Goal: Task Accomplishment & Management: Complete application form

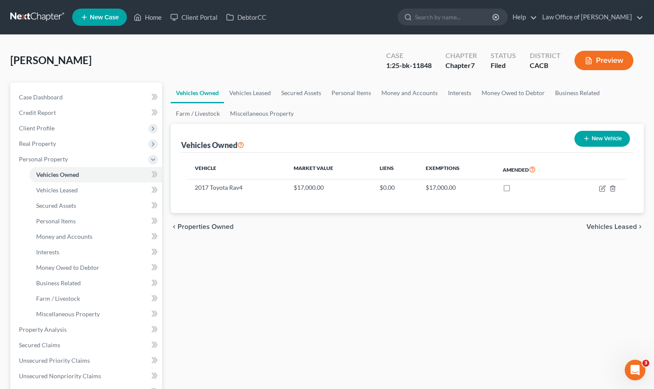
click at [98, 16] on span "New Case" at bounding box center [104, 17] width 29 height 6
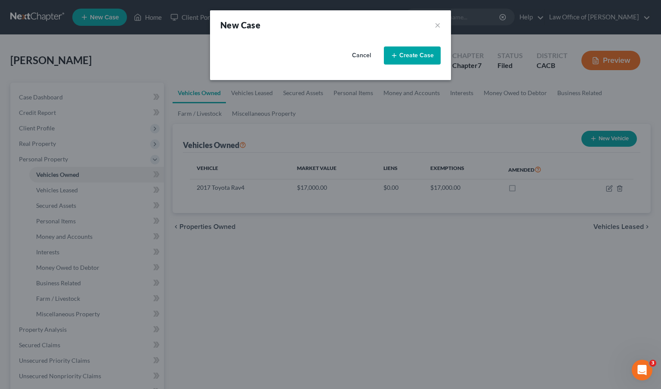
select select "7"
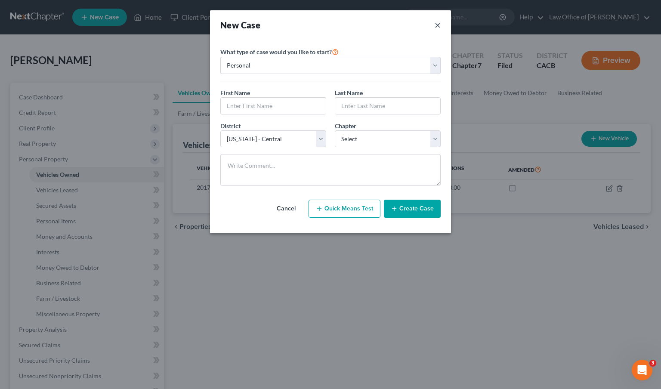
click at [437, 27] on button "×" at bounding box center [437, 25] width 6 height 12
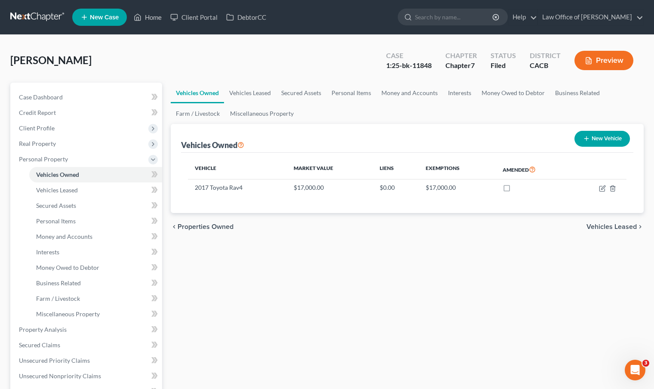
click at [42, 13] on link at bounding box center [37, 16] width 55 height 15
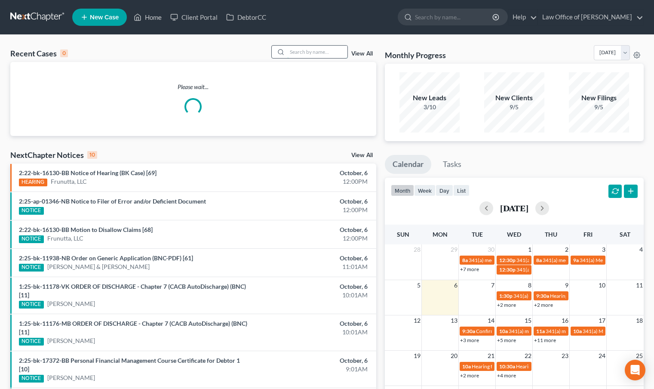
click at [320, 57] on input "search" at bounding box center [317, 52] width 60 height 12
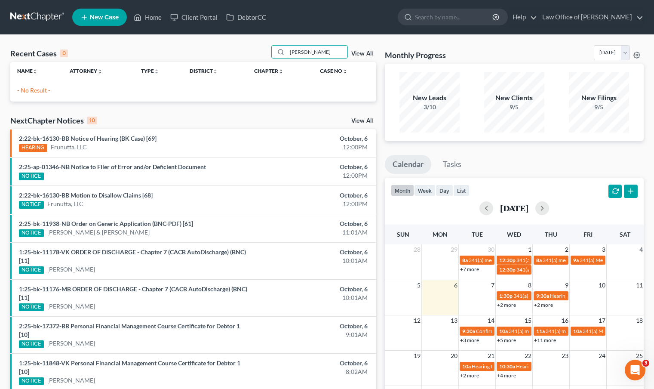
type input "andonian"
click at [89, 16] on link "New Case" at bounding box center [99, 17] width 55 height 17
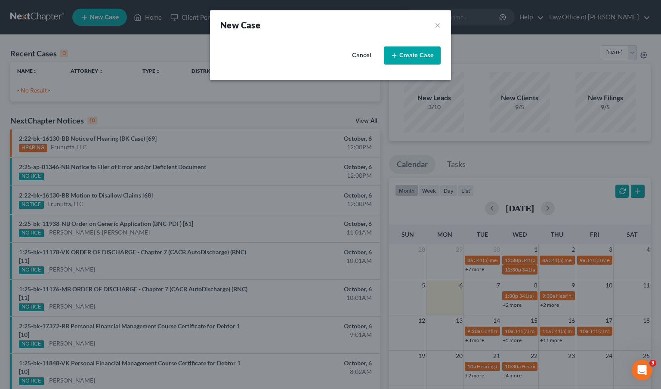
select select "7"
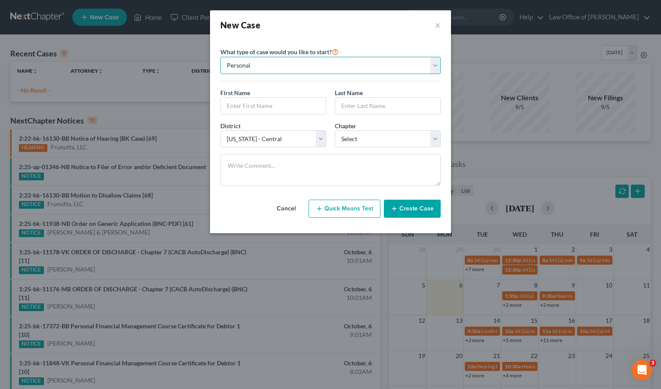
click at [436, 64] on select "Personal Business" at bounding box center [330, 65] width 220 height 17
click at [220, 57] on select "Personal Business" at bounding box center [330, 65] width 220 height 17
click at [261, 103] on input "text" at bounding box center [273, 106] width 105 height 16
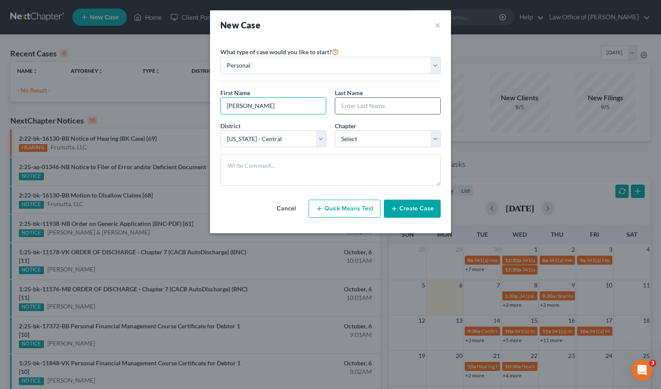
type input "Tina"
click at [423, 109] on input "text" at bounding box center [387, 106] width 105 height 16
type input "Andonian"
click at [438, 141] on select "Select 7 11 12 13" at bounding box center [388, 138] width 106 height 17
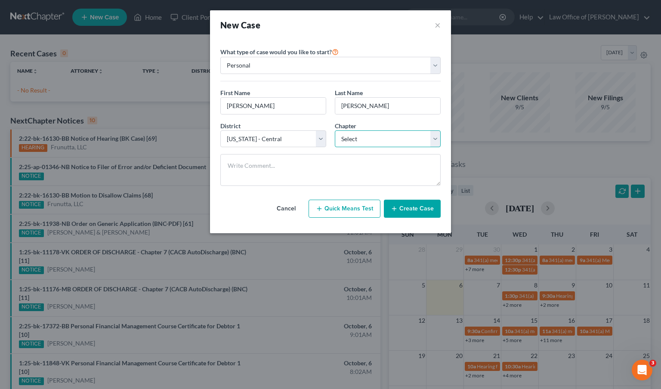
select select "0"
click at [335, 130] on select "Select 7 11 12 13" at bounding box center [388, 138] width 106 height 17
click at [415, 210] on button "Create Case" at bounding box center [412, 209] width 57 height 18
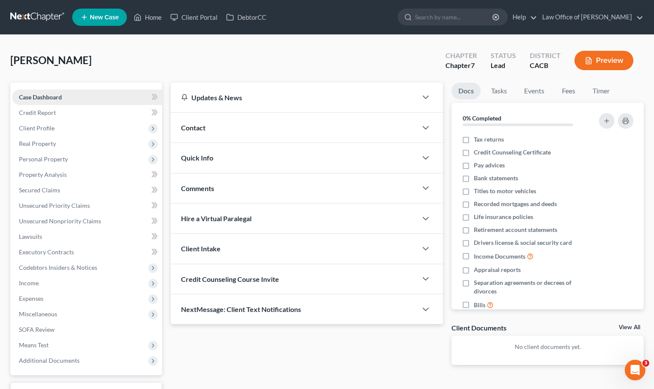
click at [93, 94] on link "Case Dashboard" at bounding box center [87, 96] width 150 height 15
click at [61, 114] on link "Credit Report" at bounding box center [87, 112] width 150 height 15
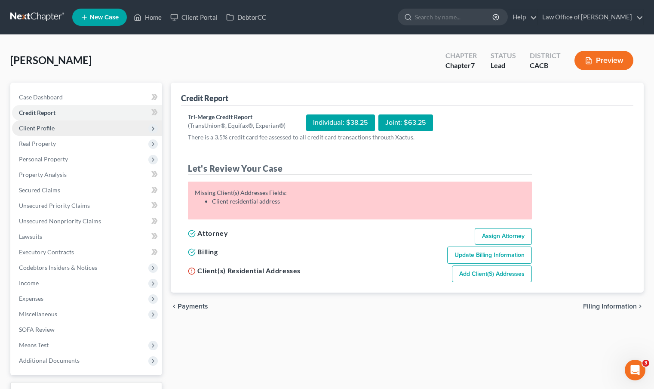
click at [61, 126] on span "Client Profile" at bounding box center [87, 127] width 150 height 15
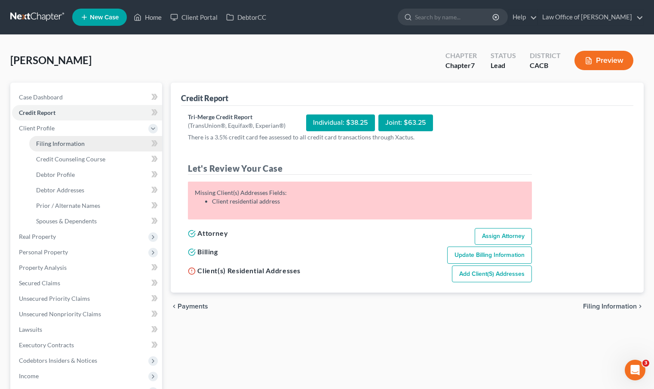
click at [71, 140] on span "Filing Information" at bounding box center [60, 143] width 49 height 7
select select "1"
select select "0"
select select "7"
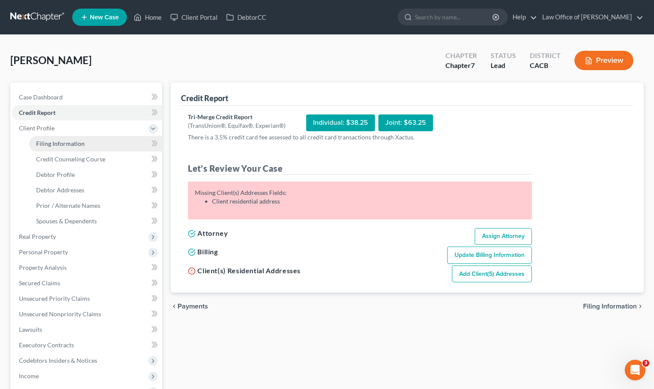
select select "0"
select select "4"
select select "0"
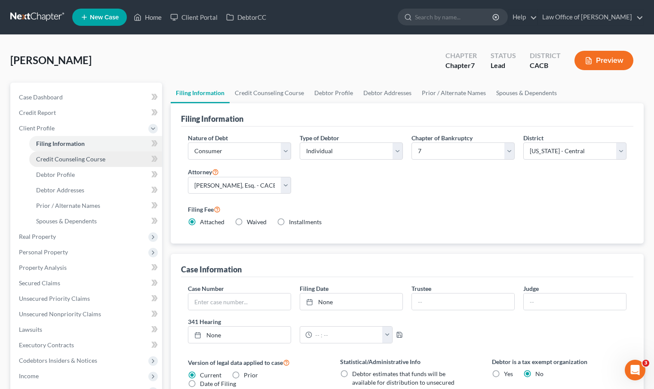
click at [88, 160] on span "Credit Counseling Course" at bounding box center [70, 158] width 69 height 7
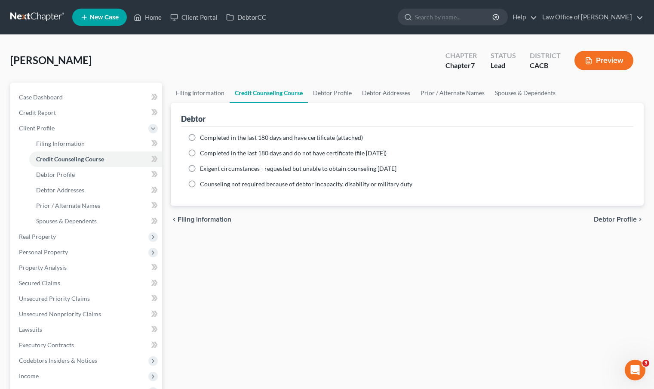
click at [200, 137] on label "Completed in the last 180 days and have certificate (attached)" at bounding box center [281, 137] width 163 height 9
click at [203, 137] on input "Completed in the last 180 days and have certificate (attached)" at bounding box center [206, 136] width 6 height 6
radio input "true"
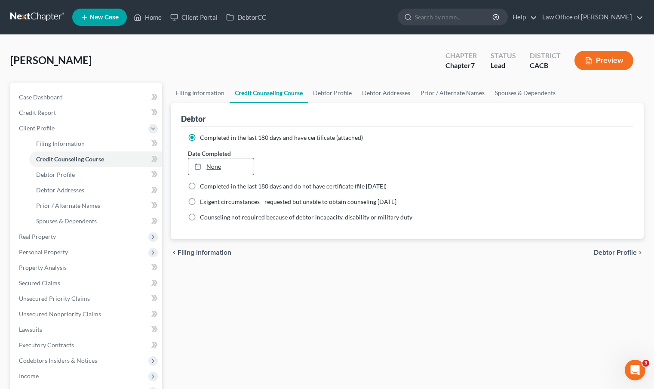
type input "10/6/2025"
click at [209, 160] on link "None" at bounding box center [220, 166] width 65 height 16
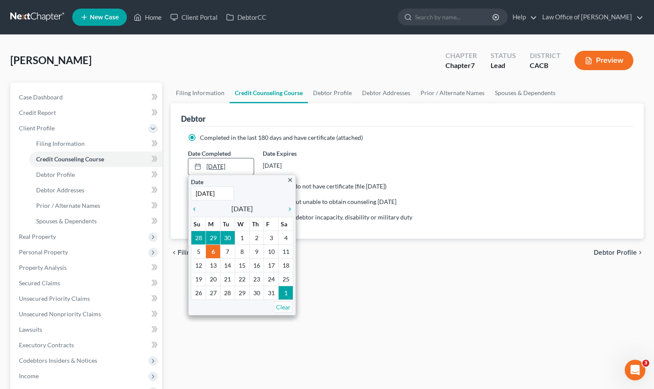
click at [221, 166] on link "10/6/2025" at bounding box center [220, 166] width 65 height 16
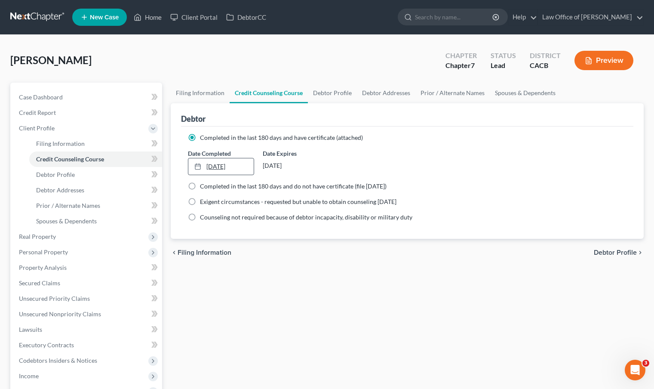
click at [219, 165] on link "10/6/2025" at bounding box center [220, 166] width 65 height 16
click at [85, 177] on link "Debtor Profile" at bounding box center [95, 174] width 133 height 15
select select "0"
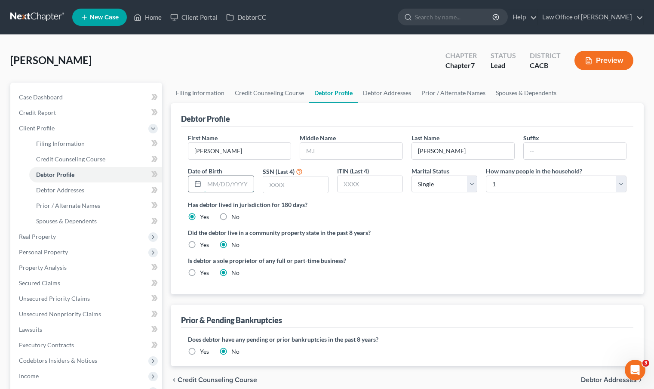
click at [229, 180] on input "text" at bounding box center [228, 184] width 49 height 16
type input "09/21/2025"
click at [292, 189] on input "text" at bounding box center [295, 184] width 65 height 16
type input "4"
type input "7650"
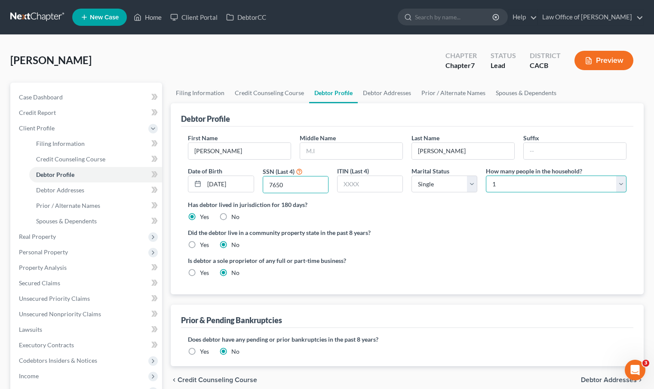
click at [619, 184] on select "Select 1 2 3 4 5 6 7 8 9 10 11 12 13 14 15 16 17 18 19 20" at bounding box center [556, 183] width 141 height 17
select select "1"
click at [486, 175] on select "Select 1 2 3 4 5 6 7 8 9 10 11 12 13 14 15 16 17 18 19 20" at bounding box center [556, 183] width 141 height 17
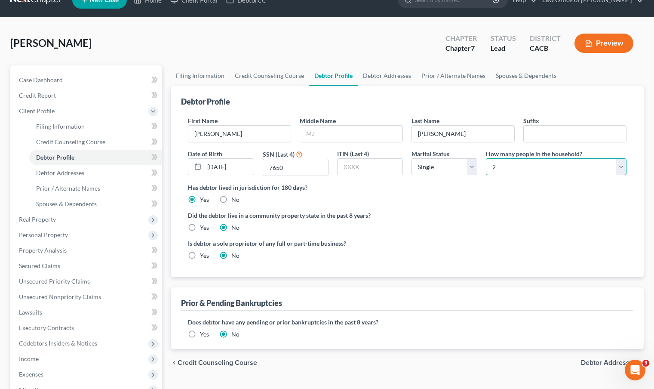
scroll to position [75, 0]
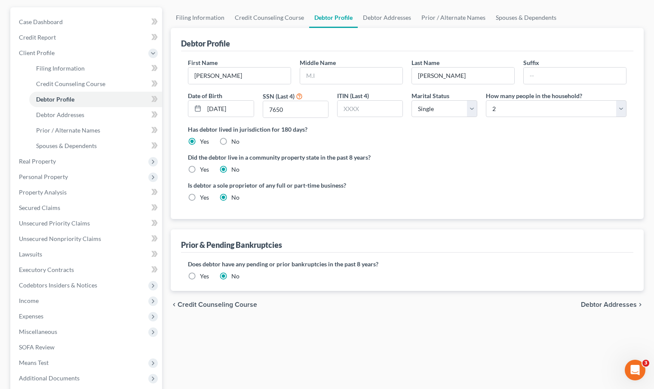
click at [200, 168] on label "Yes" at bounding box center [204, 169] width 9 height 9
click at [203, 168] on input "Yes" at bounding box center [206, 168] width 6 height 6
radio input "true"
radio input "false"
click at [118, 116] on link "Debtor Addresses" at bounding box center [95, 114] width 133 height 15
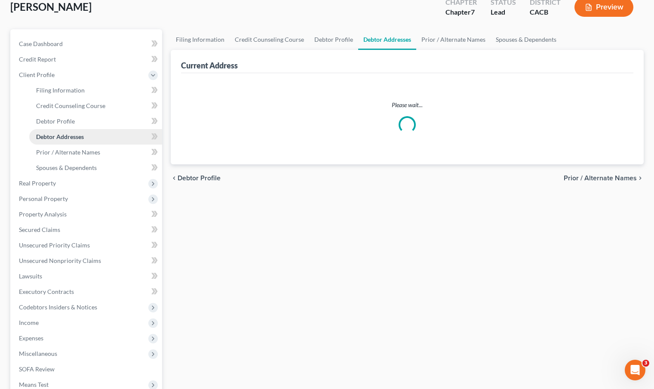
scroll to position [15, 0]
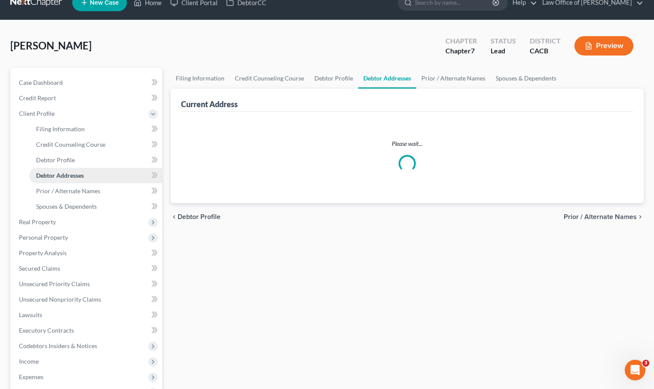
select select "0"
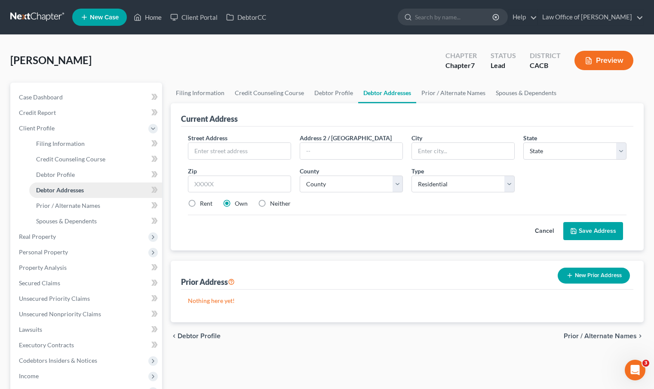
scroll to position [0, 0]
click at [270, 157] on input "text" at bounding box center [239, 151] width 102 height 16
type input "1039 E Spazier Ave #E"
click at [418, 150] on input "text" at bounding box center [463, 151] width 102 height 16
click at [250, 180] on input "text" at bounding box center [239, 183] width 103 height 17
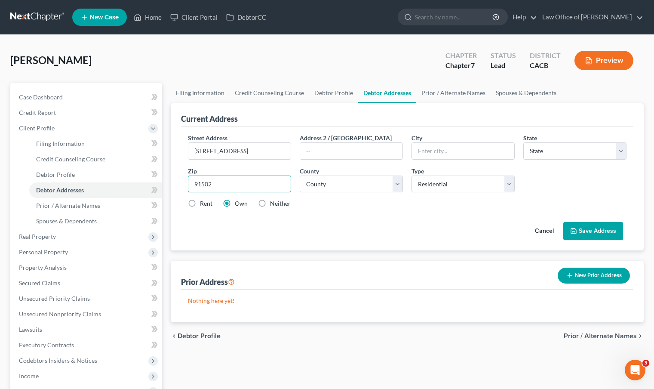
type input "91502"
click at [563, 222] on button "Save Address" at bounding box center [593, 231] width 60 height 18
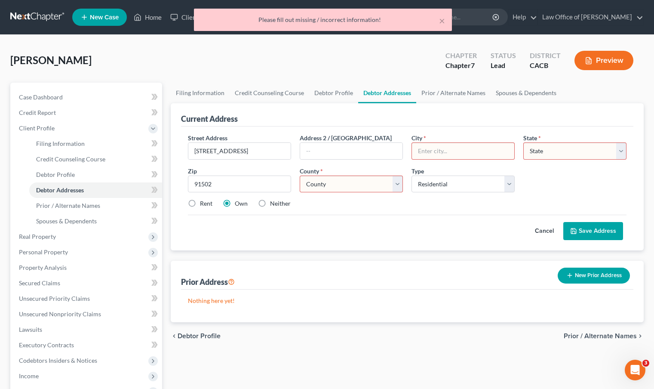
click at [513, 157] on input "text" at bounding box center [463, 151] width 102 height 16
type input "Burbank"
select select "4"
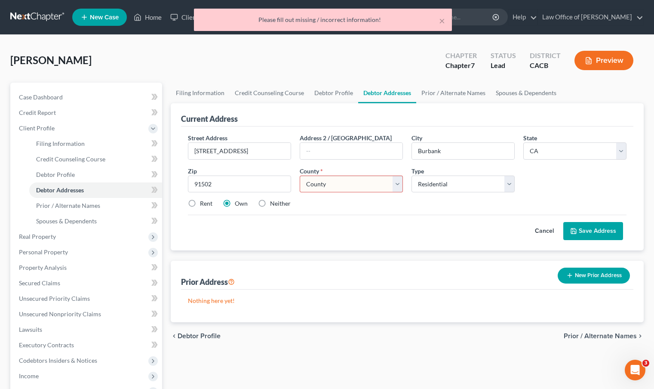
click at [378, 236] on div "Cancel Save Address" at bounding box center [407, 227] width 439 height 25
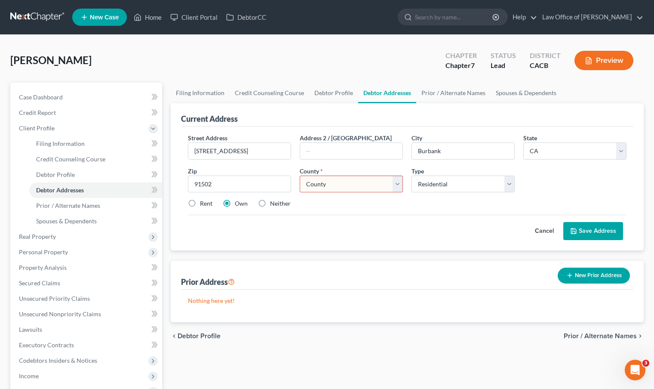
scroll to position [2, 0]
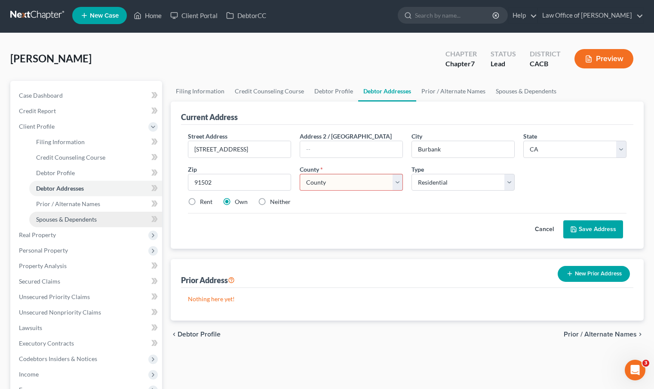
click at [95, 222] on span "Spouses & Dependents" at bounding box center [66, 218] width 61 height 7
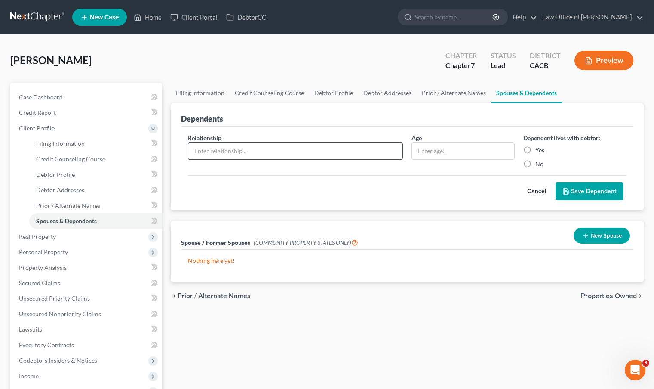
click at [276, 151] on input "text" at bounding box center [295, 151] width 214 height 16
click at [381, 204] on div "Relationship * Age Dependent lives with debtor: Yes No Cancel Save Dependent" at bounding box center [407, 168] width 452 height 84
click at [588, 239] on button "New Spouse" at bounding box center [602, 236] width 56 height 16
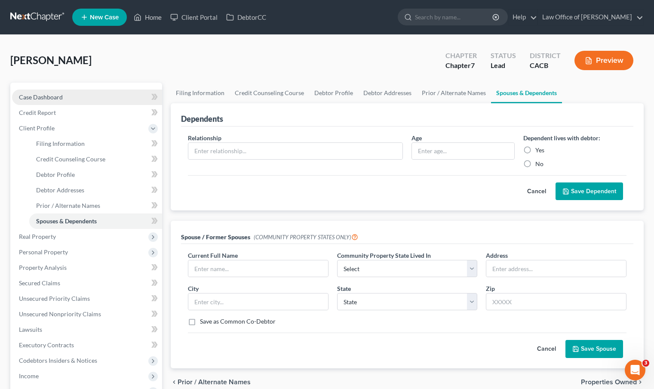
click at [85, 98] on link "Case Dashboard" at bounding box center [87, 96] width 150 height 15
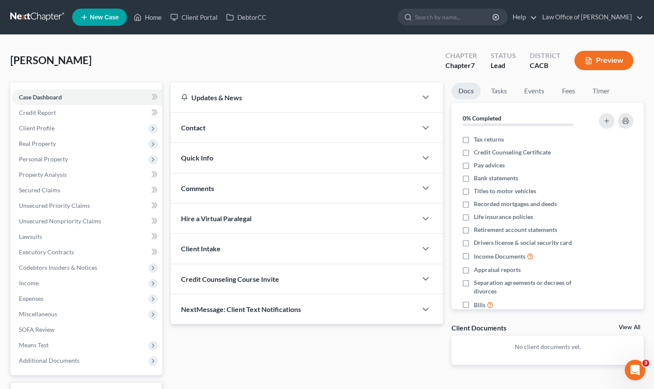
click at [239, 118] on div "Contact" at bounding box center [294, 128] width 246 height 30
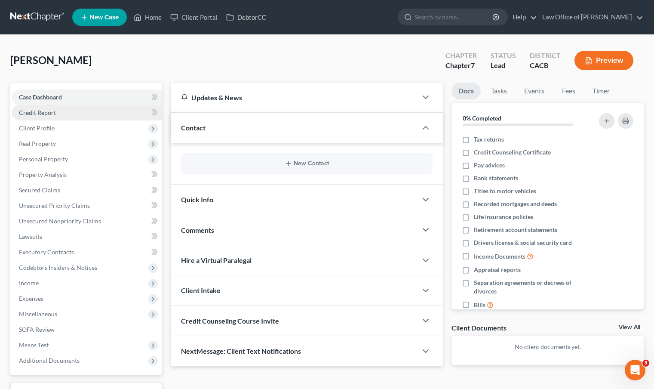
click at [64, 113] on link "Credit Report" at bounding box center [87, 112] width 150 height 15
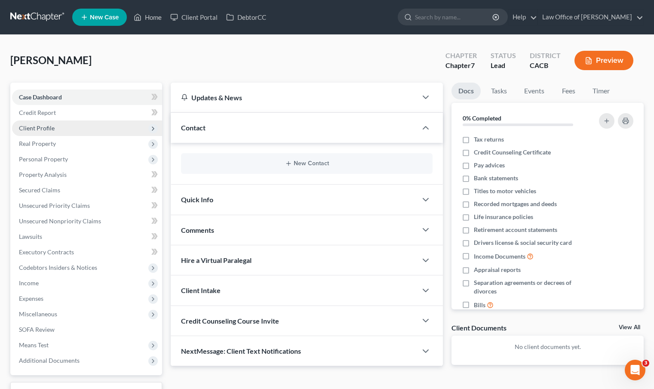
click at [63, 128] on span "Client Profile" at bounding box center [87, 127] width 150 height 15
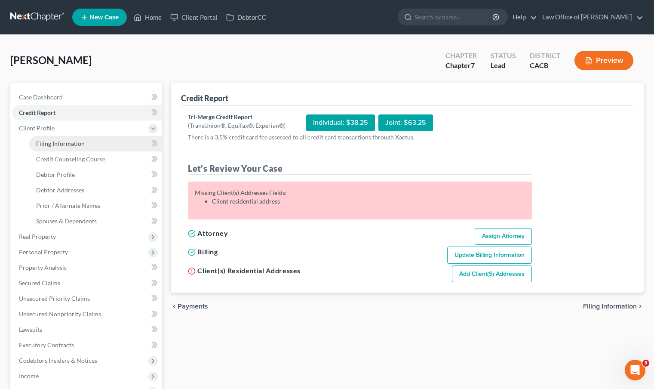
click at [66, 143] on span "Filing Information" at bounding box center [60, 143] width 49 height 7
select select "1"
select select "0"
select select "7"
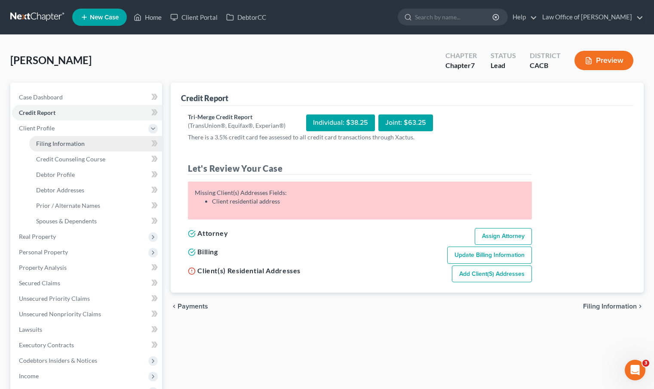
select select "0"
select select "4"
select select "0"
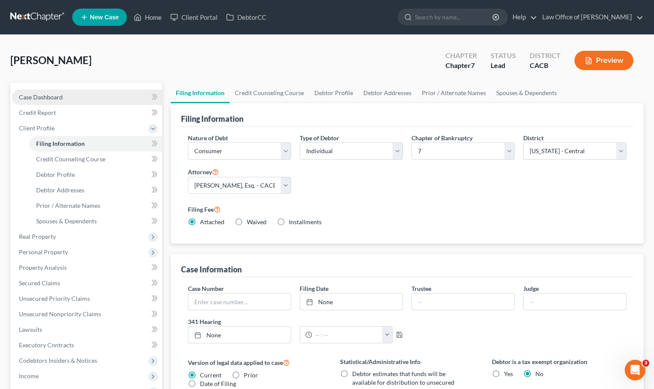
click at [89, 97] on link "Case Dashboard" at bounding box center [87, 96] width 150 height 15
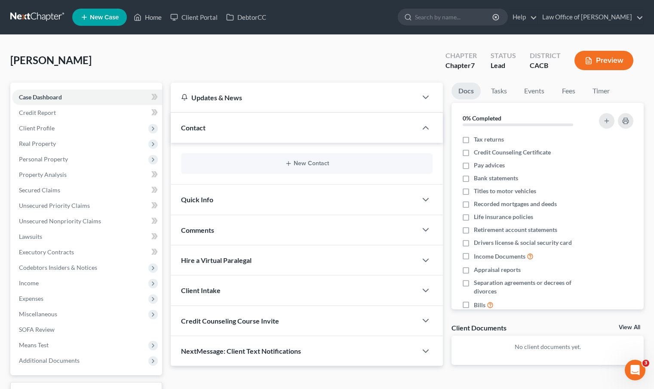
click at [332, 170] on div "New Contact" at bounding box center [307, 163] width 252 height 21
click at [330, 168] on div "New Contact" at bounding box center [307, 163] width 252 height 21
click at [296, 160] on button "New Contact" at bounding box center [307, 163] width 238 height 7
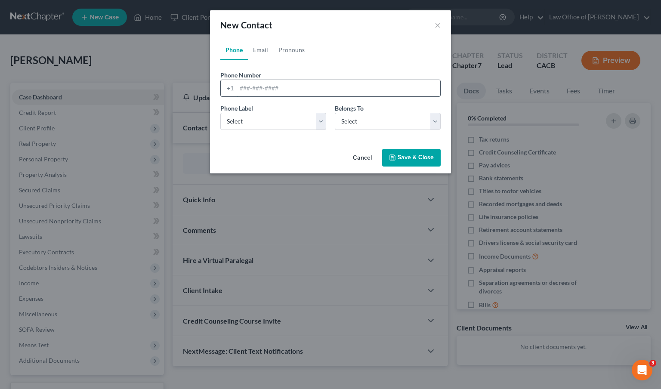
click at [308, 82] on input "tel" at bounding box center [338, 88] width 203 height 16
type input "8186266490"
click at [313, 125] on select "Select Mobile Home Work Other" at bounding box center [273, 121] width 106 height 17
select select "0"
click at [220, 113] on select "Select Mobile Home Work Other" at bounding box center [273, 121] width 106 height 17
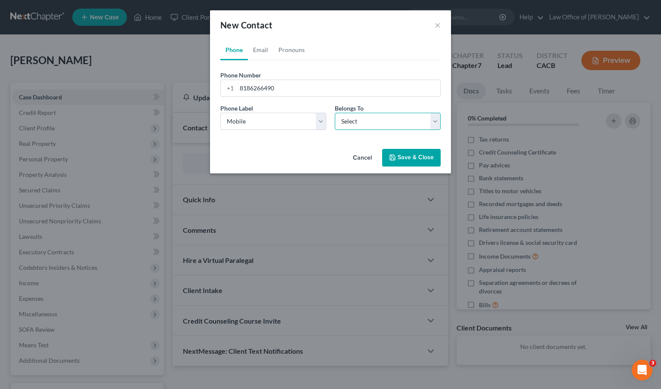
click at [432, 122] on select "Select Client Other" at bounding box center [388, 121] width 106 height 17
select select "0"
click at [335, 113] on select "Select Client Other" at bounding box center [388, 121] width 106 height 17
click at [430, 157] on button "Save & Close" at bounding box center [411, 158] width 58 height 18
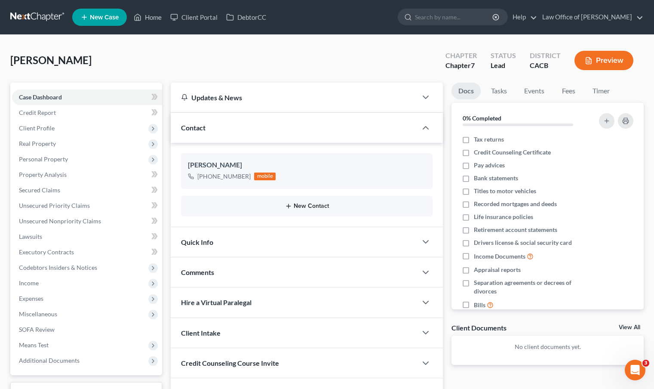
click at [300, 207] on button "New Contact" at bounding box center [307, 206] width 238 height 7
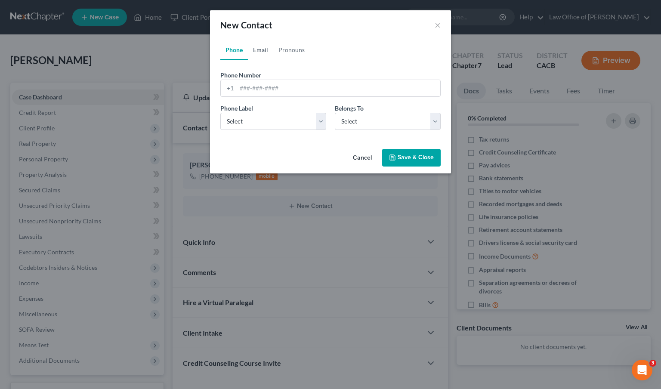
click at [268, 52] on link "Email" at bounding box center [260, 50] width 25 height 21
paste input "Artin.nhg@gmail.com"
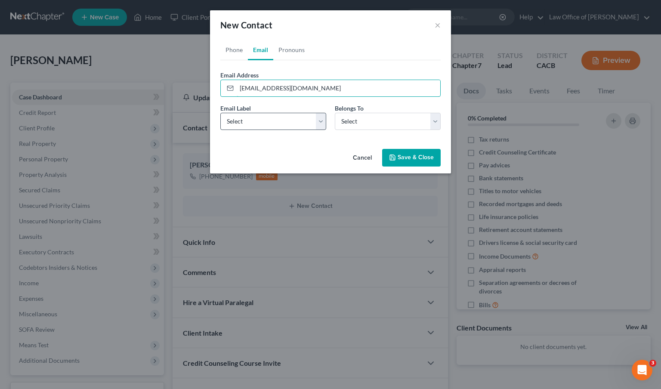
type input "Artin.nhg@gmail.com"
click at [322, 123] on select "Select Home Work Other" at bounding box center [273, 121] width 106 height 17
select select "1"
click at [220, 113] on select "Select Home Work Other" at bounding box center [273, 121] width 106 height 17
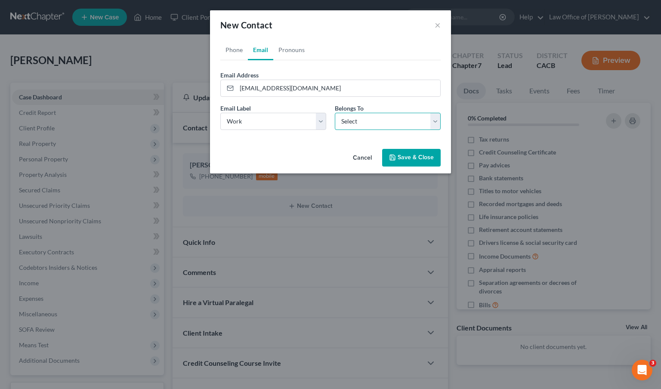
click at [434, 120] on select "Select Client Other" at bounding box center [388, 121] width 106 height 17
select select "1"
click at [335, 113] on select "Select Client Other" at bounding box center [388, 121] width 106 height 17
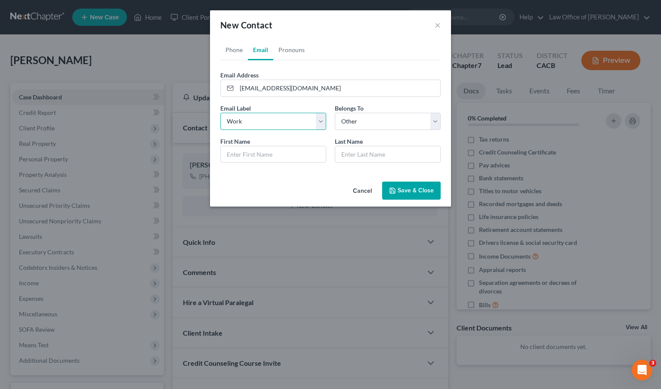
click at [319, 123] on select "Select Home Work Other" at bounding box center [273, 121] width 106 height 17
click at [220, 113] on select "Select Home Work Other" at bounding box center [273, 121] width 106 height 17
click at [322, 121] on select "Select Home Work Other" at bounding box center [273, 121] width 106 height 17
select select "0"
click at [220, 113] on select "Select Home Work Other" at bounding box center [273, 121] width 106 height 17
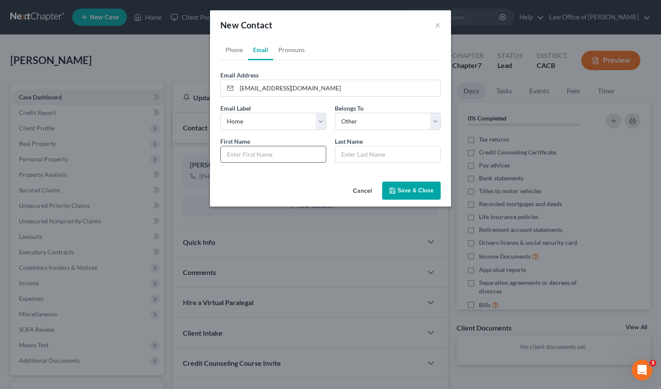
click at [261, 151] on input "text" at bounding box center [273, 154] width 105 height 16
type input "Artin"
click at [397, 157] on input "text" at bounding box center [387, 154] width 105 height 16
type input "O"
type input "Parsanian"
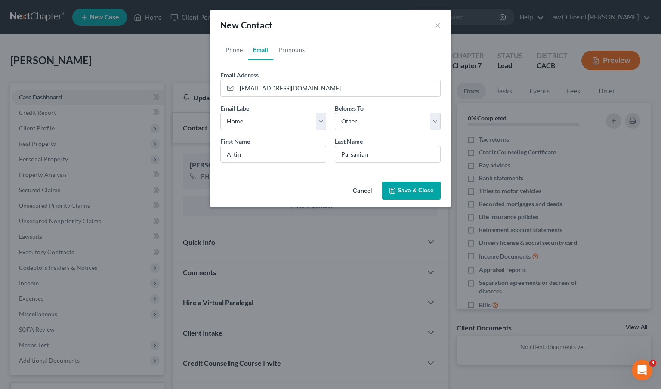
click at [410, 188] on button "Save & Close" at bounding box center [411, 190] width 58 height 18
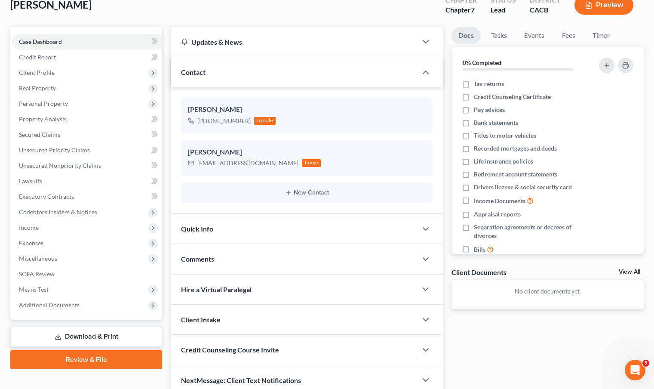
scroll to position [12, 0]
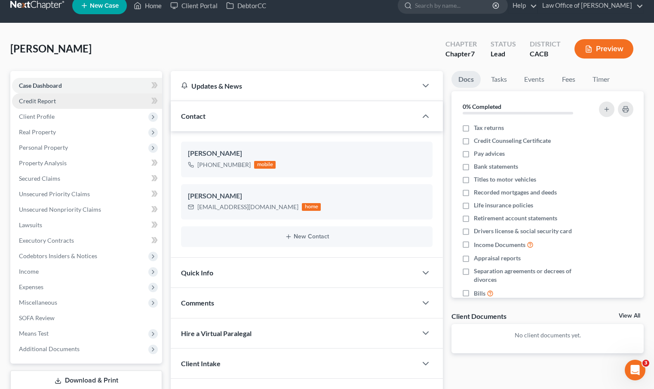
click at [68, 101] on link "Credit Report" at bounding box center [87, 100] width 150 height 15
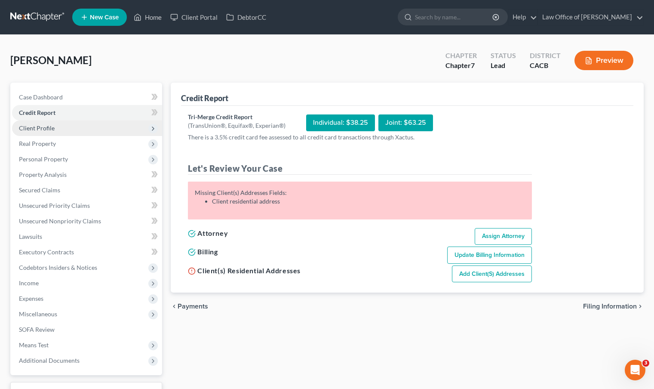
click at [71, 127] on span "Client Profile" at bounding box center [87, 127] width 150 height 15
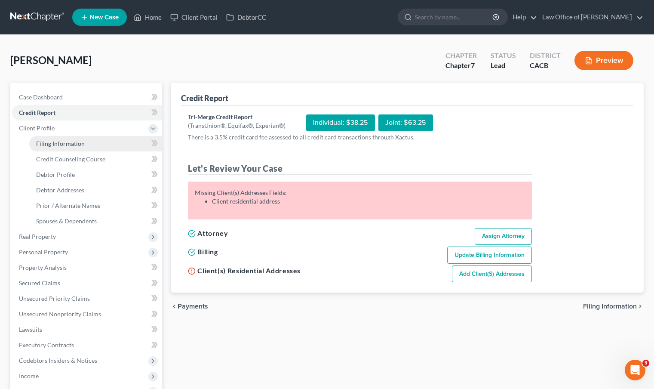
click at [70, 141] on span "Filing Information" at bounding box center [60, 143] width 49 height 7
select select "1"
select select "0"
select select "7"
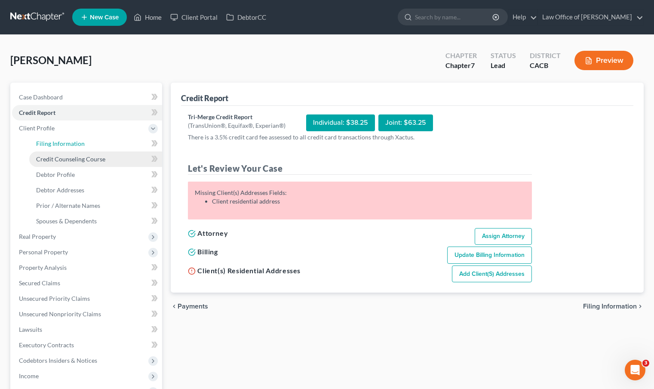
select select "0"
select select "4"
select select "0"
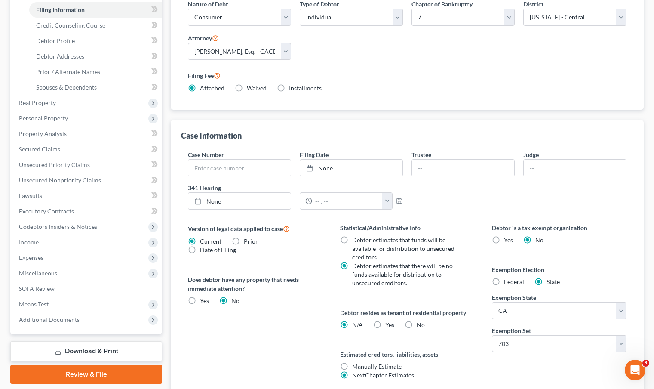
scroll to position [92, 0]
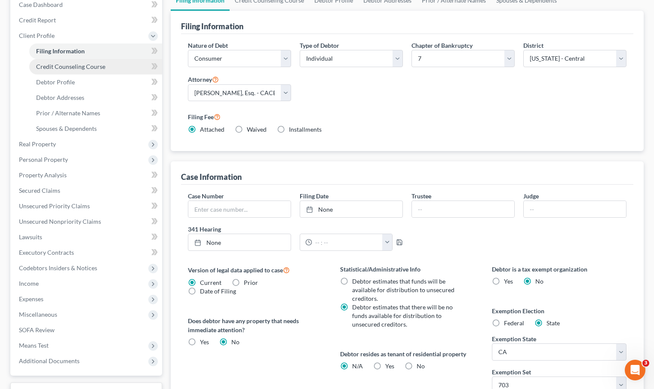
click at [86, 68] on span "Credit Counseling Course" at bounding box center [70, 66] width 69 height 7
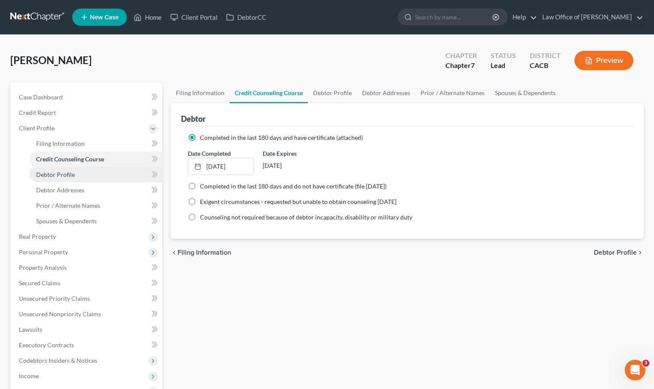
click at [72, 171] on span "Debtor Profile" at bounding box center [55, 174] width 39 height 7
select select "0"
select select "1"
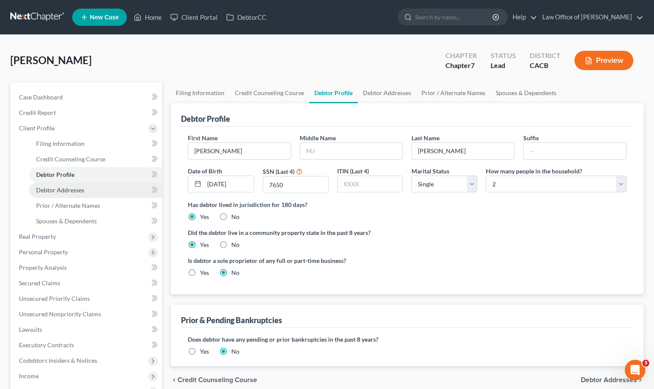
click at [80, 191] on span "Debtor Addresses" at bounding box center [60, 189] width 48 height 7
select select "0"
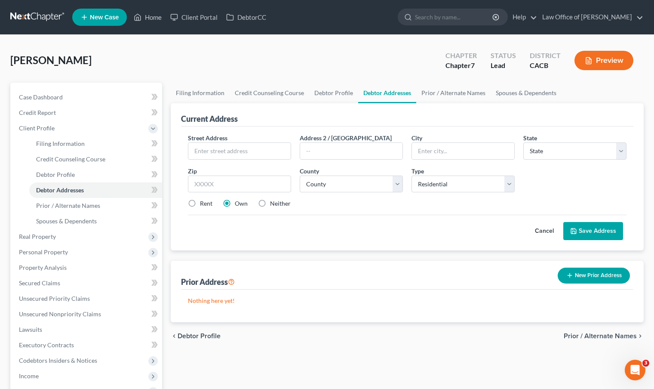
click at [200, 205] on label "Rent" at bounding box center [206, 203] width 12 height 9
click at [203, 205] on input "Rent" at bounding box center [206, 202] width 6 height 6
radio input "true"
click at [256, 152] on input "text" at bounding box center [239, 151] width 102 height 16
type input "1039 E Spazier Ave #E"
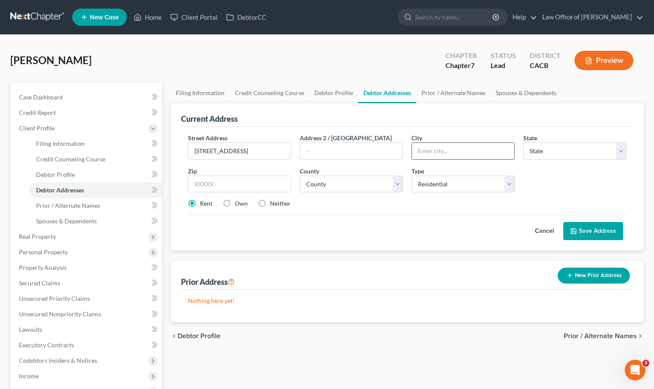
click at [431, 148] on input "text" at bounding box center [463, 151] width 102 height 16
type input "Burbank"
click at [624, 150] on select "State AL AK AR AZ CA CO CT DE DC FL GA GU HI ID IL IN IA KS KY LA ME MD MA MI M…" at bounding box center [574, 150] width 103 height 17
select select "4"
click at [523, 142] on select "State AL AK AR AZ CA CO CT DE DC FL GA GU HI ID IL IN IA KS KY LA ME MD MA MI M…" at bounding box center [574, 150] width 103 height 17
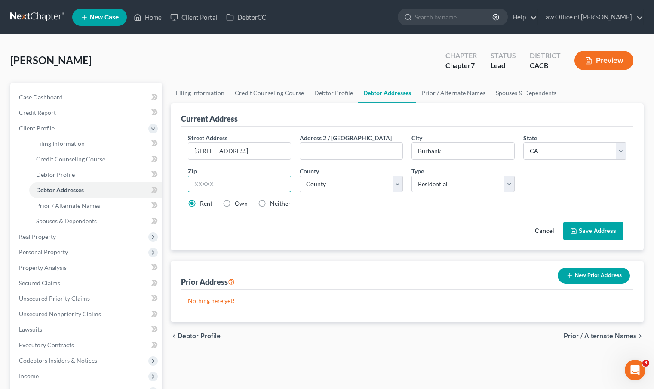
drag, startPoint x: 231, startPoint y: 187, endPoint x: 226, endPoint y: 191, distance: 6.6
click at [231, 188] on input "text" at bounding box center [239, 183] width 103 height 17
type input "91502"
click at [593, 230] on button "Save Address" at bounding box center [593, 231] width 60 height 18
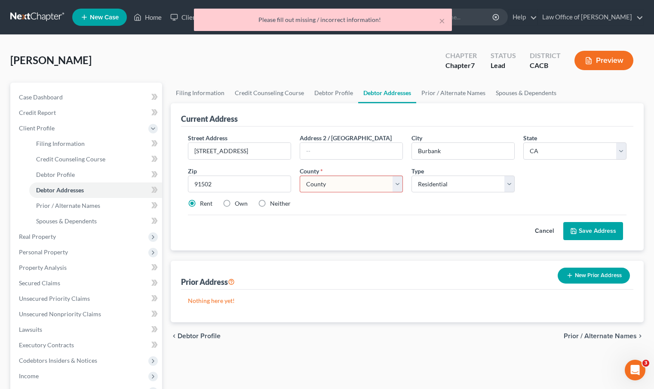
click at [397, 185] on select "County Alameda County Alpine County Amador County Butte County Calaveras County…" at bounding box center [351, 183] width 103 height 17
select select "18"
click at [300, 175] on select "County Alameda County Alpine County Amador County Butte County Calaveras County…" at bounding box center [351, 183] width 103 height 17
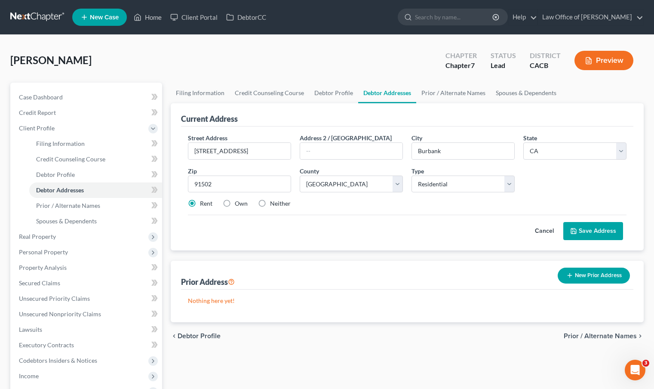
click at [600, 232] on button "Save Address" at bounding box center [593, 231] width 60 height 18
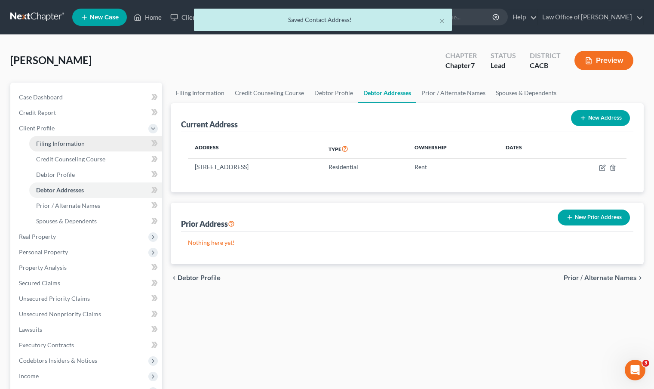
click at [52, 143] on span "Filing Information" at bounding box center [60, 143] width 49 height 7
select select "1"
select select "0"
select select "7"
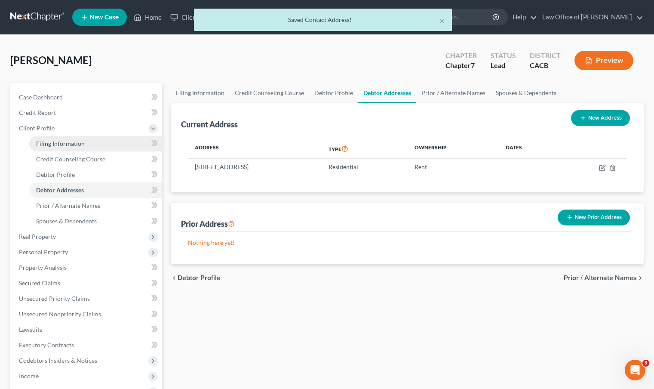
select select "0"
select select "4"
select select "0"
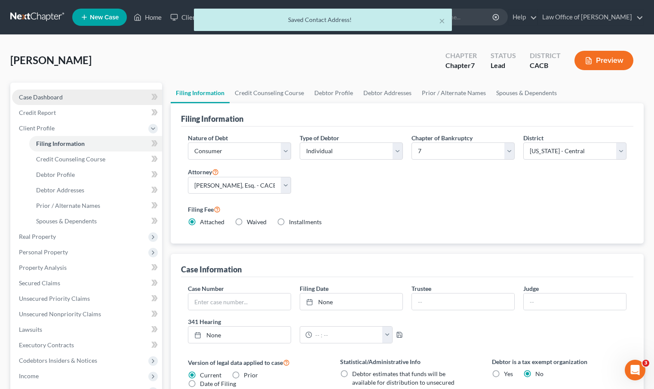
click at [81, 95] on link "Case Dashboard" at bounding box center [87, 96] width 150 height 15
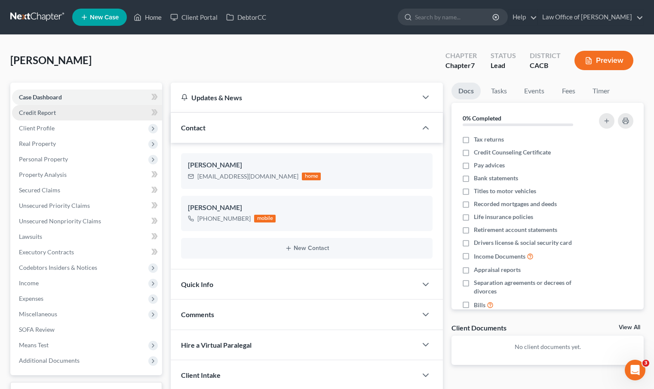
click at [85, 111] on link "Credit Report" at bounding box center [87, 112] width 150 height 15
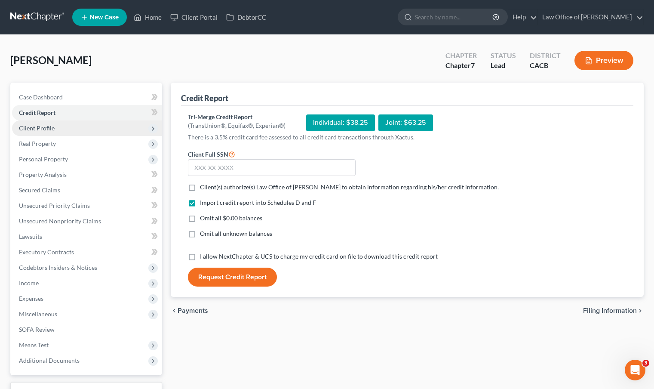
click at [83, 127] on span "Client Profile" at bounding box center [87, 127] width 150 height 15
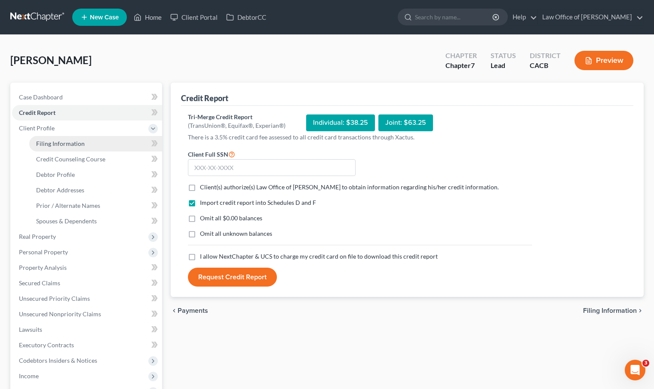
click at [83, 141] on span "Filing Information" at bounding box center [60, 143] width 49 height 7
select select "1"
select select "0"
select select "7"
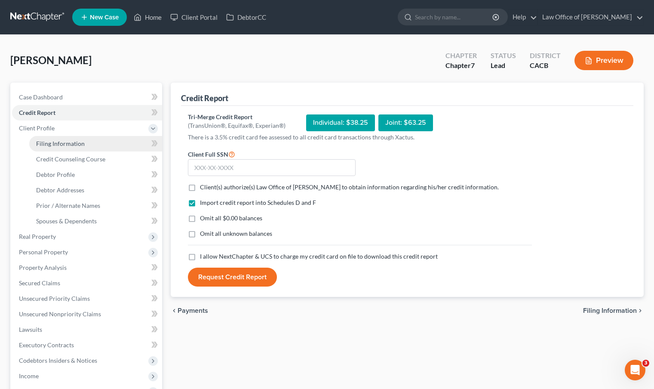
select select "0"
select select "4"
select select "0"
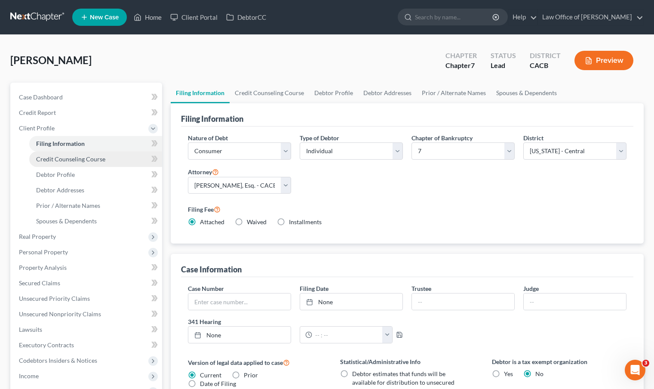
click at [86, 157] on span "Credit Counseling Course" at bounding box center [70, 158] width 69 height 7
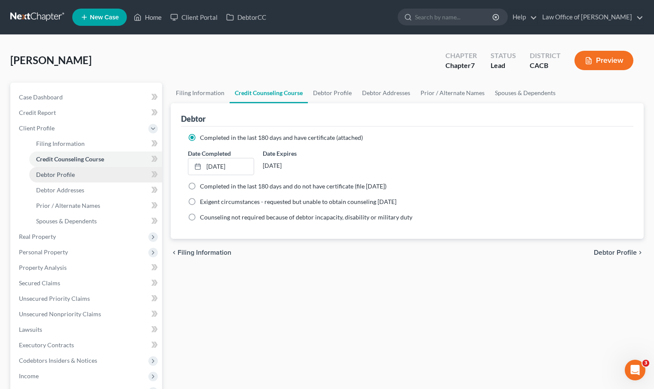
click at [86, 172] on link "Debtor Profile" at bounding box center [95, 174] width 133 height 15
select select "0"
select select "1"
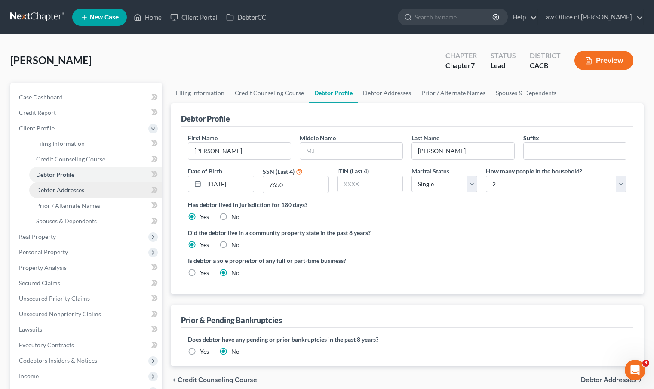
click at [83, 188] on span "Debtor Addresses" at bounding box center [60, 189] width 48 height 7
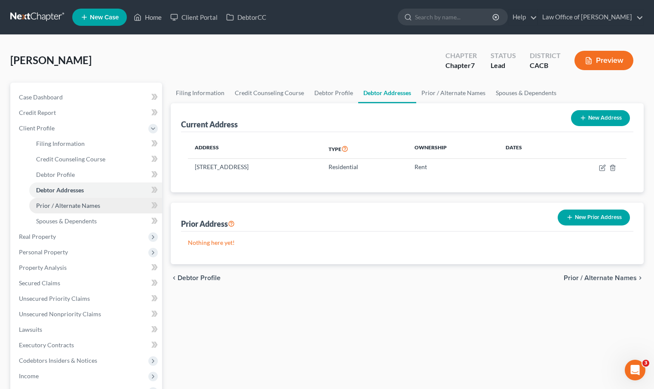
click at [89, 206] on span "Prior / Alternate Names" at bounding box center [68, 205] width 64 height 7
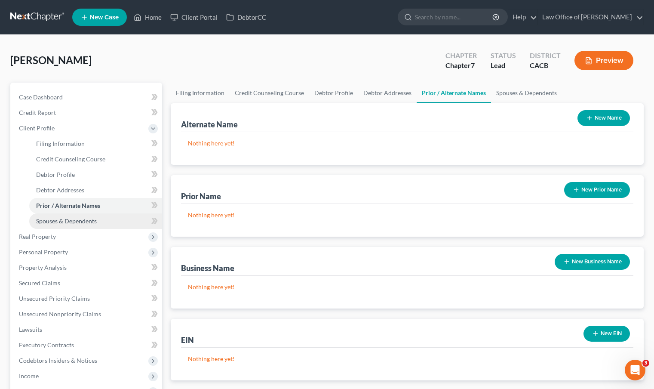
click at [91, 222] on span "Spouses & Dependents" at bounding box center [66, 220] width 61 height 7
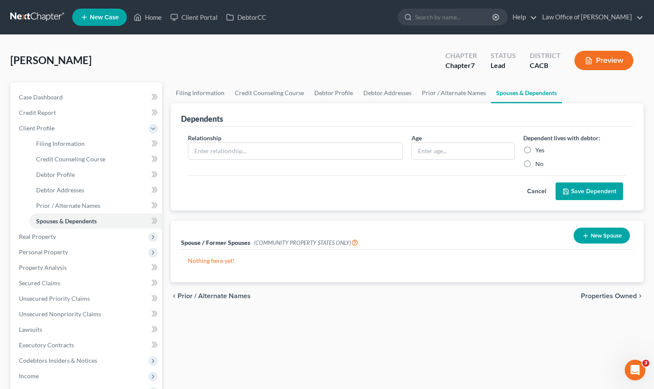
click at [606, 238] on button "New Spouse" at bounding box center [602, 236] width 56 height 16
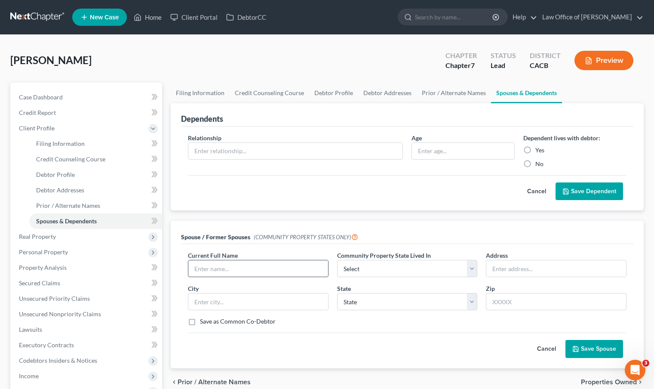
click at [275, 263] on input "text" at bounding box center [258, 268] width 140 height 16
type input "Artin Parsanian"
click at [470, 268] on select "Select AZ CA GU ID LA NV NM PR TX WA WI" at bounding box center [407, 268] width 141 height 17
select select "1"
click at [337, 260] on select "Select AZ CA GU ID LA NV NM PR TX WA WI" at bounding box center [407, 268] width 141 height 17
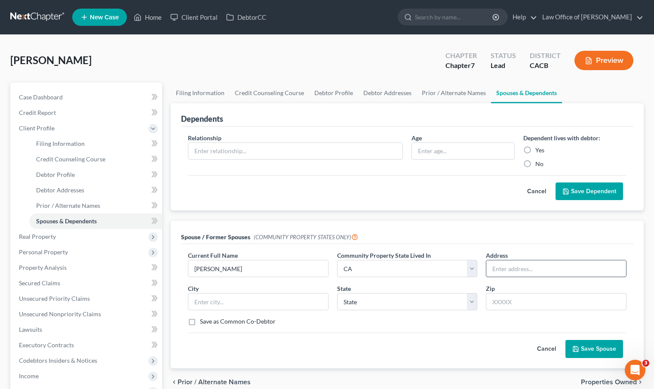
click at [502, 270] on input "text" at bounding box center [556, 268] width 140 height 16
type input "1039 E Spazier Ave #E"
click at [308, 296] on input "text" at bounding box center [258, 301] width 140 height 16
type input "Burbank"
click at [389, 303] on select "State AL AK AR AZ CA CO CT DE DC FL GA GU HI ID IL IN IA KS KY LA ME MD MA MI M…" at bounding box center [407, 301] width 141 height 17
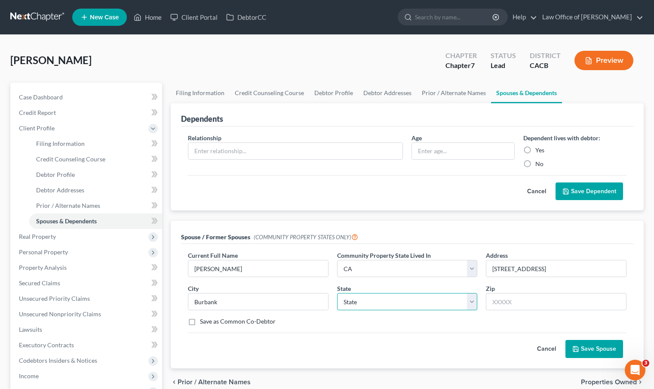
select select "4"
click at [337, 293] on select "State AL AK AR AZ CA CO CT DE DC FL GA GU HI ID IL IN IA KS KY LA ME MD MA MI M…" at bounding box center [407, 301] width 141 height 17
click at [497, 305] on input "text" at bounding box center [556, 301] width 141 height 17
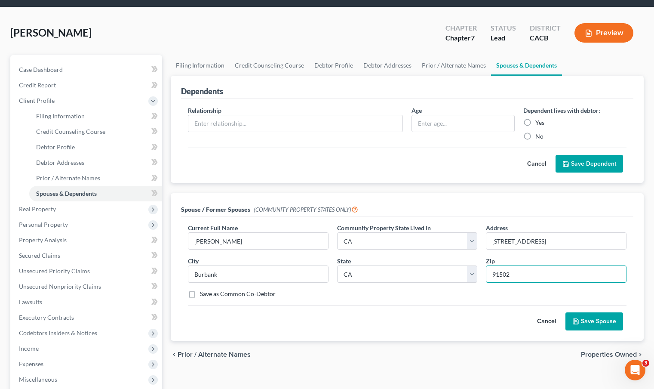
scroll to position [28, 0]
type input "91502"
click at [602, 322] on button "Save Spouse" at bounding box center [595, 321] width 58 height 18
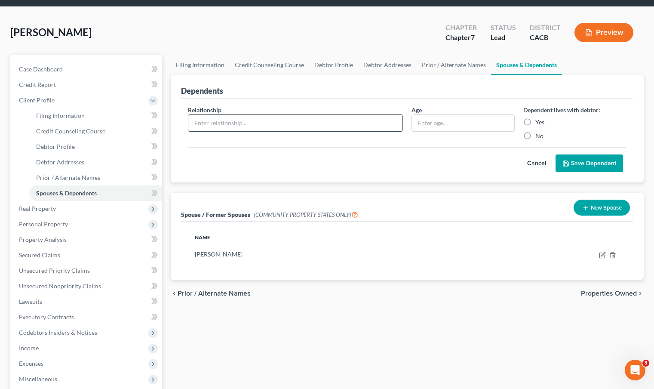
click at [277, 122] on input "text" at bounding box center [295, 123] width 214 height 16
type input "Child"
click at [447, 122] on input "text" at bounding box center [463, 123] width 102 height 16
click at [535, 121] on label "Yes" at bounding box center [539, 122] width 9 height 9
click at [539, 121] on input "Yes" at bounding box center [542, 121] width 6 height 6
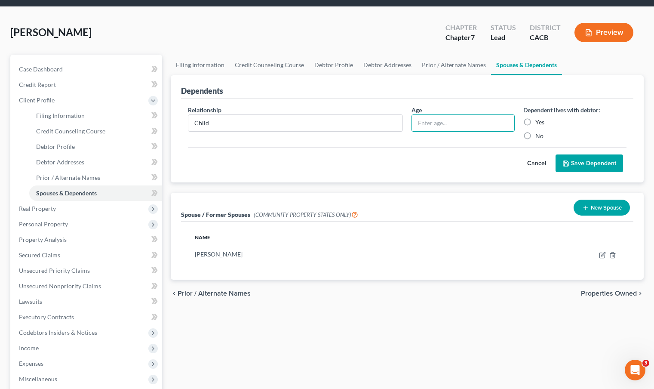
radio input "true"
click at [591, 161] on button "Save Dependent" at bounding box center [590, 163] width 68 height 18
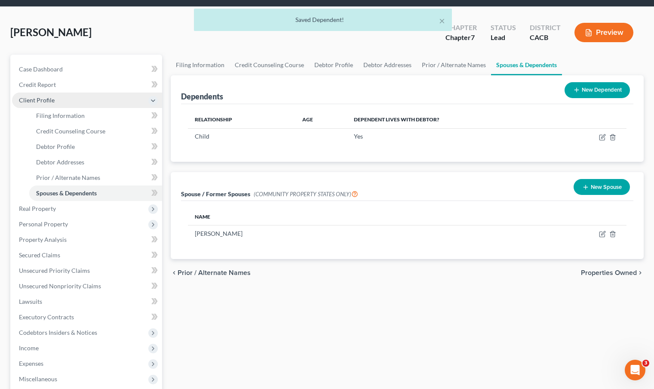
click at [61, 102] on span "Client Profile" at bounding box center [87, 99] width 150 height 15
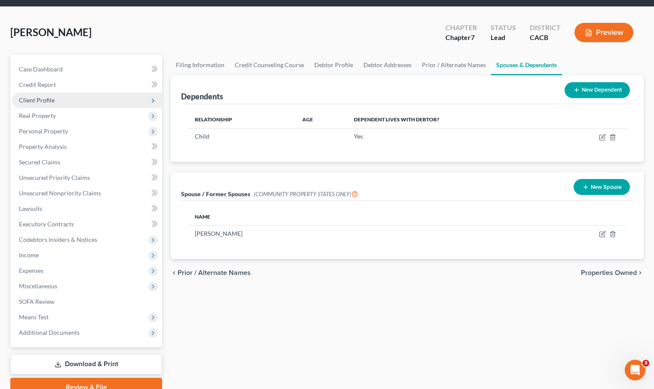
click at [61, 104] on span "Client Profile" at bounding box center [87, 99] width 150 height 15
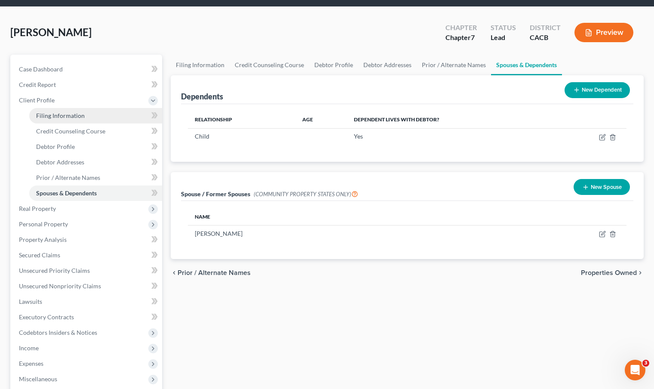
click at [60, 111] on link "Filing Information" at bounding box center [95, 115] width 133 height 15
select select "1"
select select "0"
select select "7"
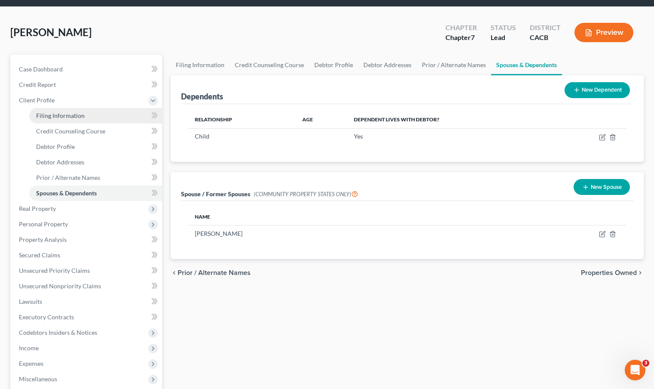
select select "0"
select select "4"
select select "0"
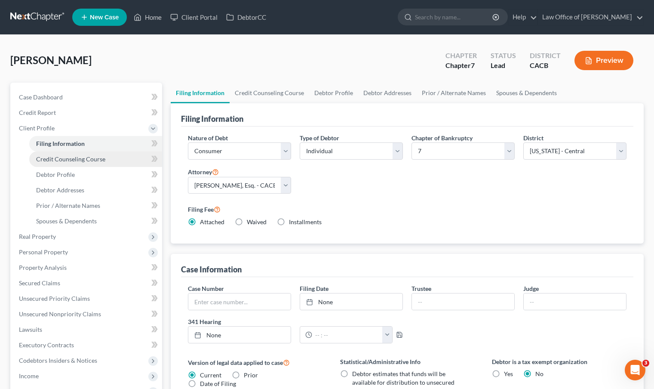
click at [82, 158] on span "Credit Counseling Course" at bounding box center [70, 158] width 69 height 7
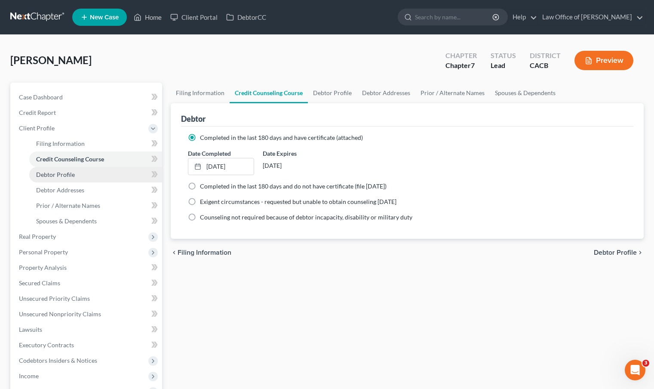
click at [81, 180] on link "Debtor Profile" at bounding box center [95, 174] width 133 height 15
select select "0"
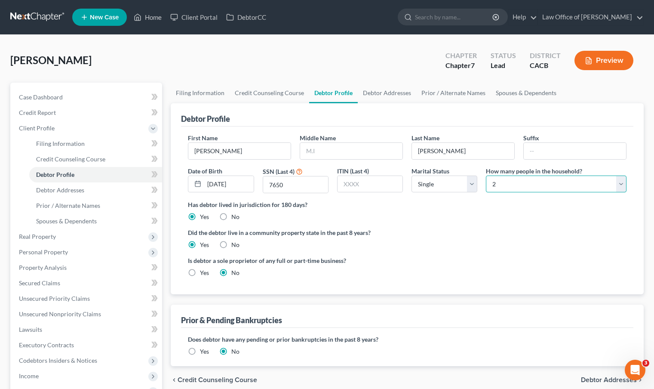
click at [617, 183] on select "Select 1 2 3 4 5 6 7 8 9 10 11 12 13 14 15 16 17 18 19 20" at bounding box center [556, 183] width 141 height 17
select select "2"
click at [486, 175] on select "Select 1 2 3 4 5 6 7 8 9 10 11 12 13 14 15 16 17 18 19 20" at bounding box center [556, 183] width 141 height 17
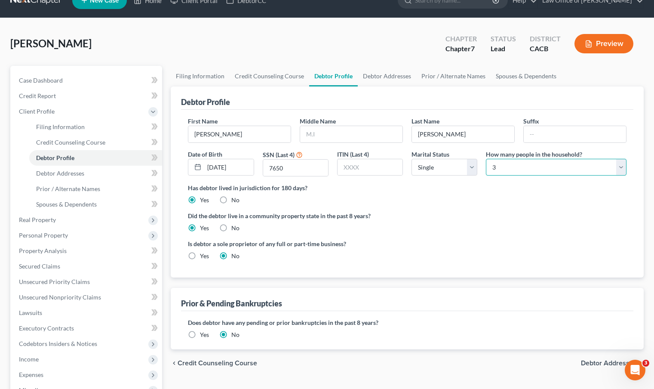
scroll to position [27, 0]
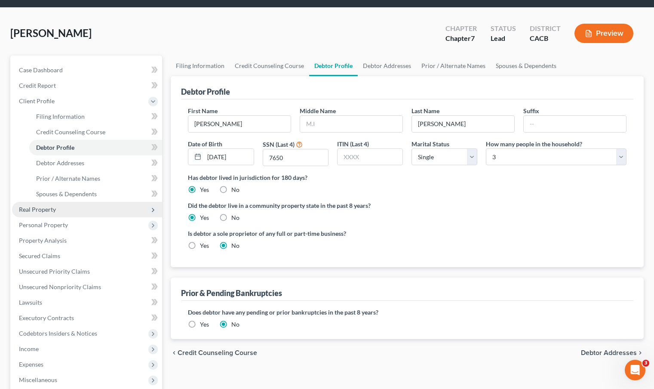
click at [59, 212] on span "Real Property" at bounding box center [87, 209] width 150 height 15
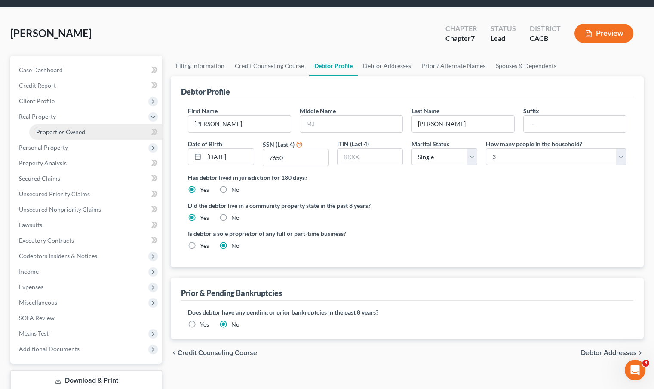
click at [71, 133] on span "Properties Owned" at bounding box center [60, 131] width 49 height 7
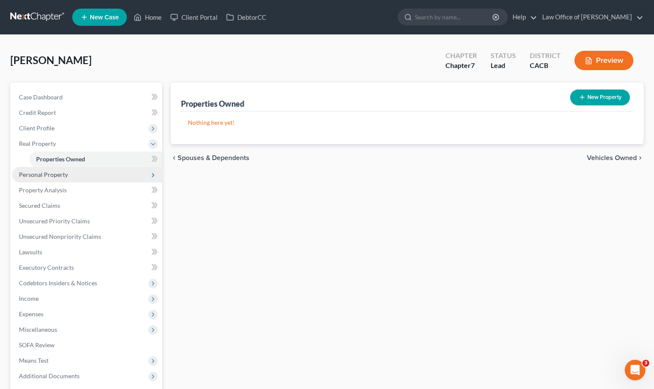
click at [75, 179] on span "Personal Property" at bounding box center [87, 174] width 150 height 15
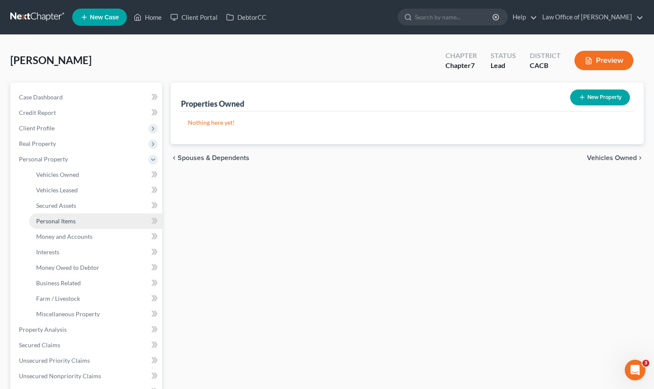
click at [101, 218] on link "Personal Items" at bounding box center [95, 220] width 133 height 15
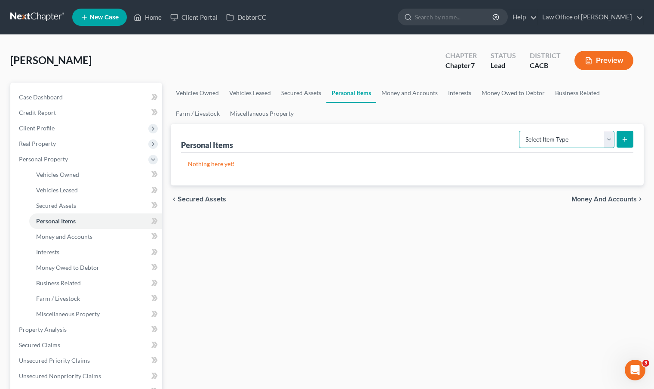
click at [609, 142] on select "Select Item Type Clothing Collectibles Of Value Electronics Firearms Household …" at bounding box center [566, 139] width 95 height 17
select select "clothing"
click at [520, 131] on select "Select Item Type Clothing Collectibles Of Value Electronics Firearms Household …" at bounding box center [566, 139] width 95 height 17
click at [625, 139] on line "submit" at bounding box center [625, 139] width 4 height 0
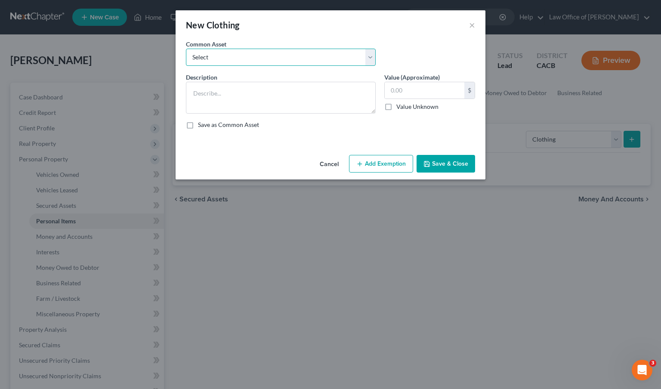
click at [368, 57] on select "Select Wardrobe and clothing" at bounding box center [281, 57] width 190 height 17
select select "0"
click at [186, 49] on select "Select Wardrobe and clothing" at bounding box center [281, 57] width 190 height 17
type textarea "Wardrobe and clothing"
type input "2,000.00"
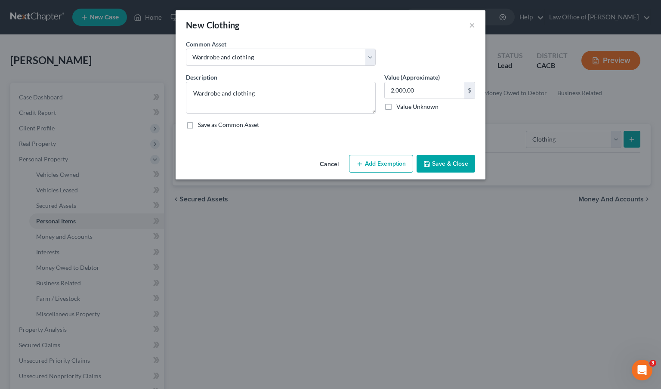
click at [377, 161] on button "Add Exemption" at bounding box center [381, 164] width 64 height 18
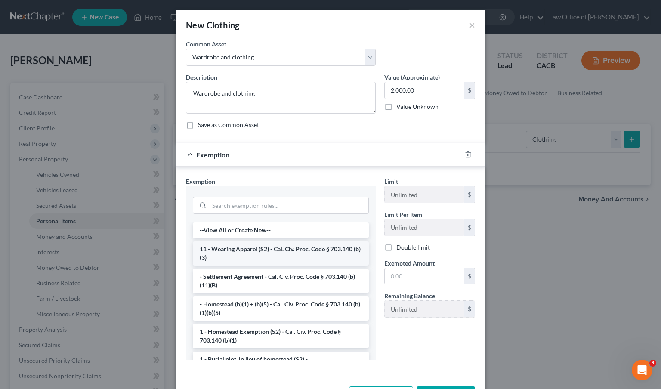
click at [265, 252] on li "11 - Wearing Apparel (S2) - Cal. Civ. Proc. Code § 703.140 (b)(3)" at bounding box center [281, 253] width 176 height 24
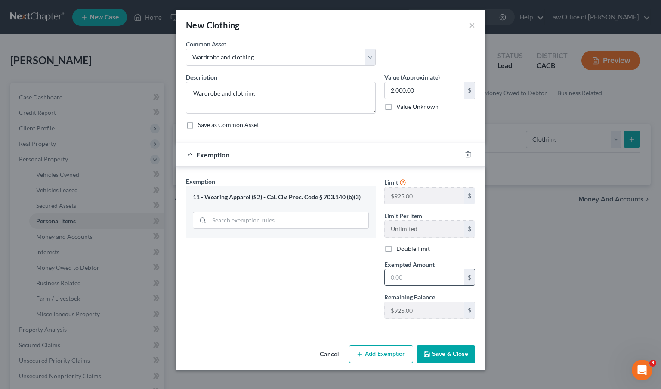
click at [407, 277] on input "text" at bounding box center [424, 277] width 80 height 16
type input "2,000.00"
click at [455, 360] on button "Save & Close" at bounding box center [445, 354] width 58 height 18
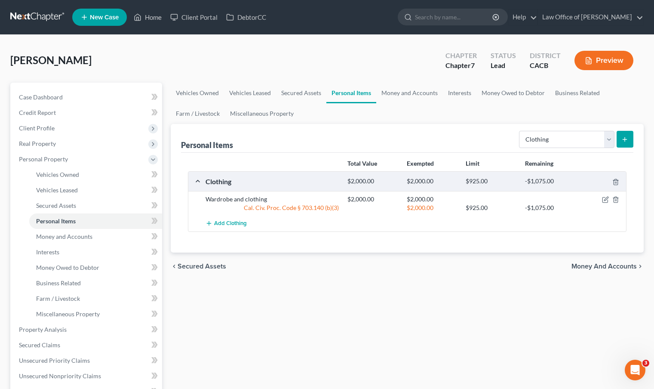
click at [629, 138] on button "submit" at bounding box center [625, 139] width 17 height 17
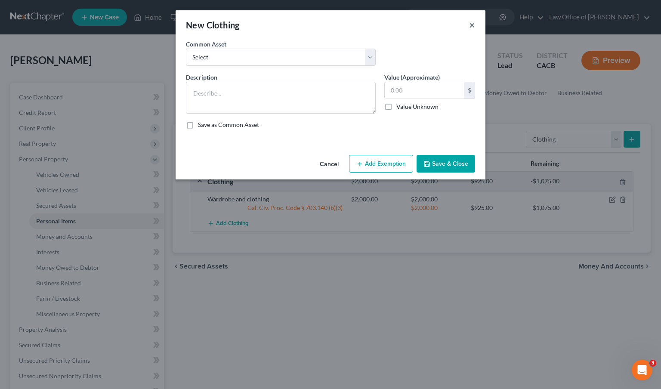
click at [469, 27] on button "×" at bounding box center [472, 25] width 6 height 10
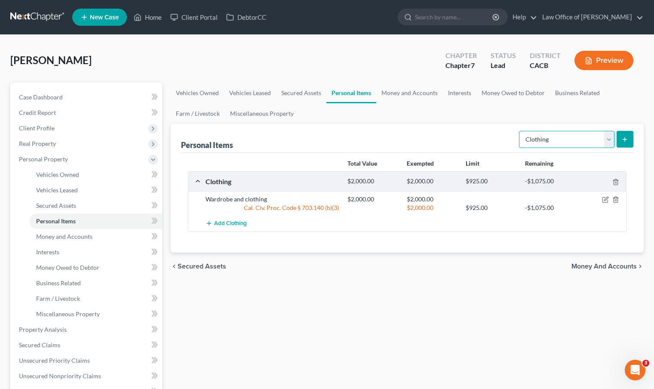
click at [612, 145] on select "Select Item Type Clothing Collectibles Of Value Electronics Firearms Household …" at bounding box center [566, 139] width 95 height 17
select select "electronics"
click at [520, 131] on select "Select Item Type Clothing Collectibles Of Value Electronics Firearms Household …" at bounding box center [566, 139] width 95 height 17
click at [628, 143] on button "submit" at bounding box center [625, 139] width 17 height 17
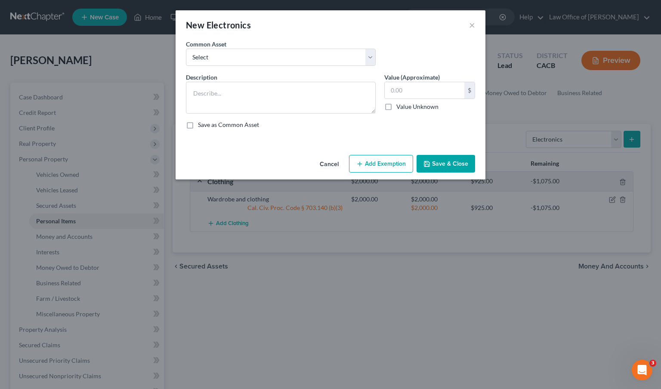
click at [375, 55] on div "Common Asset Select General electronics, equipment and recreational personal pr…" at bounding box center [280, 53] width 198 height 26
click at [373, 56] on select "Select General electronics, equipment and recreational personal property." at bounding box center [281, 57] width 190 height 17
select select "0"
click at [186, 49] on select "Select General electronics, equipment and recreational personal property." at bounding box center [281, 57] width 190 height 17
type textarea "General electronics, equipment and recreational personal property."
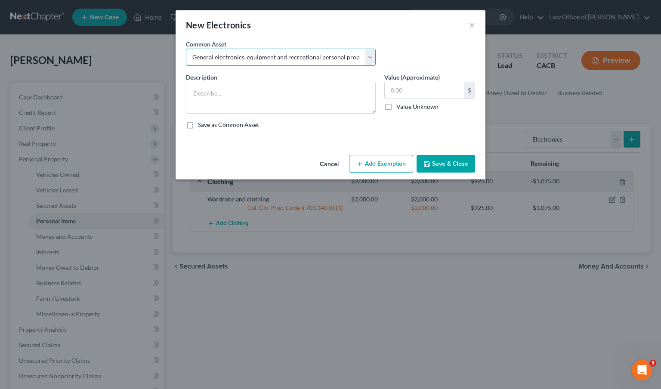
type input "2,000.00"
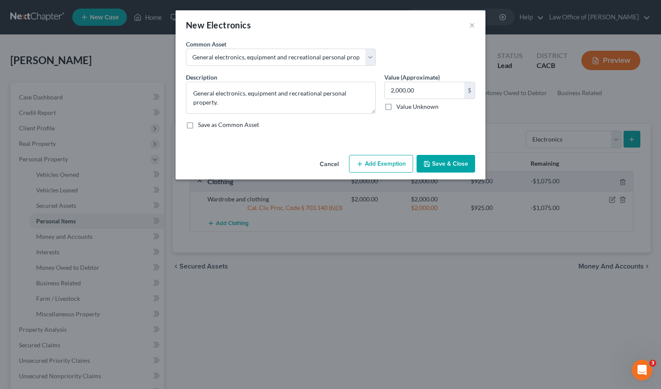
click at [405, 166] on button "Add Exemption" at bounding box center [381, 164] width 64 height 18
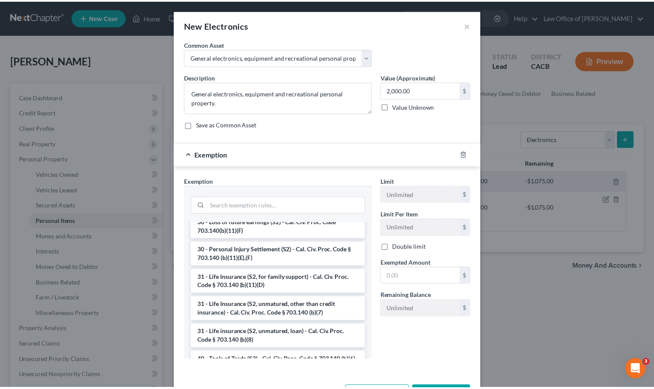
scroll to position [702, 0]
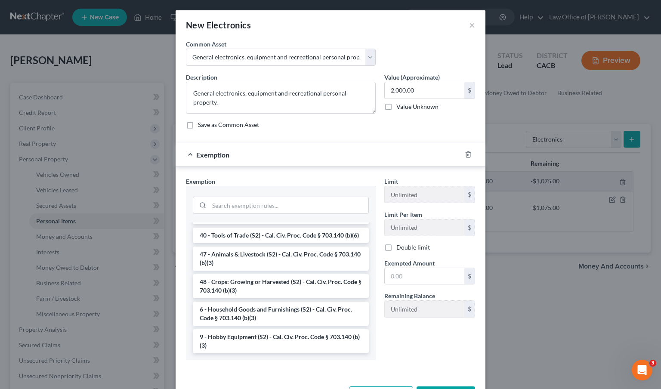
click at [246, 308] on li "6 - Household Goods and Furnishings (S2) - Cal. Civ. Proc. Code § 703.140 (b)(3)" at bounding box center [281, 313] width 176 height 24
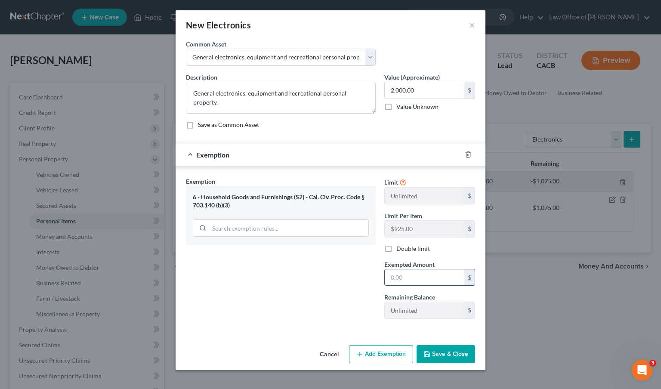
click at [410, 273] on input "text" at bounding box center [424, 277] width 80 height 16
type input "2,000.00"
click at [453, 355] on button "Save & Close" at bounding box center [445, 354] width 58 height 18
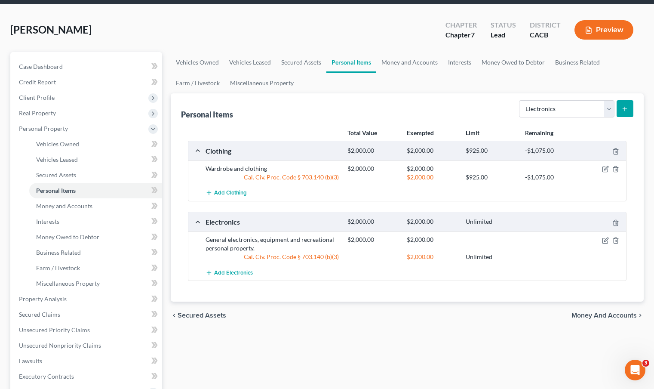
scroll to position [38, 0]
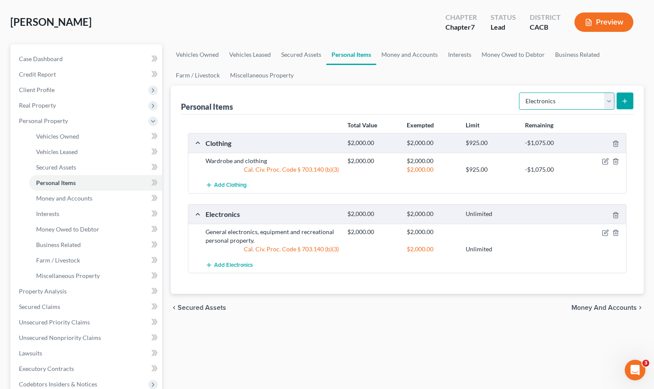
click at [609, 100] on select "Select Item Type Clothing Collectibles Of Value Electronics Firearms Household …" at bounding box center [566, 100] width 95 height 17
select select "household_goods"
click at [520, 92] on select "Select Item Type Clothing Collectibles Of Value Electronics Firearms Household …" at bounding box center [566, 100] width 95 height 17
click at [632, 98] on button "submit" at bounding box center [625, 100] width 17 height 17
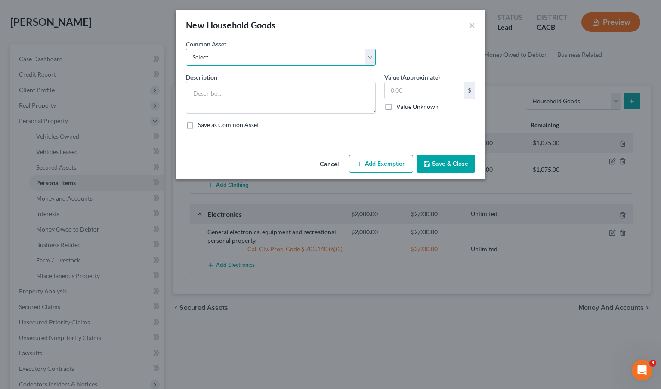
click at [372, 60] on select "Select Household Goods, Furnishings and Appliances." at bounding box center [281, 57] width 190 height 17
select select "0"
click at [186, 49] on select "Select Household Goods, Furnishings and Appliances." at bounding box center [281, 57] width 190 height 17
type textarea "Household Goods, Furnishings and Appliances."
type input "3,000.00"
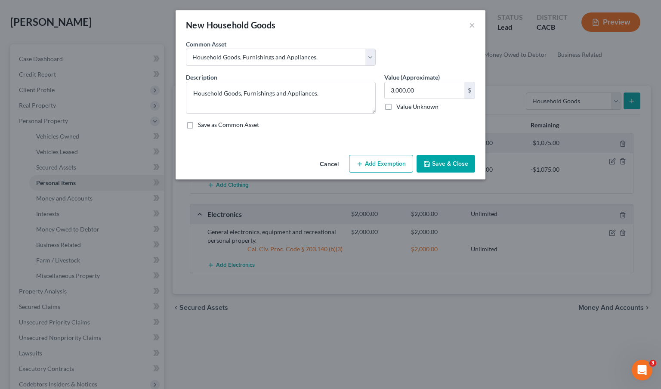
click at [392, 169] on button "Add Exemption" at bounding box center [381, 164] width 64 height 18
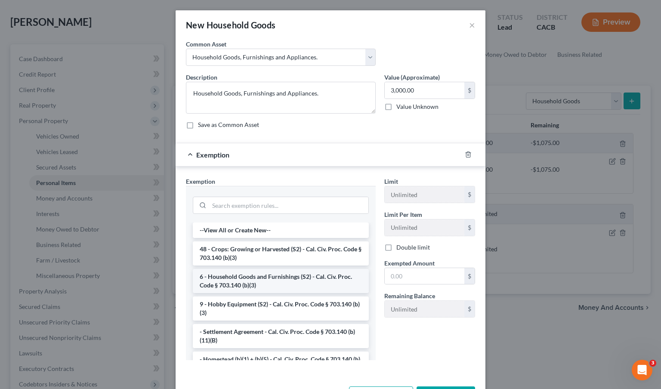
click at [262, 278] on li "6 - Household Goods and Furnishings (S2) - Cal. Civ. Proc. Code § 703.140 (b)(3)" at bounding box center [281, 281] width 176 height 24
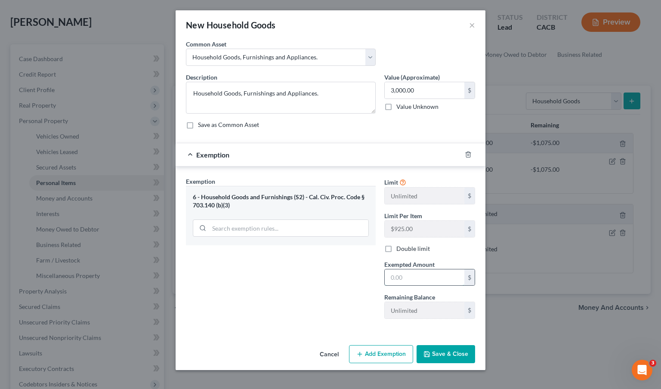
click at [409, 273] on input "text" at bounding box center [424, 277] width 80 height 16
type input "3,000.00"
click at [463, 357] on button "Save & Close" at bounding box center [445, 354] width 58 height 18
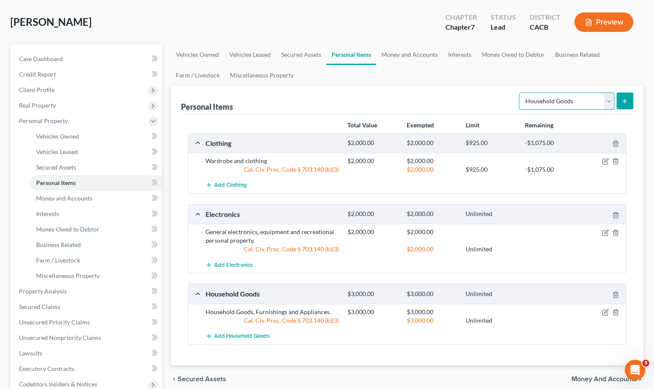
click at [609, 103] on select "Select Item Type Clothing Collectibles Of Value Electronics Firearms Household …" at bounding box center [566, 100] width 95 height 17
select select "jewelry"
click at [520, 92] on select "Select Item Type Clothing Collectibles Of Value Electronics Firearms Household …" at bounding box center [566, 100] width 95 height 17
click at [629, 100] on button "submit" at bounding box center [625, 100] width 17 height 17
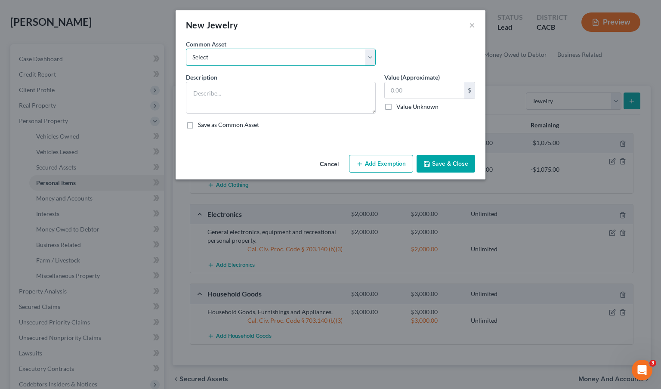
click at [367, 56] on select "Select Jewelry and personal valuable items (i.e. costume jewelry), includes non…" at bounding box center [281, 57] width 190 height 17
select select "0"
click at [186, 49] on select "Select Jewelry and personal valuable items (i.e. costume jewelry), includes non…" at bounding box center [281, 57] width 190 height 17
type textarea "Jewelry and personal valuable items (i.e. costume jewelry), includes non-debtor…"
type input "1,500.00"
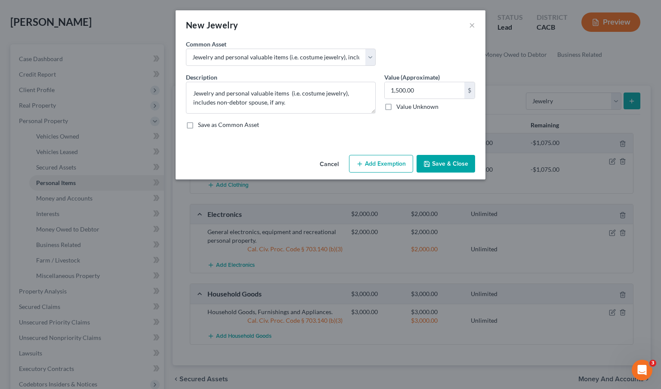
click at [373, 163] on button "Add Exemption" at bounding box center [381, 164] width 64 height 18
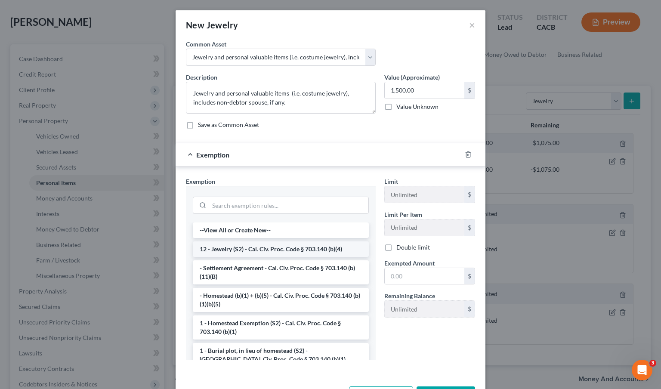
click at [257, 245] on li "12 - Jewelry (S2) - Cal. Civ. Proc. Code § 703.140 (b)(4)" at bounding box center [281, 248] width 176 height 15
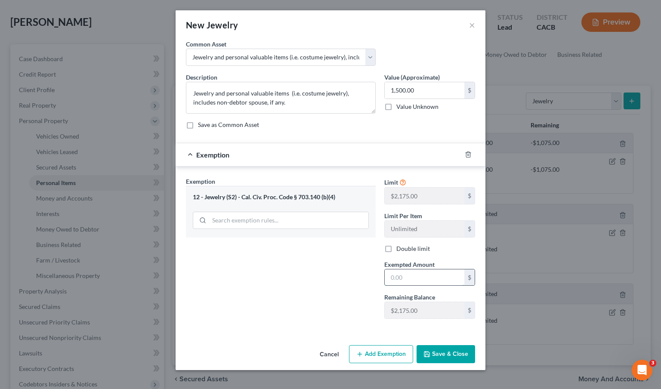
click at [425, 284] on input "text" at bounding box center [424, 277] width 80 height 16
type input "1,500.00"
click at [434, 353] on button "Save & Close" at bounding box center [445, 354] width 58 height 18
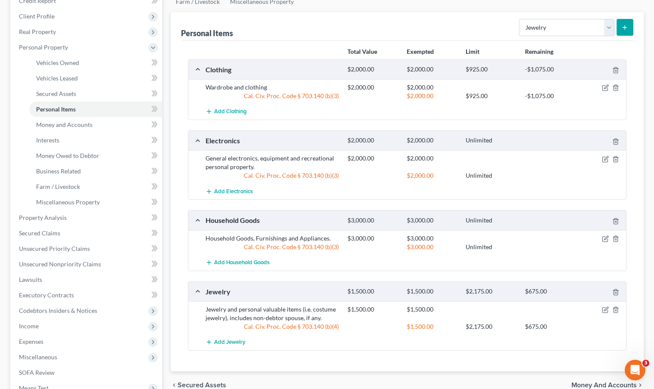
scroll to position [117, 0]
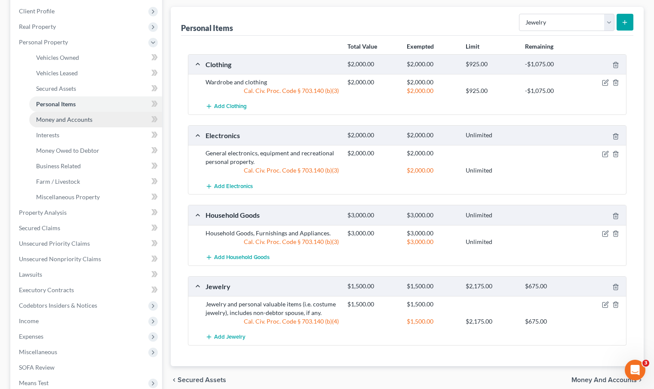
click at [101, 118] on link "Money and Accounts" at bounding box center [95, 119] width 133 height 15
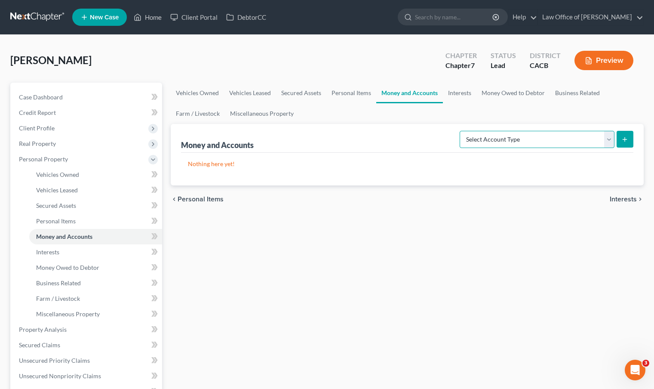
click at [611, 142] on select "Select Account Type Brokerage Cash on Hand Certificates of Deposit Checking Acc…" at bounding box center [537, 139] width 155 height 17
select select "cash_on_hand"
click at [461, 131] on select "Select Account Type Brokerage Cash on Hand Certificates of Deposit Checking Acc…" at bounding box center [537, 139] width 155 height 17
click at [626, 143] on button "submit" at bounding box center [625, 139] width 17 height 17
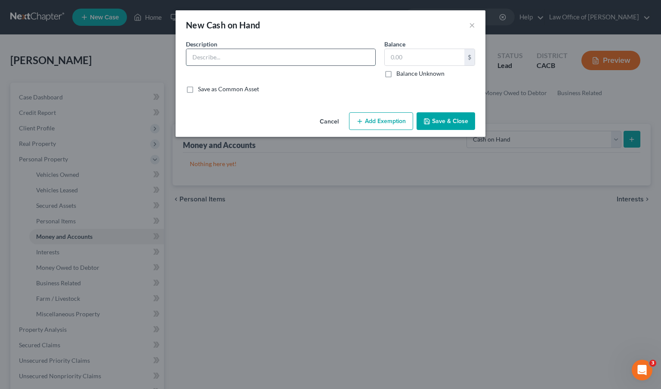
click at [231, 54] on input "text" at bounding box center [280, 57] width 189 height 16
type input "Cash"
click at [398, 52] on input "text" at bounding box center [424, 57] width 80 height 16
type input "50.00"
click at [384, 128] on button "Add Exemption" at bounding box center [381, 121] width 64 height 18
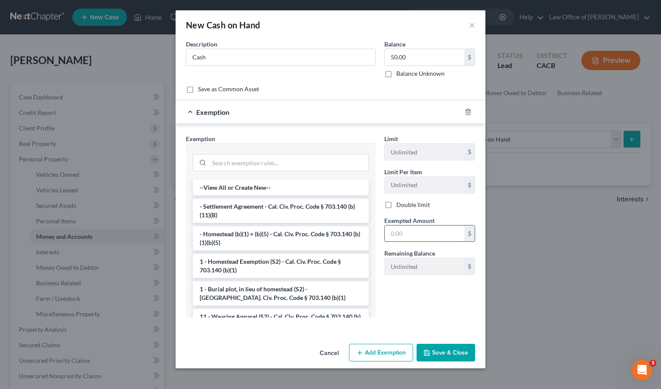
click at [439, 239] on input "text" at bounding box center [424, 233] width 80 height 16
type input "50.00"
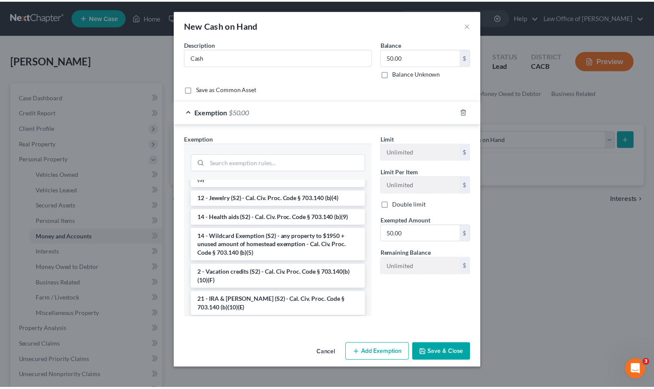
scroll to position [151, 0]
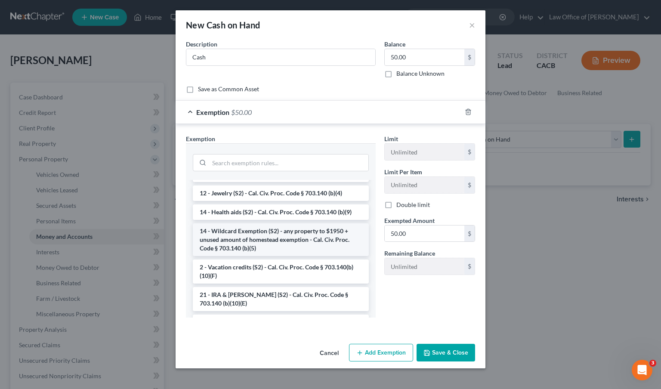
click at [308, 234] on li "14 - Wildcard Exemption (S2) - any property to $1950 + unused amount of homeste…" at bounding box center [281, 239] width 176 height 33
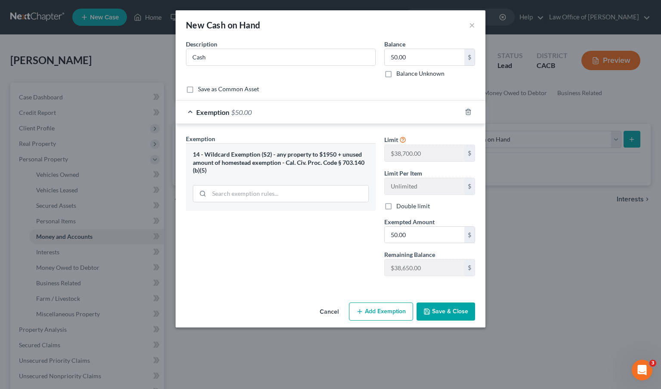
click at [443, 313] on button "Save & Close" at bounding box center [445, 311] width 58 height 18
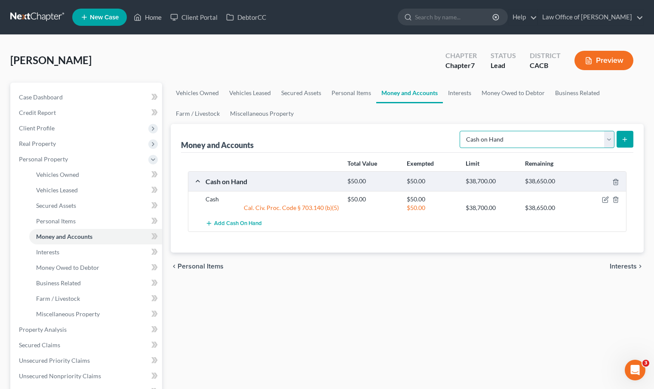
click at [611, 141] on select "Select Account Type Brokerage Cash on Hand Certificates of Deposit Checking Acc…" at bounding box center [537, 139] width 155 height 17
select select "checking"
click at [461, 131] on select "Select Account Type Brokerage Cash on Hand Certificates of Deposit Checking Acc…" at bounding box center [537, 139] width 155 height 17
click at [627, 140] on icon "submit" at bounding box center [624, 139] width 7 height 7
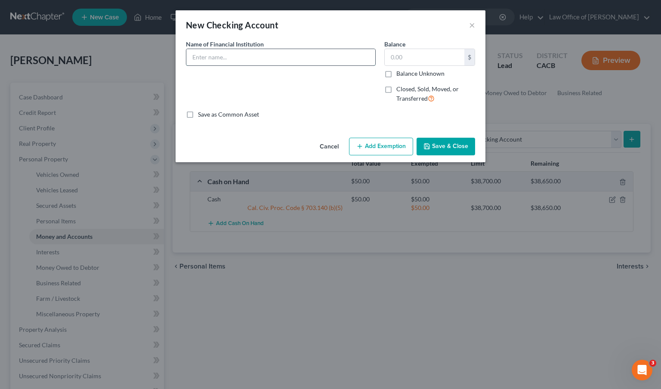
click at [265, 59] on input "text" at bounding box center [280, 57] width 189 height 16
type input "Chase (checking)"
click at [392, 56] on input "text" at bounding box center [424, 57] width 80 height 16
type input "500.00"
click at [451, 152] on button "Save & Close" at bounding box center [445, 147] width 58 height 18
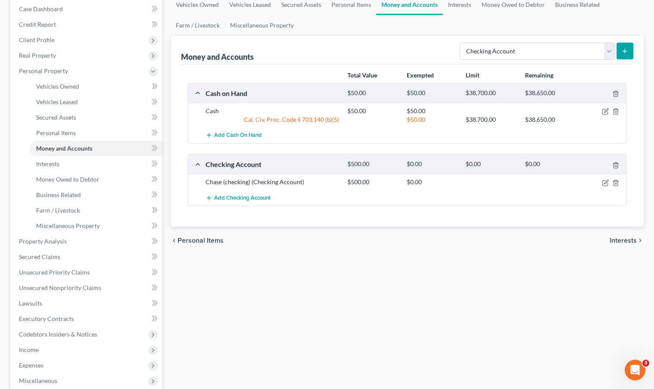
scroll to position [89, 0]
click at [65, 161] on link "Interests" at bounding box center [95, 162] width 133 height 15
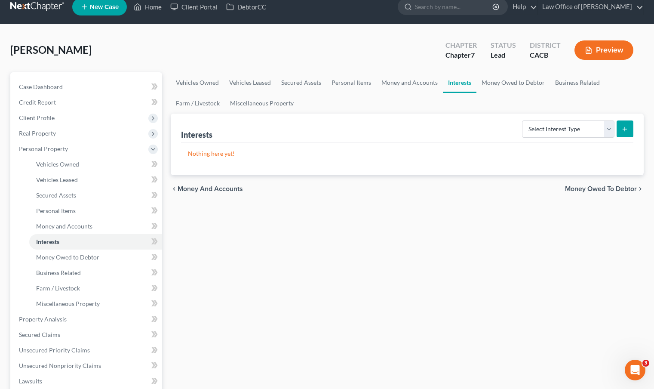
scroll to position [11, 0]
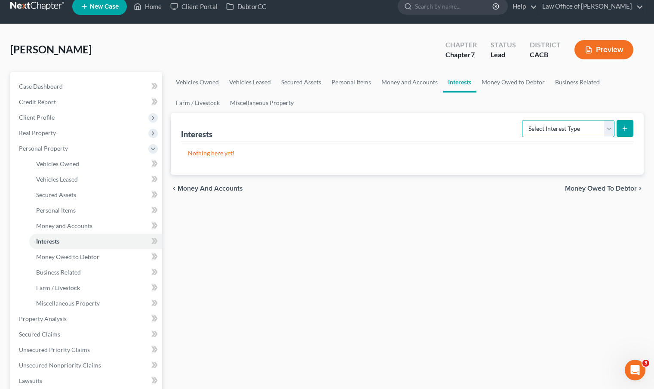
click at [608, 132] on select "Select Interest Type 401K Annuity Bond Education IRA Government Bond Government…" at bounding box center [568, 128] width 92 height 17
click at [99, 254] on link "Money Owed to Debtor" at bounding box center [95, 256] width 133 height 15
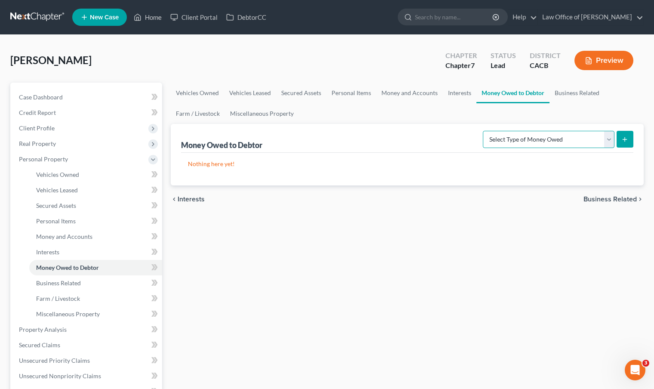
click at [608, 145] on select "Select Type of Money Owed Accounts Receivable Alimony Child Support Claims Agai…" at bounding box center [549, 139] width 132 height 17
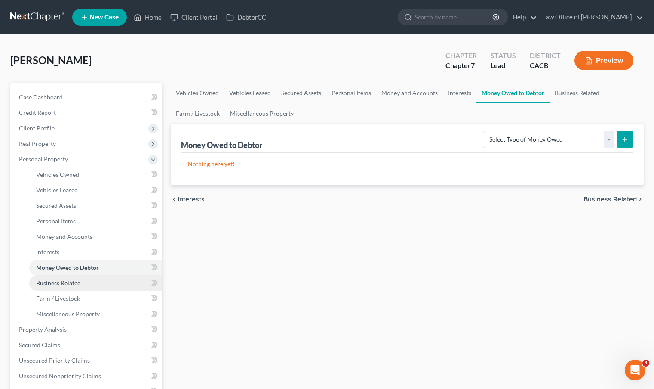
click at [105, 286] on link "Business Related" at bounding box center [95, 282] width 133 height 15
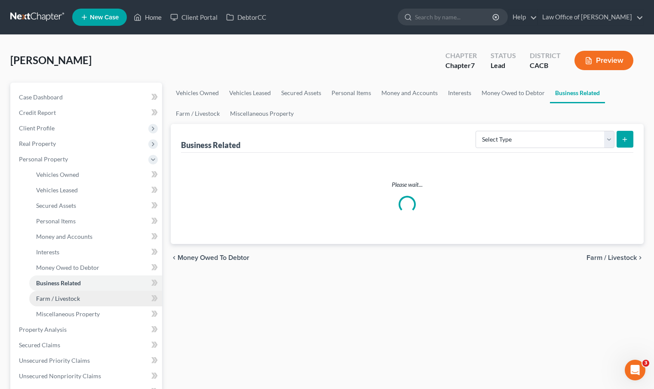
click at [93, 292] on link "Farm / Livestock" at bounding box center [95, 298] width 133 height 15
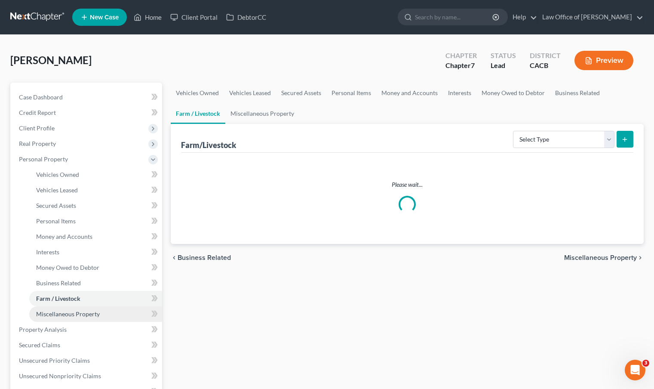
click at [92, 312] on span "Miscellaneous Property" at bounding box center [68, 313] width 64 height 7
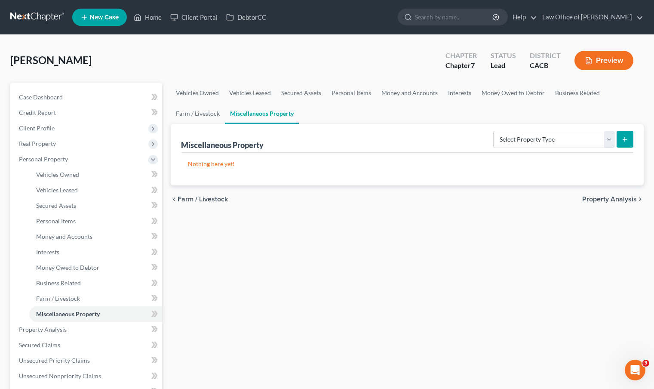
scroll to position [153, 0]
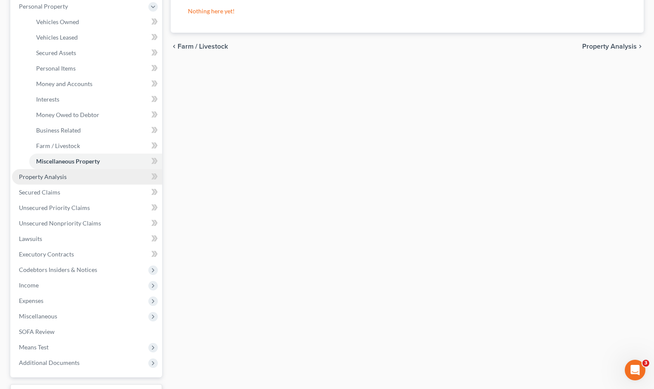
click at [92, 176] on link "Property Analysis" at bounding box center [87, 176] width 150 height 15
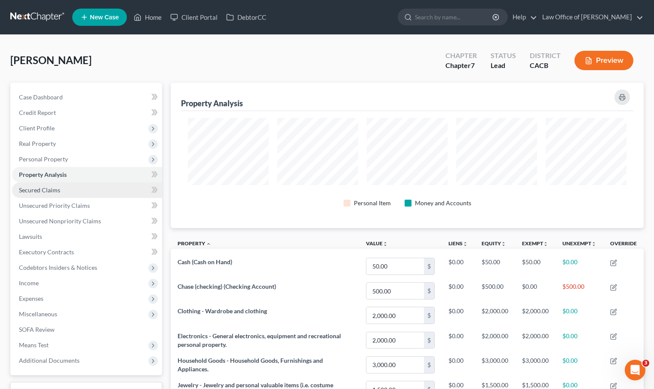
click at [74, 193] on link "Secured Claims" at bounding box center [87, 189] width 150 height 15
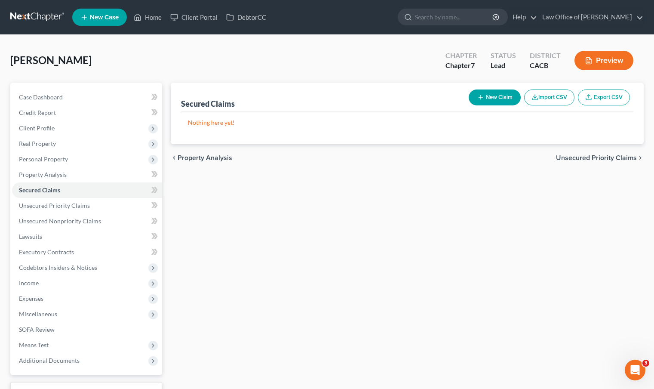
click at [494, 99] on button "New Claim" at bounding box center [495, 97] width 52 height 16
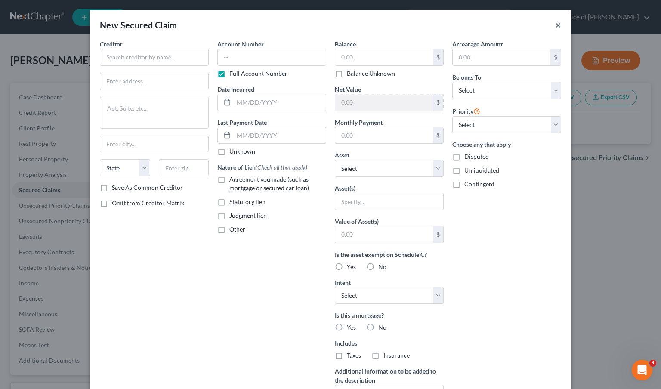
click at [557, 28] on button "×" at bounding box center [558, 25] width 6 height 10
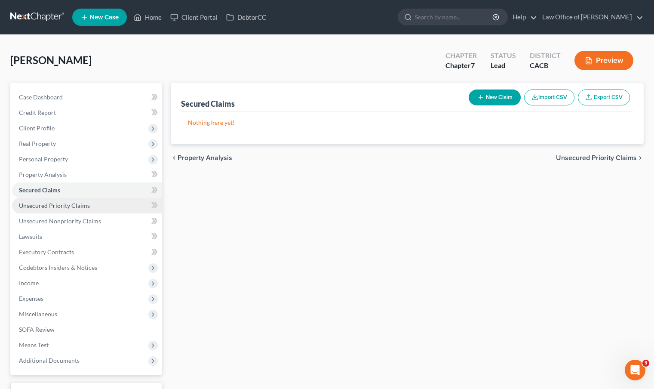
click at [79, 204] on span "Unsecured Priority Claims" at bounding box center [54, 205] width 71 height 7
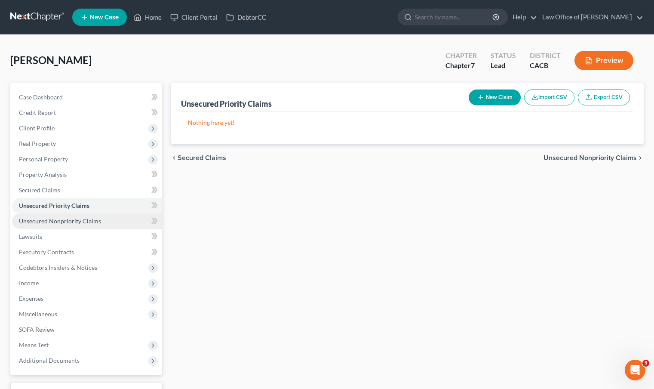
click at [79, 221] on span "Unsecured Nonpriority Claims" at bounding box center [60, 220] width 82 height 7
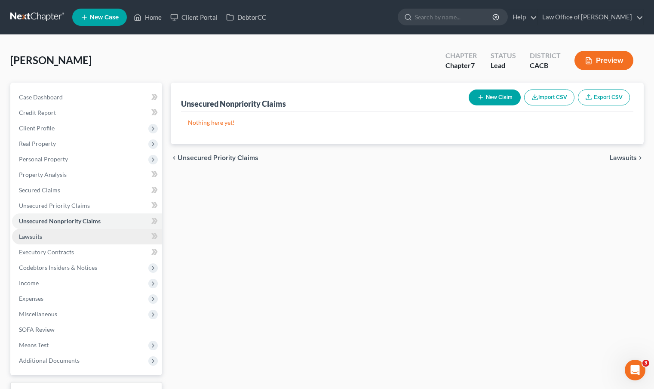
click at [75, 233] on link "Lawsuits" at bounding box center [87, 236] width 150 height 15
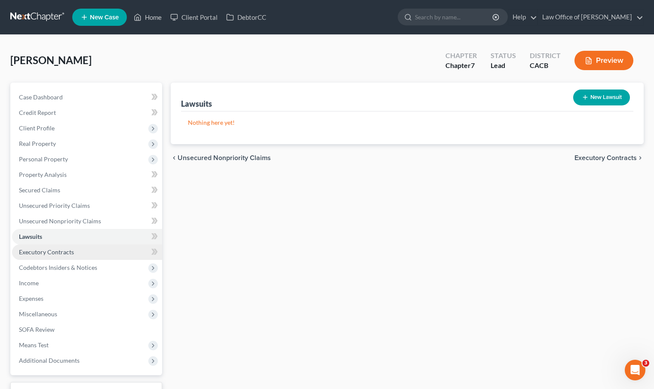
click at [76, 249] on link "Executory Contracts" at bounding box center [87, 251] width 150 height 15
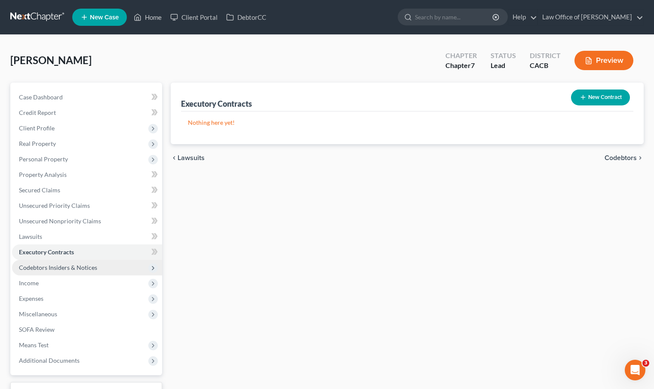
click at [80, 271] on span "Codebtors Insiders & Notices" at bounding box center [87, 267] width 150 height 15
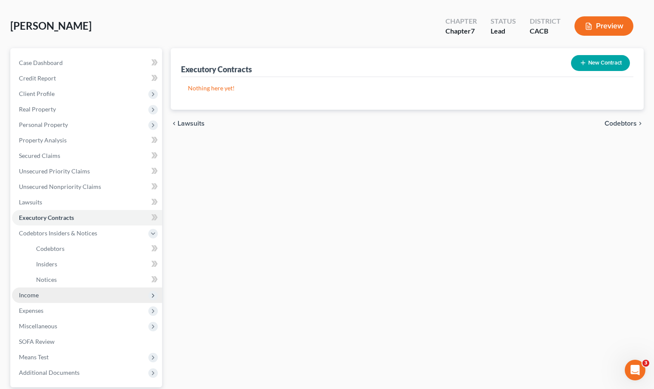
scroll to position [41, 0]
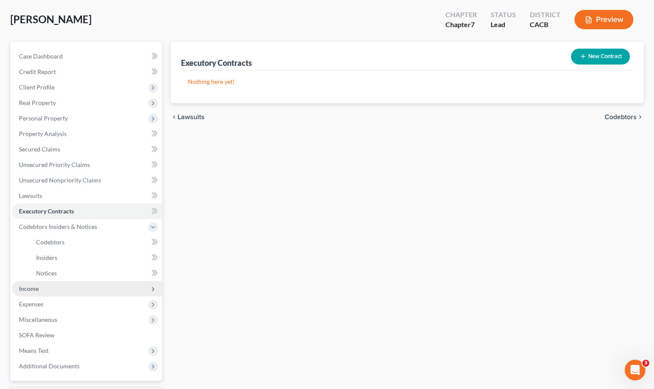
click at [76, 287] on span "Income" at bounding box center [87, 288] width 150 height 15
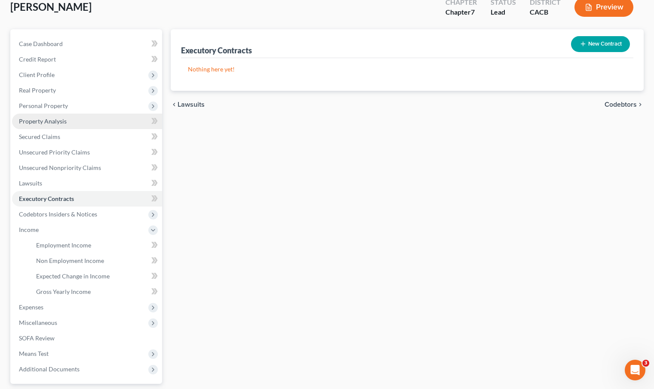
scroll to position [70, 0]
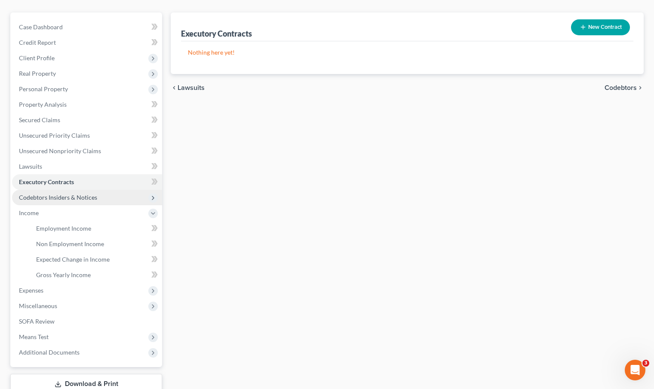
click at [97, 197] on span "Codebtors Insiders & Notices" at bounding box center [87, 197] width 150 height 15
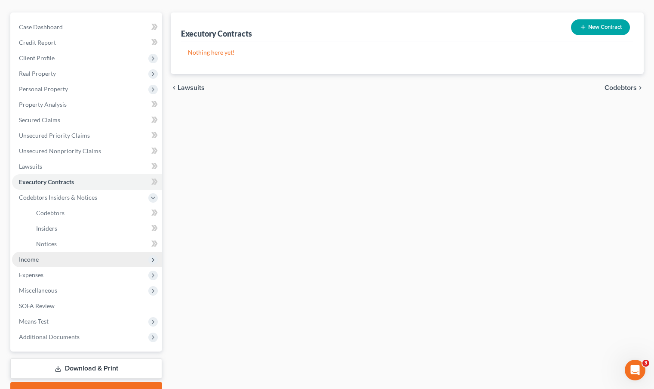
click at [73, 256] on span "Income" at bounding box center [87, 259] width 150 height 15
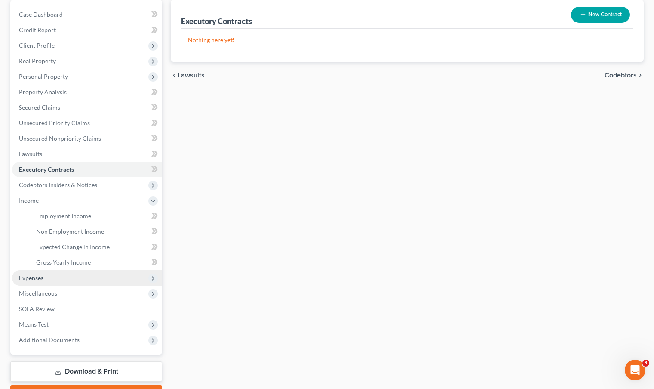
scroll to position [83, 0]
click at [73, 279] on span "Expenses" at bounding box center [87, 276] width 150 height 15
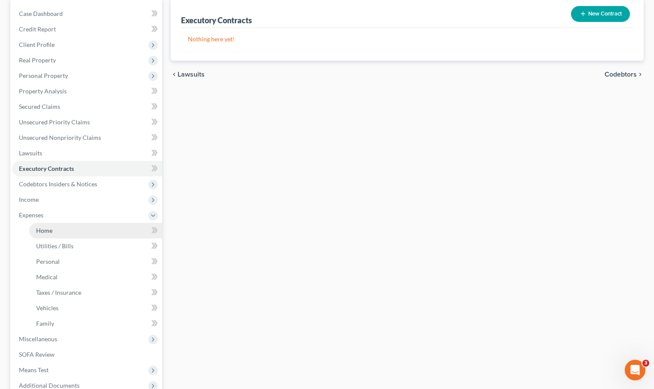
click at [89, 230] on link "Home" at bounding box center [95, 230] width 133 height 15
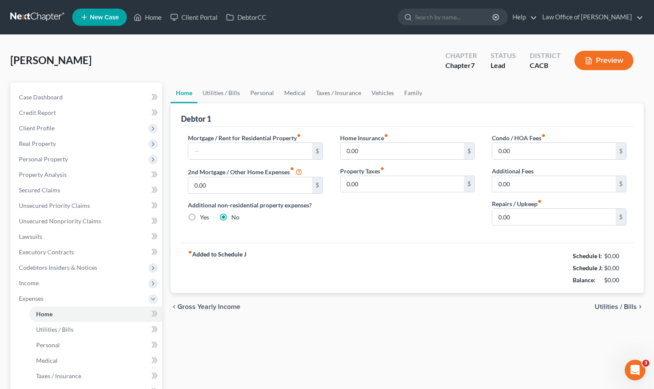
scroll to position [15, 0]
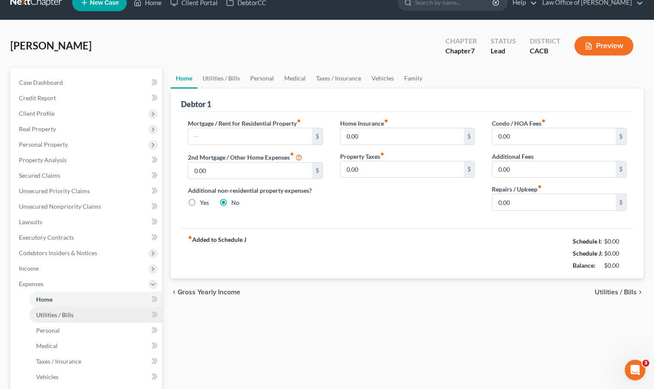
click at [82, 315] on link "Utilities / Bills" at bounding box center [95, 314] width 133 height 15
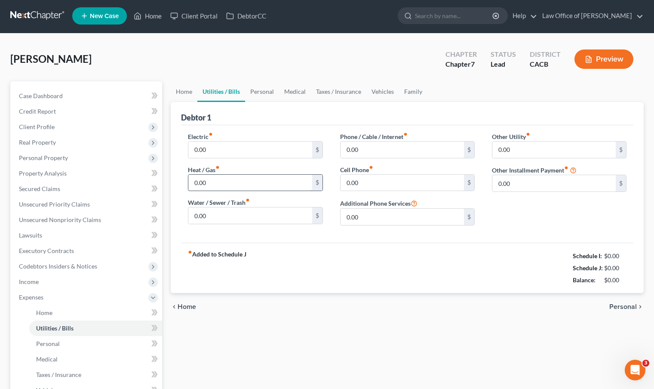
scroll to position [2, 0]
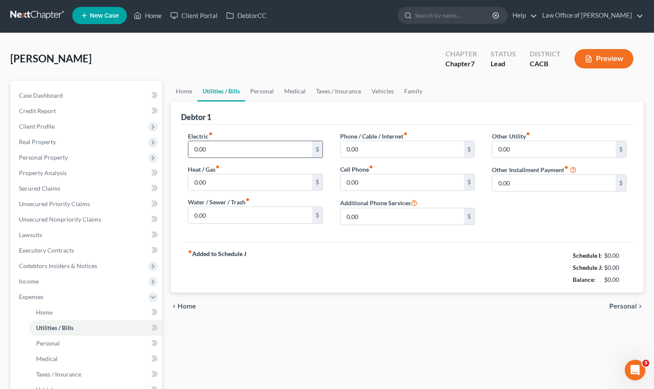
click at [263, 156] on input "0.00" at bounding box center [249, 149] width 123 height 16
type input "50.00"
click at [67, 313] on link "Home" at bounding box center [95, 311] width 133 height 15
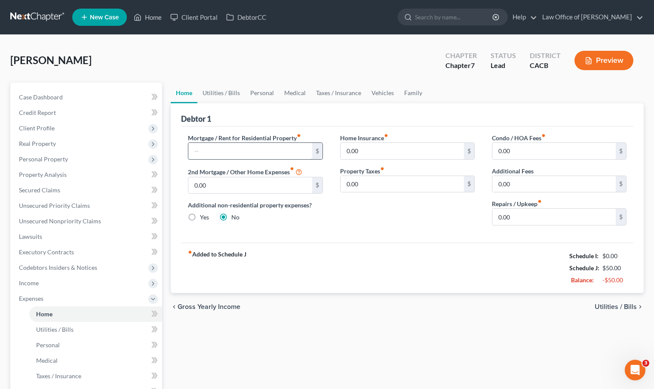
click at [268, 146] on input "text" at bounding box center [249, 151] width 123 height 16
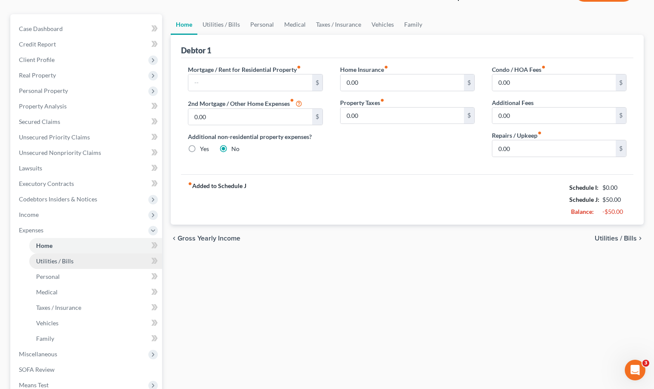
click at [75, 261] on link "Utilities / Bills" at bounding box center [95, 260] width 133 height 15
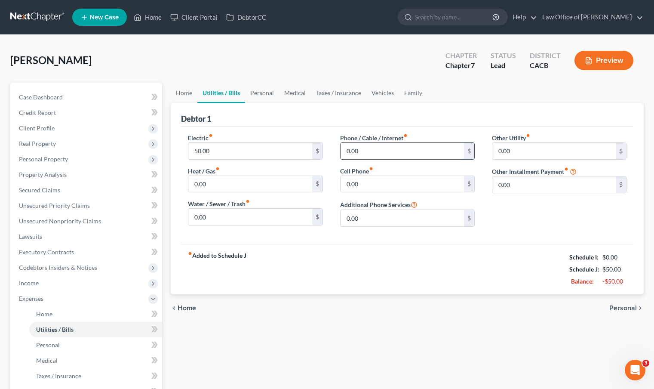
click at [384, 152] on input "0.00" at bounding box center [402, 151] width 123 height 16
type input "100.00"
click at [194, 181] on input "0.00" at bounding box center [249, 184] width 123 height 16
type input "50.00"
click at [406, 181] on input "0.00" at bounding box center [402, 184] width 123 height 16
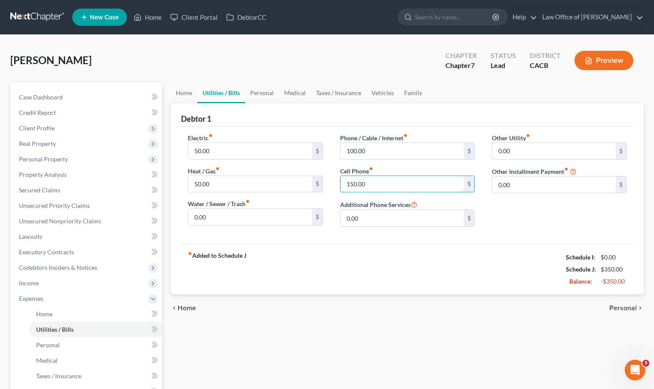
type input "150.00"
click at [412, 319] on div "chevron_left Home Personal chevron_right" at bounding box center [407, 308] width 473 height 28
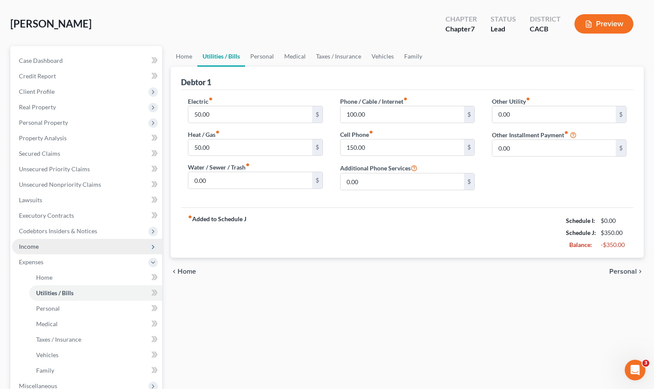
scroll to position [74, 0]
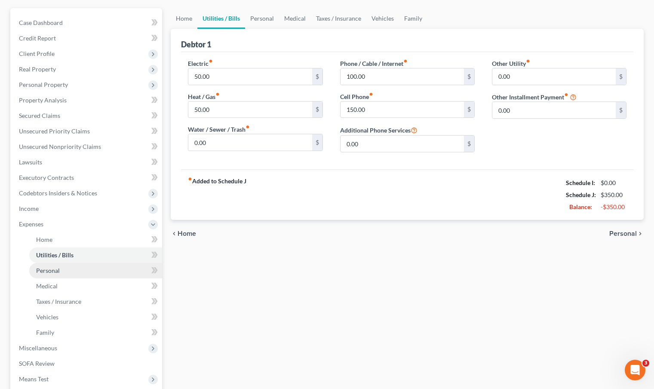
click at [65, 270] on link "Personal" at bounding box center [95, 270] width 133 height 15
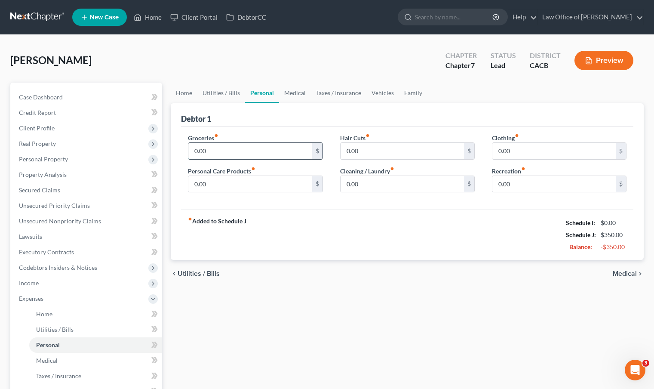
click at [244, 149] on input "0.00" at bounding box center [249, 151] width 123 height 16
type input "6"
type input "500.00"
click at [361, 150] on input "0.00" at bounding box center [402, 151] width 123 height 16
type input "100.00"
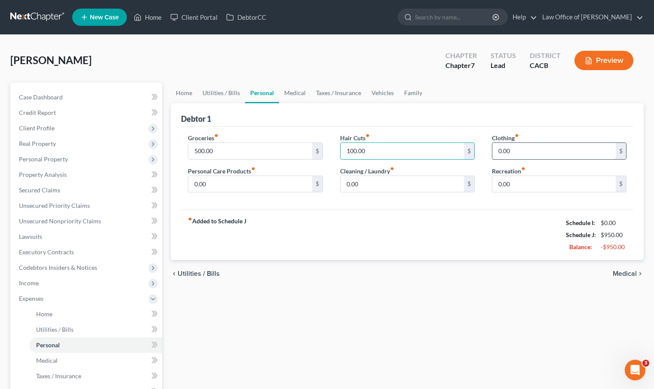
click at [504, 146] on input "0.00" at bounding box center [553, 151] width 123 height 16
type input "150.00"
click at [240, 182] on input "0.00" at bounding box center [249, 184] width 123 height 16
type input "50.00"
click at [355, 183] on input "0.00" at bounding box center [402, 184] width 123 height 16
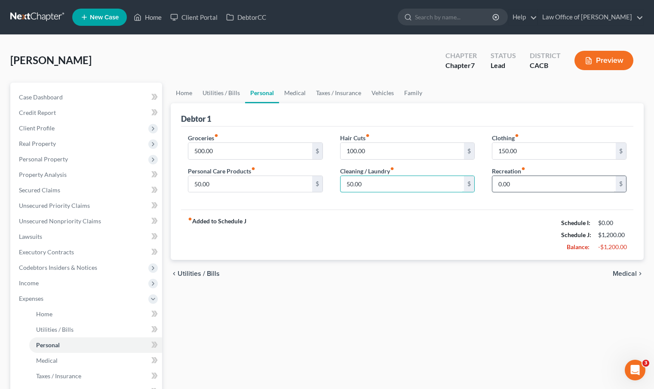
type input "50.00"
click at [504, 182] on input "0.00" at bounding box center [553, 184] width 123 height 16
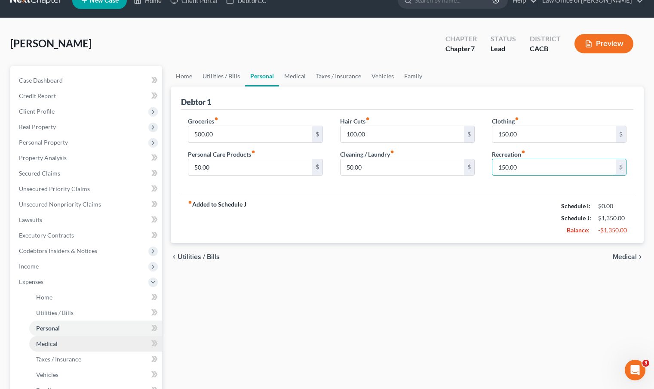
type input "150.00"
click at [92, 341] on link "Medical" at bounding box center [95, 343] width 133 height 15
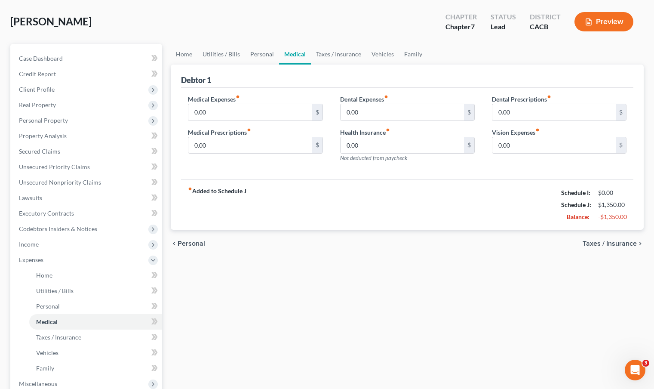
scroll to position [74, 0]
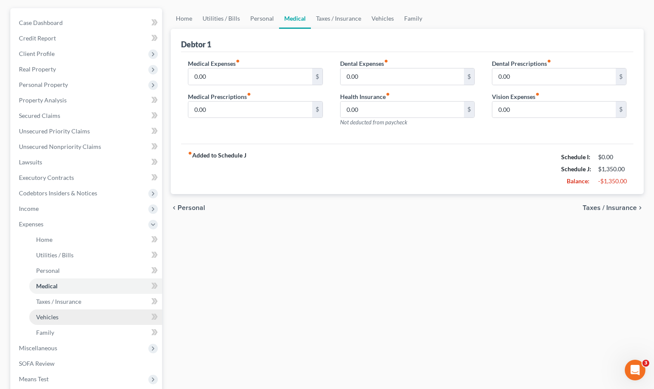
click at [71, 317] on link "Vehicles" at bounding box center [95, 316] width 133 height 15
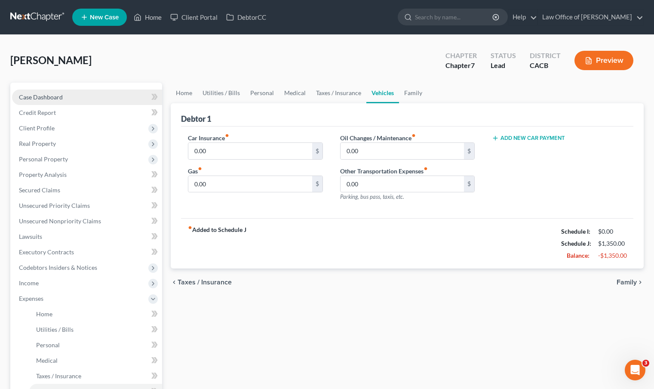
click at [68, 99] on link "Case Dashboard" at bounding box center [87, 96] width 150 height 15
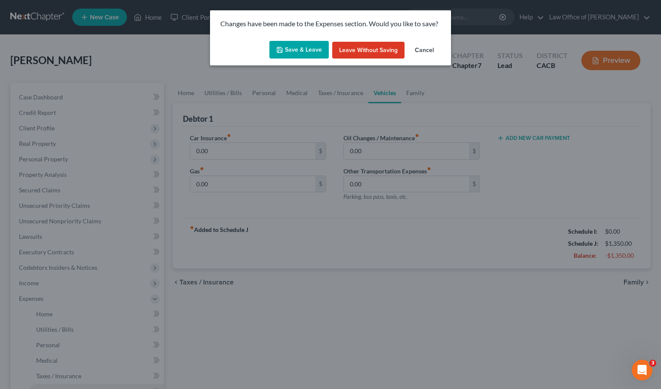
click at [427, 48] on button "Cancel" at bounding box center [424, 50] width 33 height 17
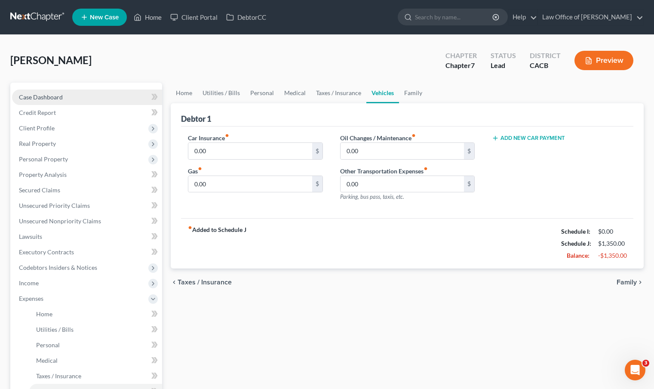
click at [53, 96] on span "Case Dashboard" at bounding box center [41, 96] width 44 height 7
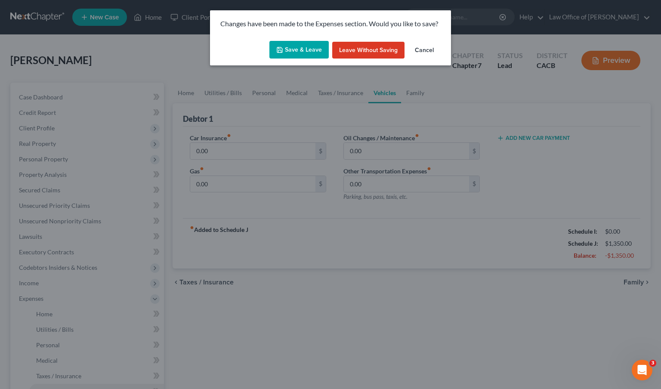
click at [431, 53] on button "Cancel" at bounding box center [424, 50] width 33 height 17
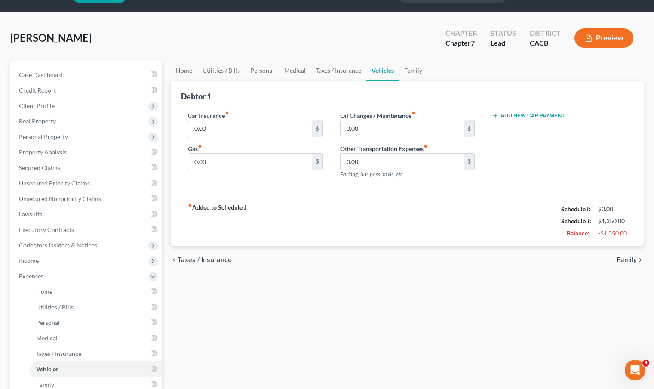
scroll to position [39, 0]
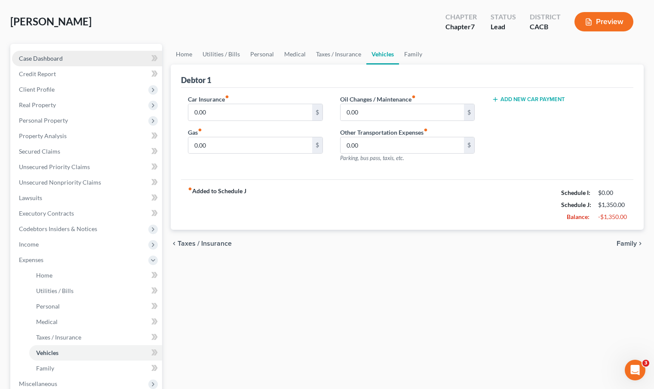
click at [52, 59] on span "Case Dashboard" at bounding box center [41, 58] width 44 height 7
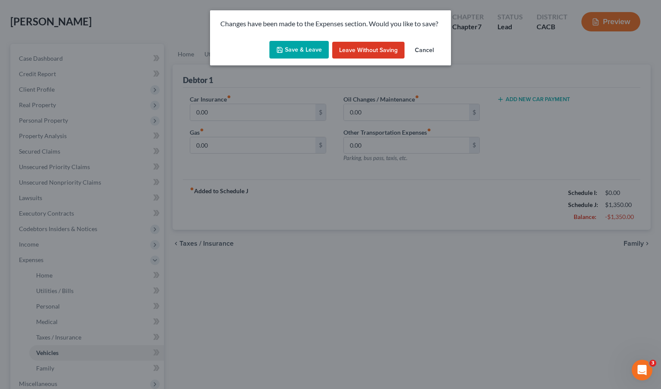
click at [288, 50] on button "Save & Leave" at bounding box center [298, 50] width 59 height 18
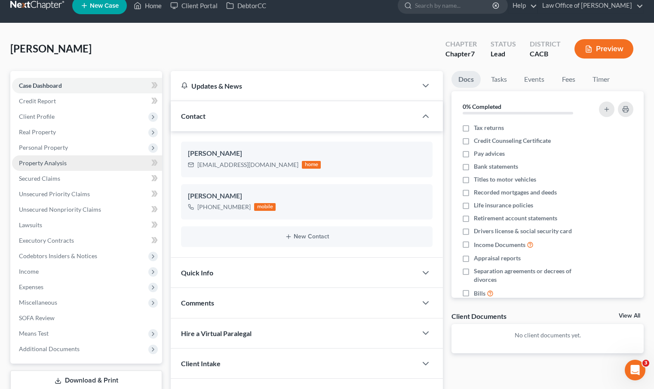
scroll to position [12, 0]
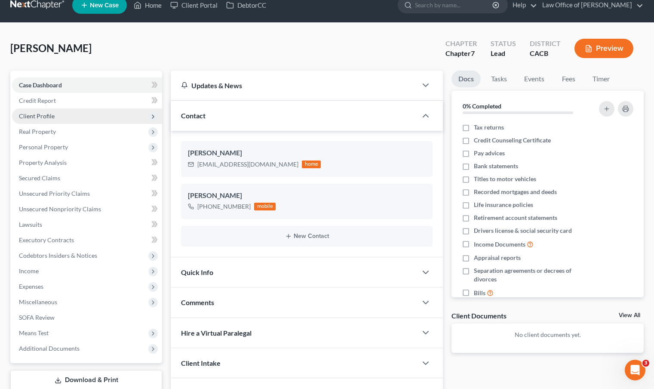
click at [37, 116] on span "Client Profile" at bounding box center [37, 115] width 36 height 7
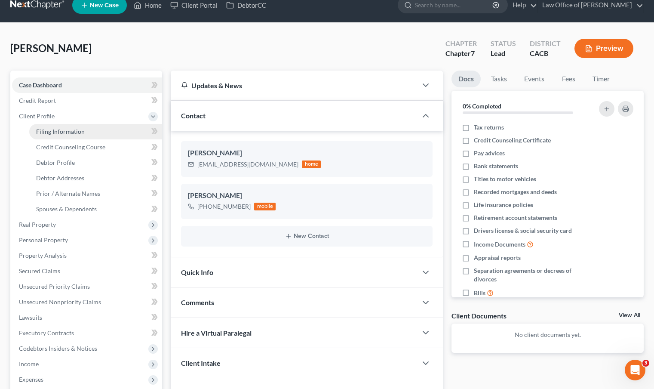
click at [54, 132] on span "Filing Information" at bounding box center [60, 131] width 49 height 7
select select "1"
select select "0"
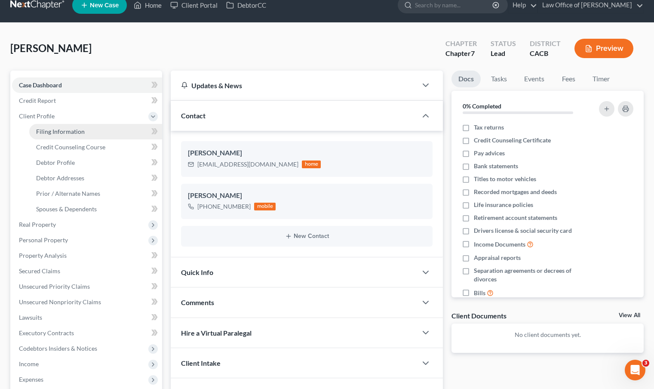
select select "7"
select select "0"
select select "4"
select select "0"
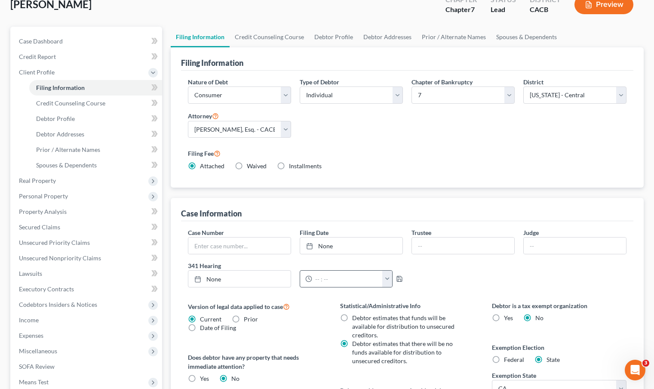
scroll to position [93, 0]
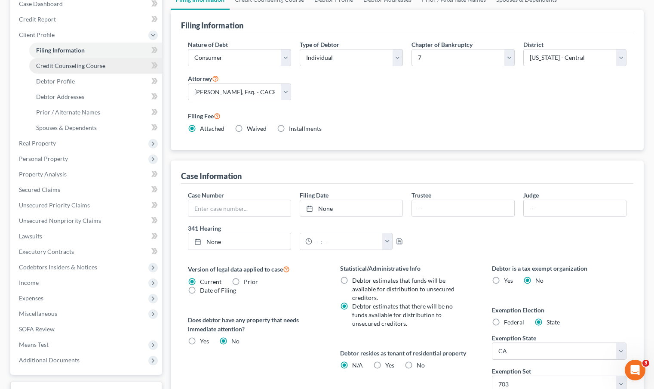
click at [72, 66] on span "Credit Counseling Course" at bounding box center [70, 65] width 69 height 7
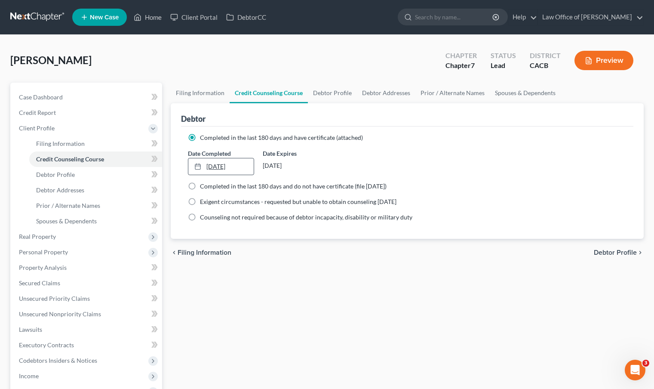
click at [218, 165] on link "10/6/2025" at bounding box center [220, 166] width 65 height 16
click at [53, 175] on span "Debtor Profile" at bounding box center [55, 174] width 39 height 7
select select "0"
select select "2"
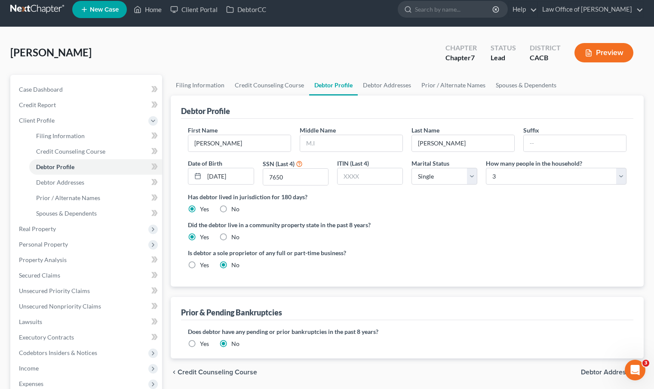
scroll to position [75, 0]
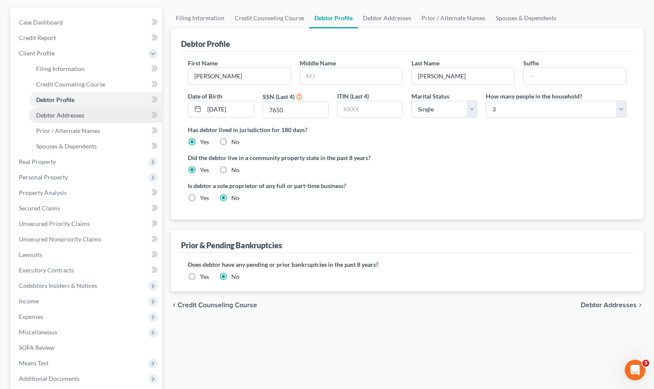
click at [73, 115] on span "Debtor Addresses" at bounding box center [60, 114] width 48 height 7
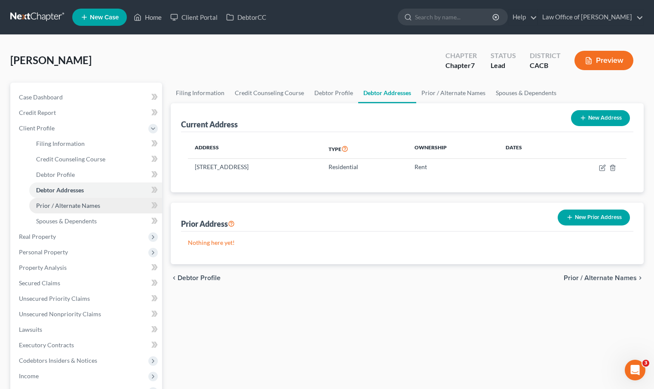
click at [83, 207] on span "Prior / Alternate Names" at bounding box center [68, 205] width 64 height 7
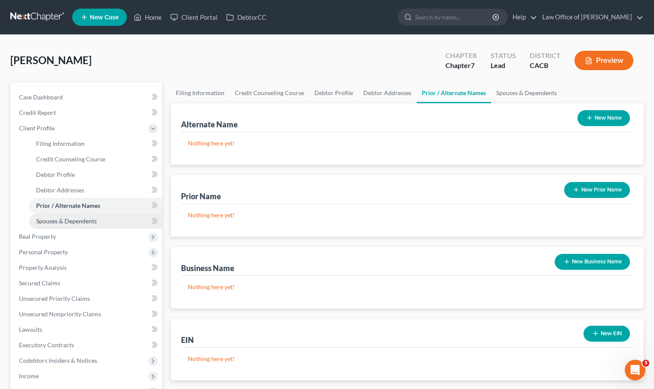
click at [74, 222] on span "Spouses & Dependents" at bounding box center [66, 220] width 61 height 7
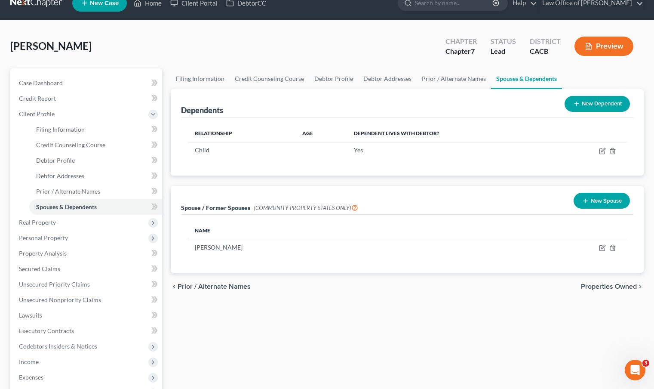
scroll to position [15, 0]
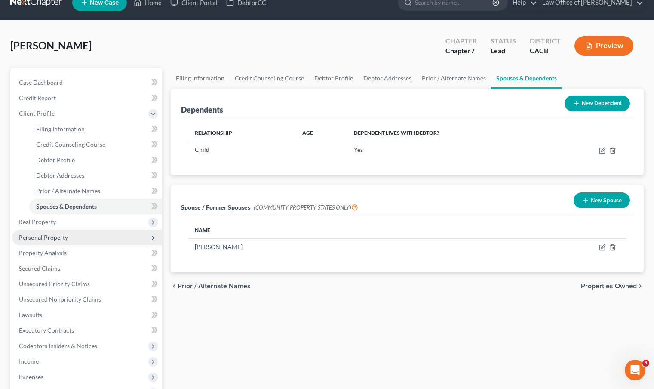
click at [40, 238] on span "Personal Property" at bounding box center [43, 237] width 49 height 7
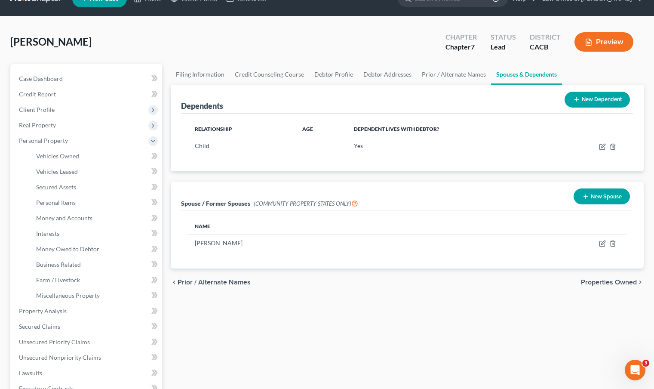
scroll to position [27, 0]
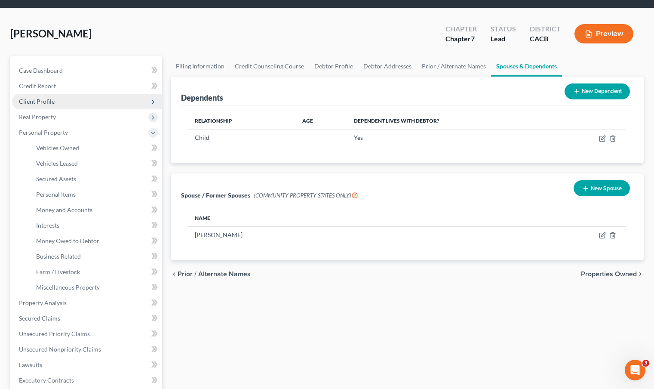
click at [51, 98] on span "Client Profile" at bounding box center [37, 101] width 36 height 7
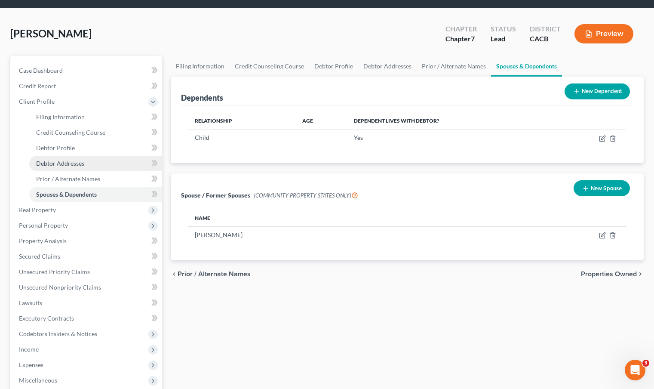
click at [66, 161] on span "Debtor Addresses" at bounding box center [60, 163] width 48 height 7
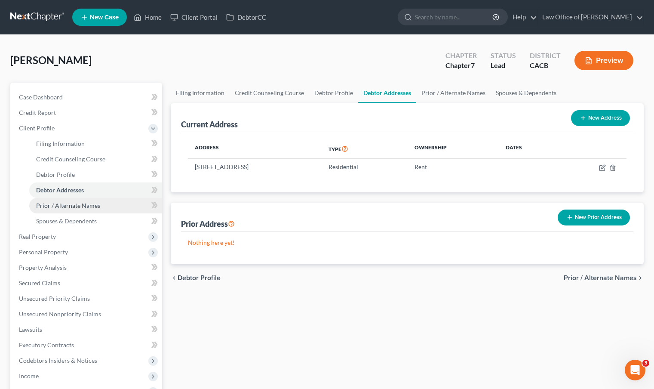
click at [80, 205] on span "Prior / Alternate Names" at bounding box center [68, 205] width 64 height 7
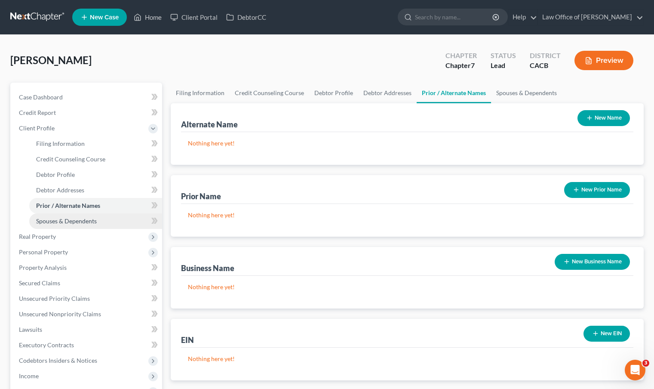
click at [82, 219] on span "Spouses & Dependents" at bounding box center [66, 220] width 61 height 7
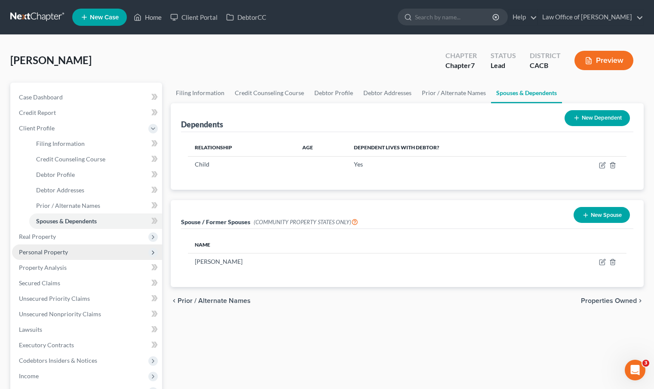
click at [41, 255] on span "Personal Property" at bounding box center [43, 251] width 49 height 7
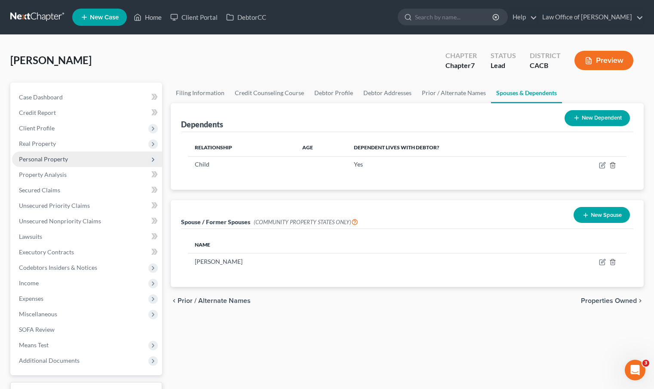
click at [55, 158] on span "Personal Property" at bounding box center [43, 158] width 49 height 7
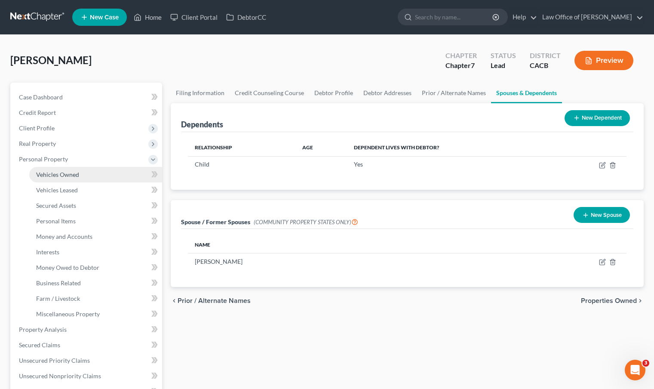
click at [71, 175] on span "Vehicles Owned" at bounding box center [57, 174] width 43 height 7
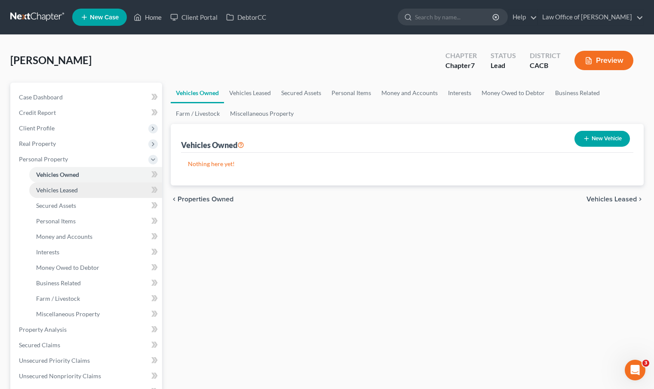
click at [74, 190] on span "Vehicles Leased" at bounding box center [57, 189] width 42 height 7
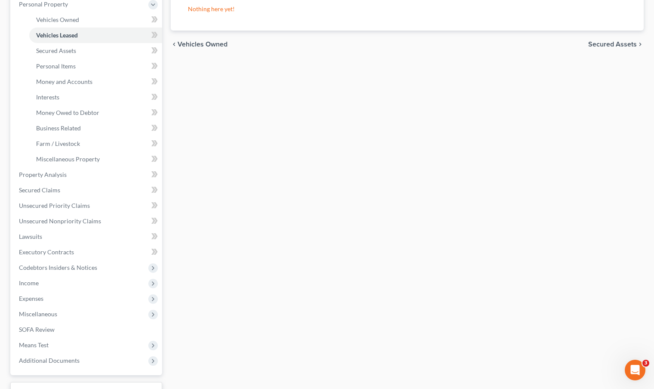
scroll to position [183, 0]
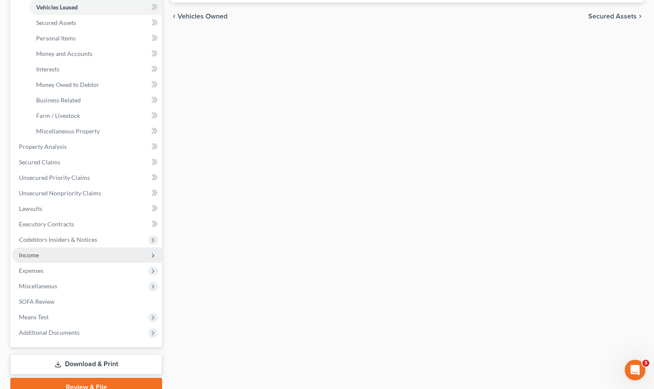
click at [57, 253] on span "Income" at bounding box center [87, 254] width 150 height 15
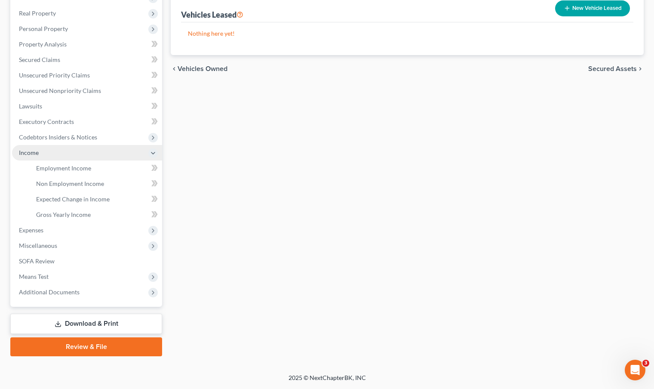
scroll to position [129, 0]
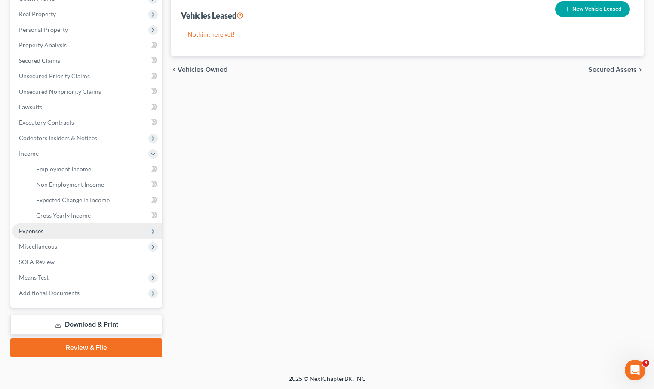
click at [80, 232] on span "Expenses" at bounding box center [87, 230] width 150 height 15
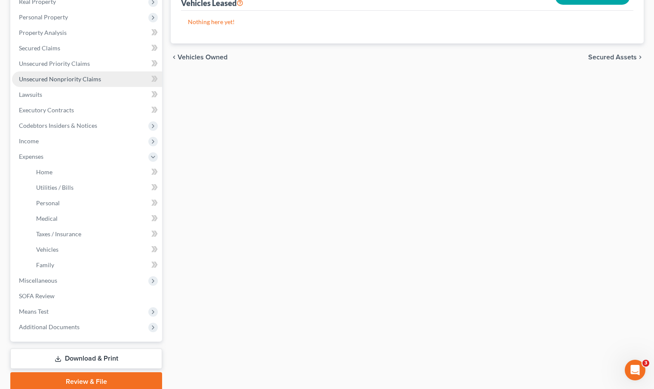
scroll to position [72, 0]
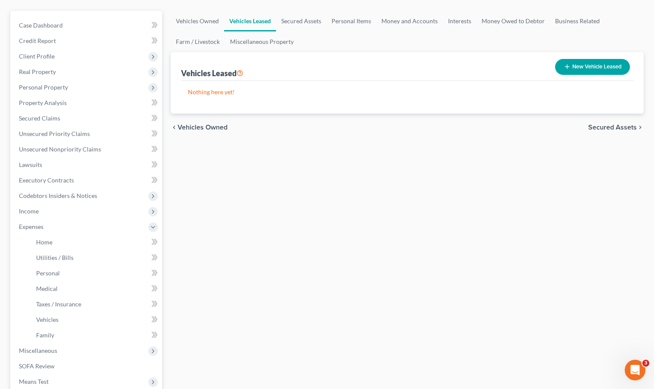
click at [214, 128] on span "Vehicles Owned" at bounding box center [203, 127] width 50 height 7
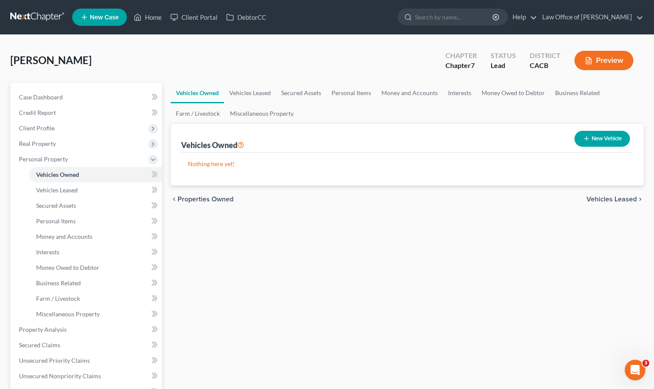
click at [619, 140] on button "New Vehicle" at bounding box center [602, 139] width 55 height 16
select select "0"
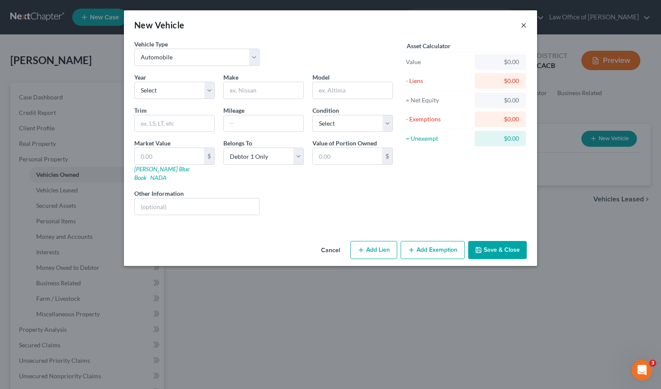
click at [521, 25] on button "×" at bounding box center [523, 25] width 6 height 10
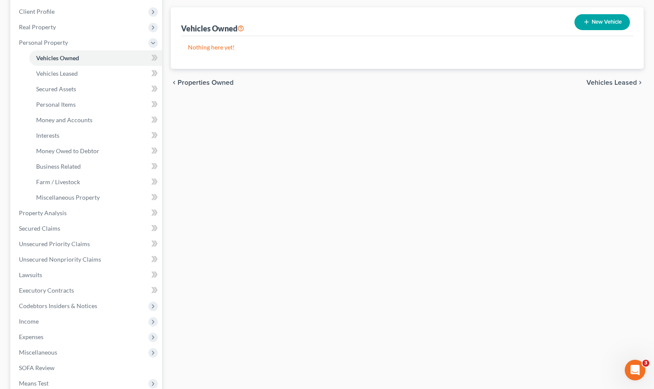
scroll to position [177, 0]
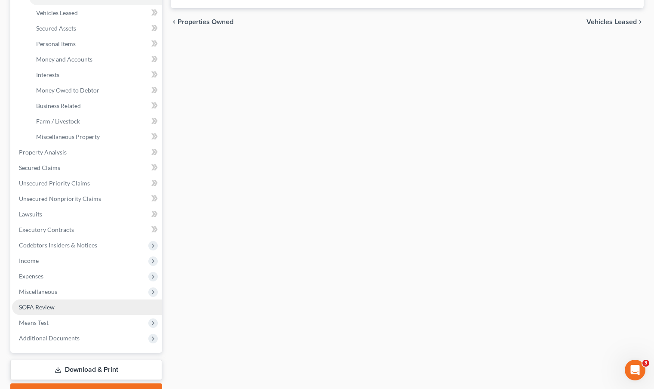
click at [26, 306] on span "SOFA Review" at bounding box center [37, 306] width 36 height 7
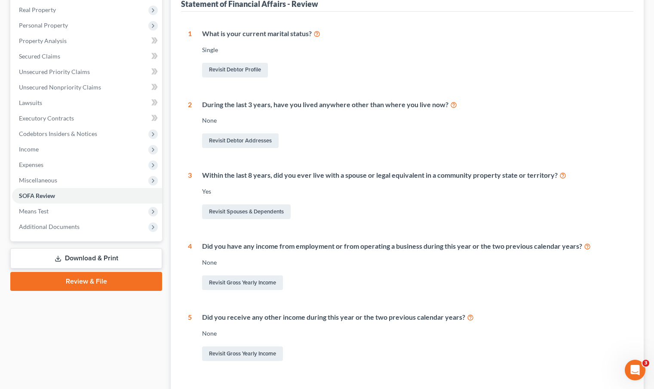
scroll to position [24, 0]
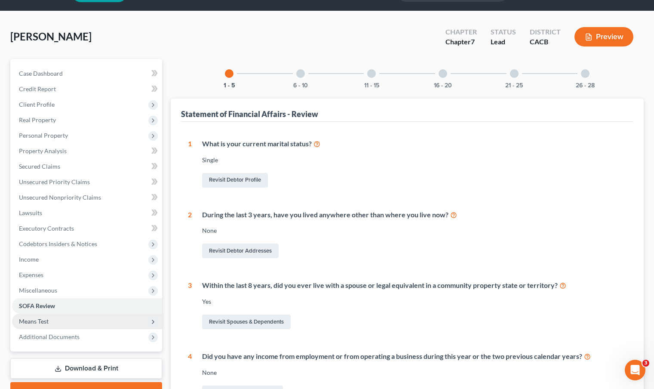
click at [85, 320] on span "Means Test" at bounding box center [87, 321] width 150 height 15
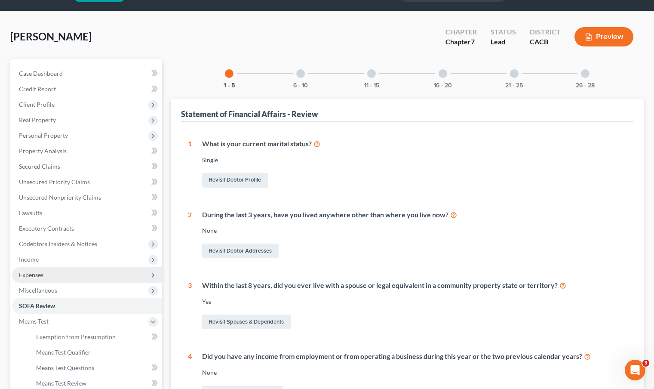
click at [89, 276] on span "Expenses" at bounding box center [87, 274] width 150 height 15
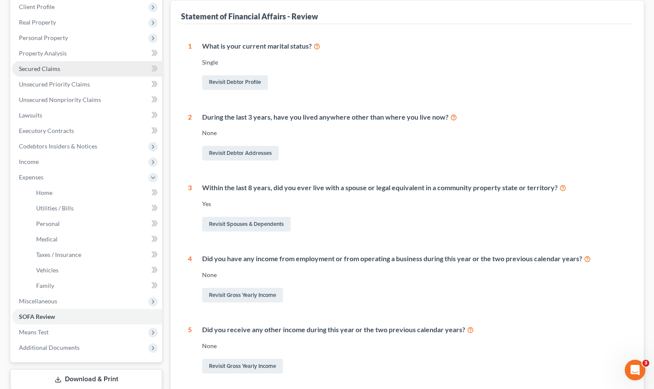
scroll to position [0, 0]
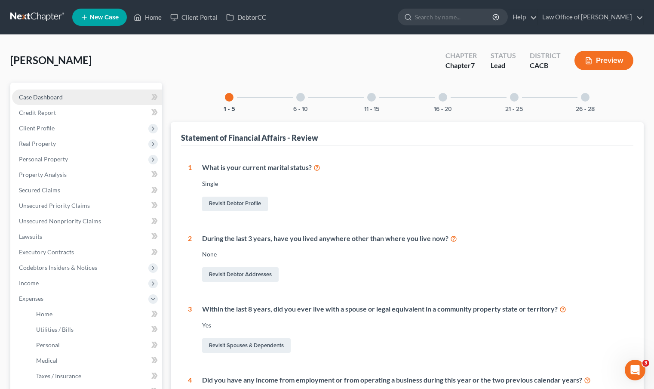
click at [36, 98] on span "Case Dashboard" at bounding box center [41, 96] width 44 height 7
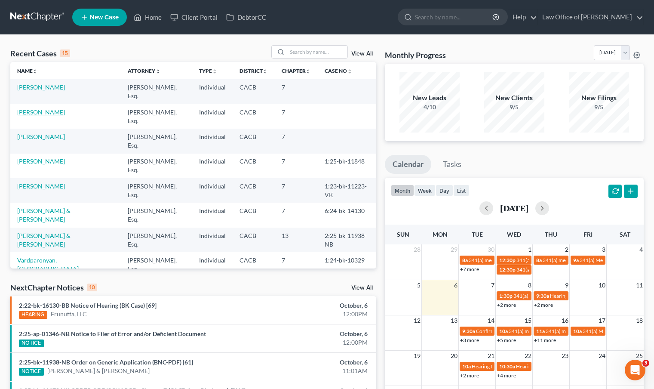
click at [30, 108] on link "Tate, Lisa" at bounding box center [41, 111] width 48 height 7
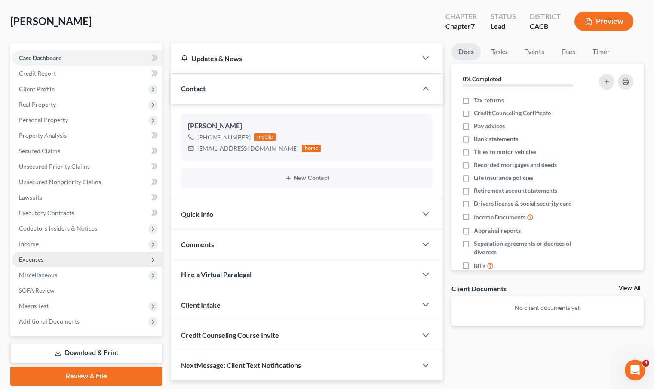
scroll to position [40, 0]
click at [67, 252] on span "Expenses" at bounding box center [87, 258] width 150 height 15
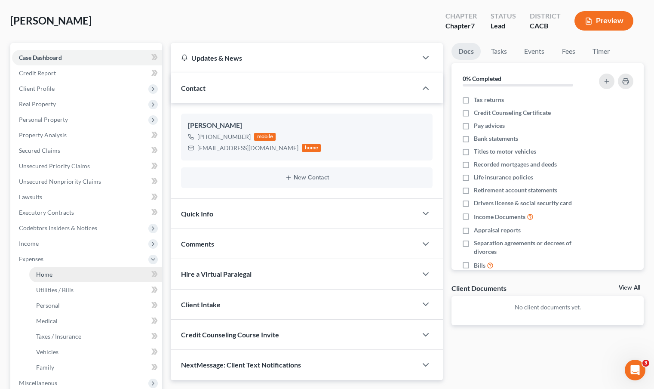
click at [67, 270] on link "Home" at bounding box center [95, 274] width 133 height 15
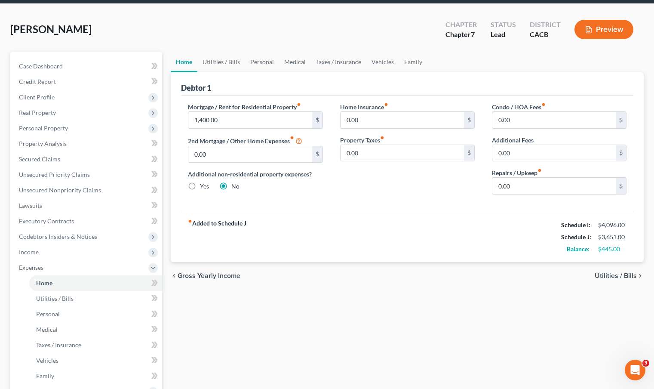
scroll to position [33, 0]
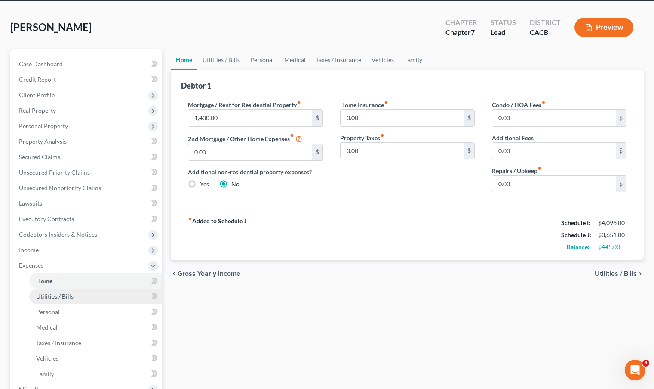
click at [87, 297] on link "Utilities / Bills" at bounding box center [95, 296] width 133 height 15
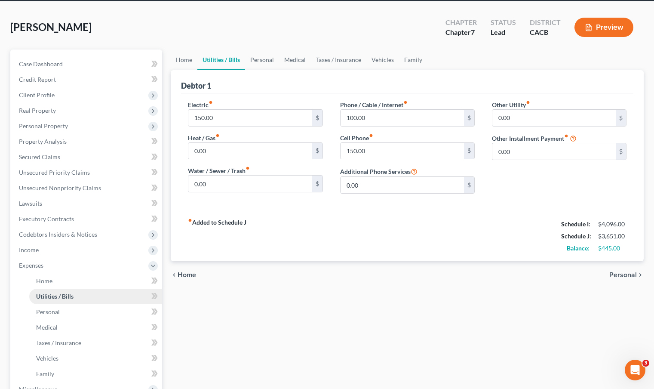
click at [87, 297] on link "Utilities / Bills" at bounding box center [95, 296] width 133 height 15
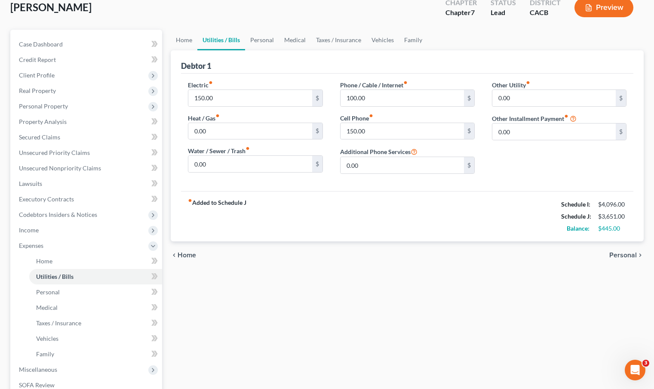
scroll to position [69, 0]
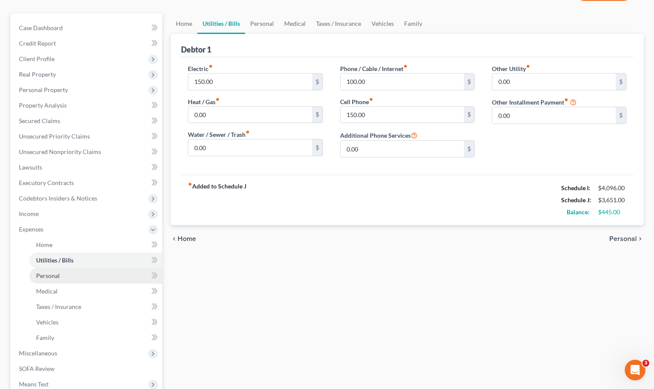
click at [85, 275] on link "Personal" at bounding box center [95, 275] width 133 height 15
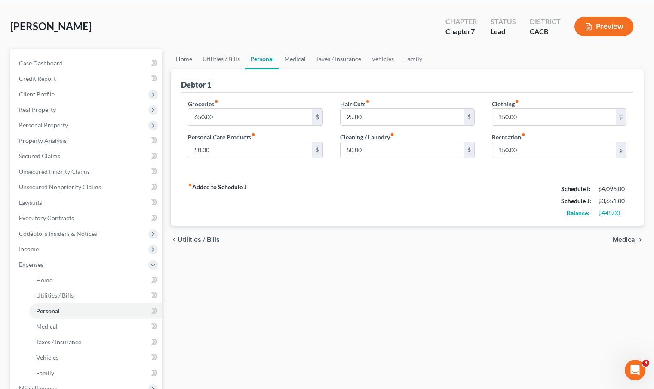
scroll to position [77, 0]
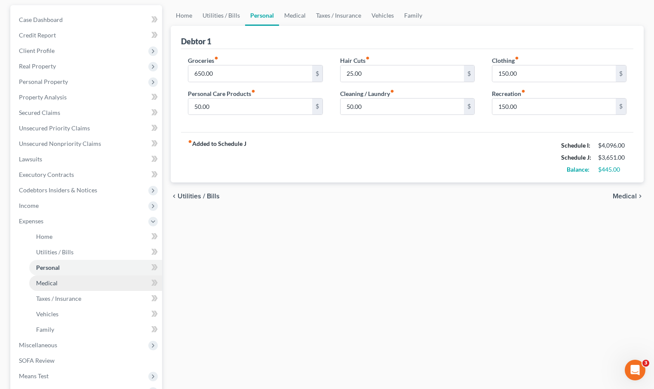
click at [68, 285] on link "Medical" at bounding box center [95, 282] width 133 height 15
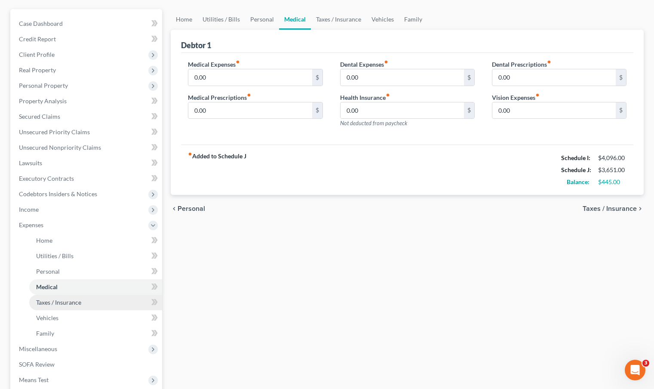
click at [83, 306] on link "Taxes / Insurance" at bounding box center [95, 302] width 133 height 15
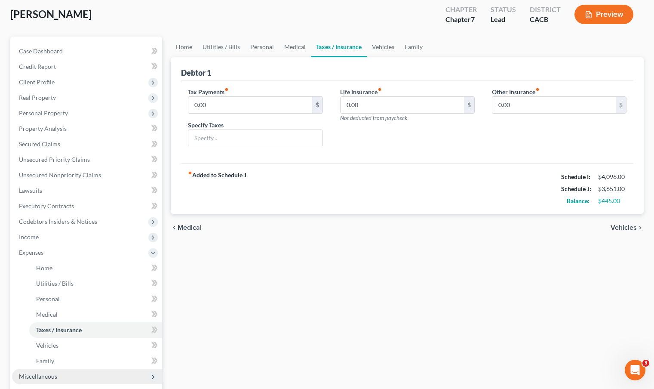
scroll to position [69, 0]
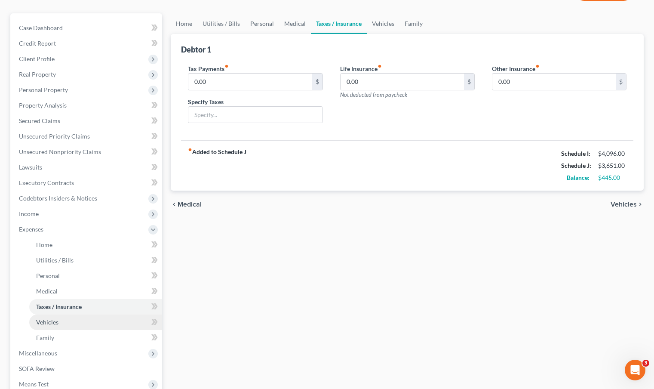
click at [70, 323] on link "Vehicles" at bounding box center [95, 321] width 133 height 15
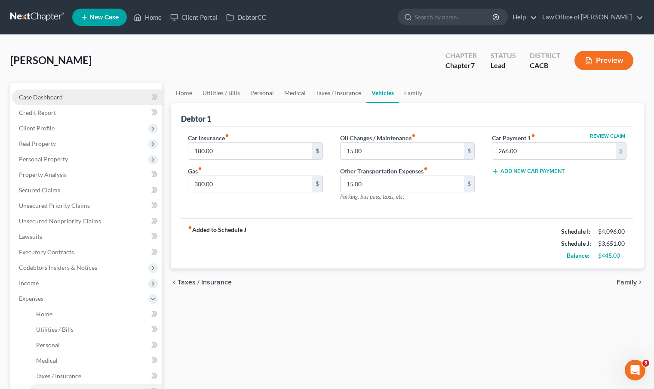
click at [61, 101] on link "Case Dashboard" at bounding box center [87, 96] width 150 height 15
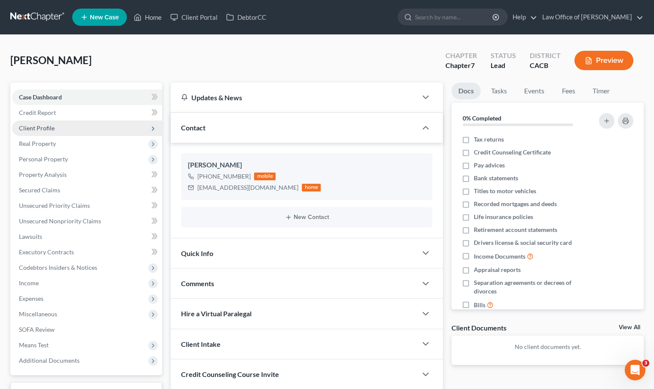
click at [52, 126] on span "Client Profile" at bounding box center [37, 127] width 36 height 7
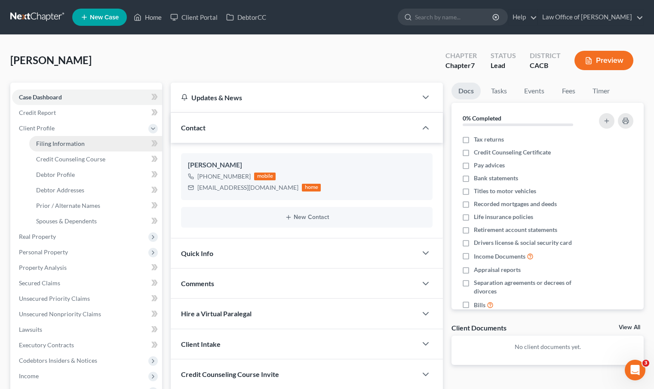
click at [80, 143] on span "Filing Information" at bounding box center [60, 143] width 49 height 7
select select "1"
select select "0"
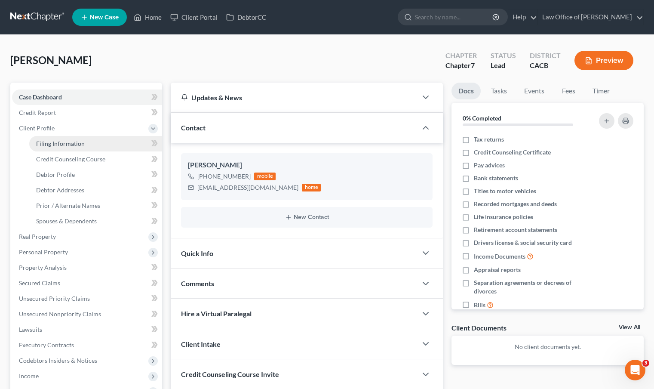
select select "4"
select select "0"
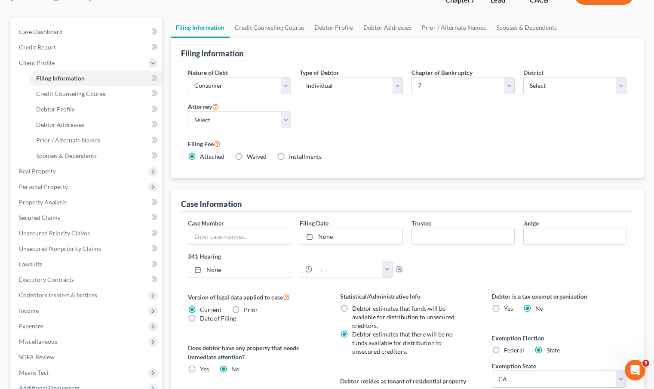
scroll to position [74, 0]
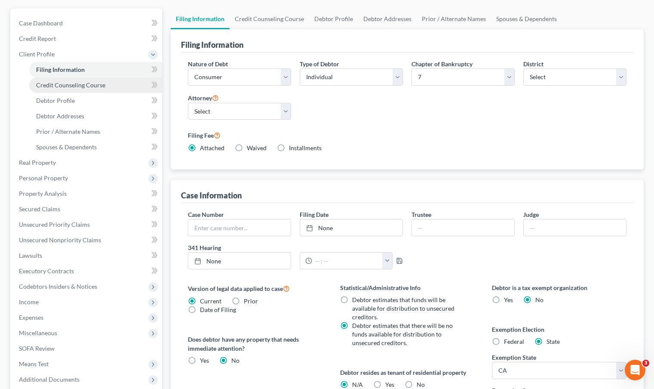
click at [80, 87] on span "Credit Counseling Course" at bounding box center [70, 84] width 69 height 7
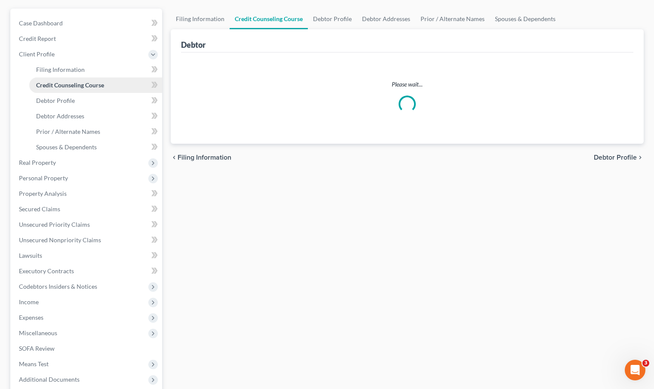
click at [80, 87] on span "Credit Counseling Course" at bounding box center [70, 84] width 68 height 7
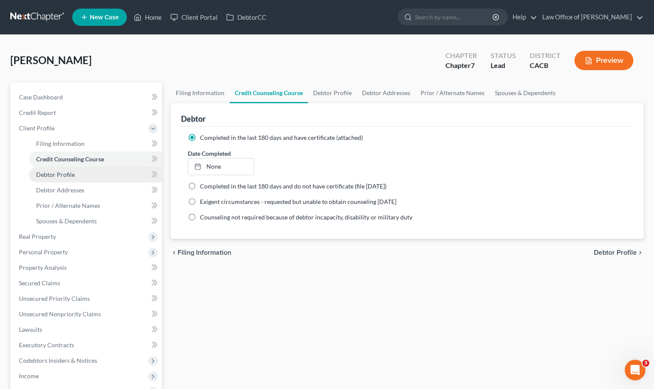
click at [68, 175] on span "Debtor Profile" at bounding box center [55, 174] width 39 height 7
select select "0"
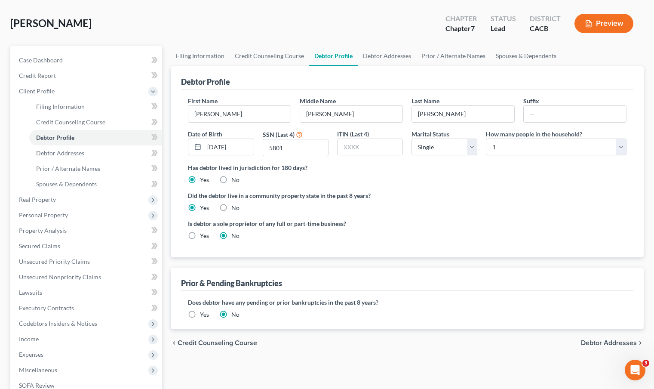
scroll to position [44, 0]
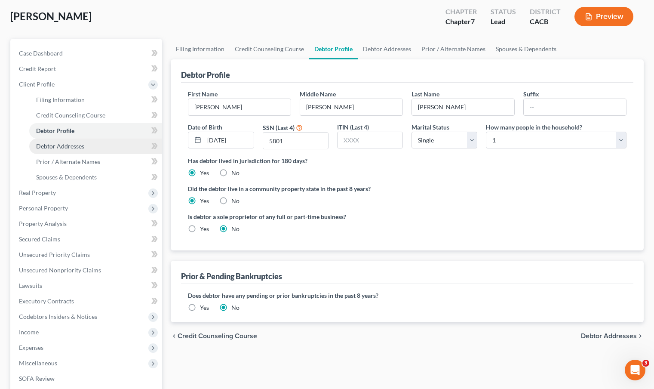
click at [76, 147] on span "Debtor Addresses" at bounding box center [60, 145] width 48 height 7
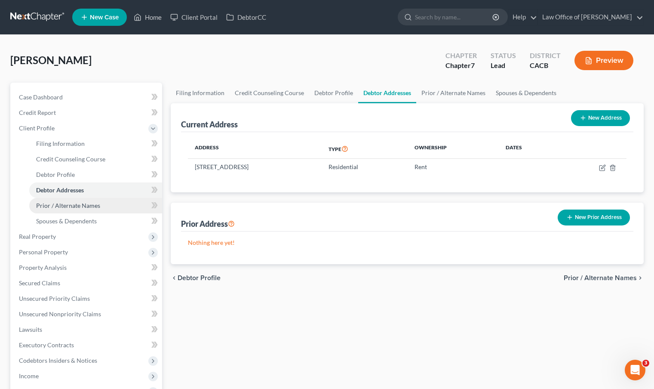
click at [72, 206] on span "Prior / Alternate Names" at bounding box center [68, 205] width 64 height 7
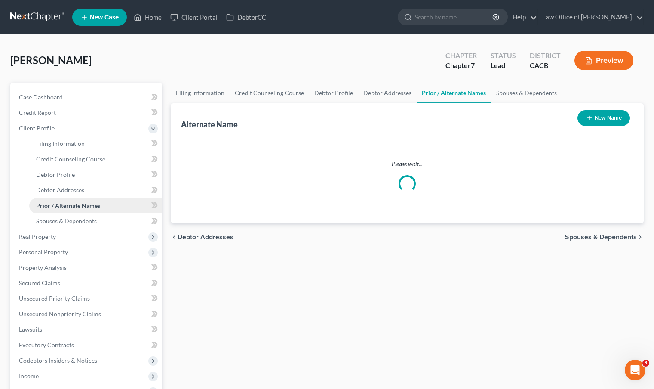
click at [72, 206] on span "Prior / Alternate Names" at bounding box center [68, 205] width 64 height 7
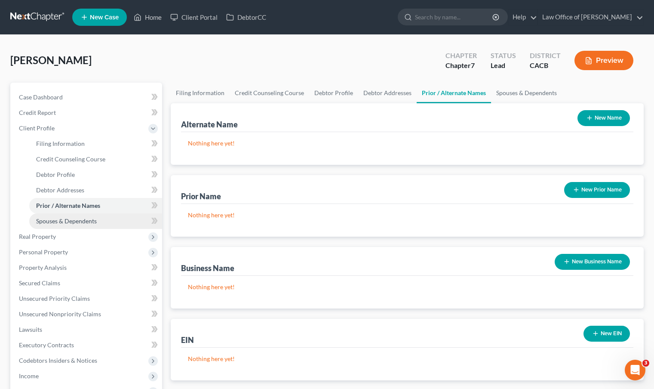
click at [65, 219] on span "Spouses & Dependents" at bounding box center [66, 220] width 61 height 7
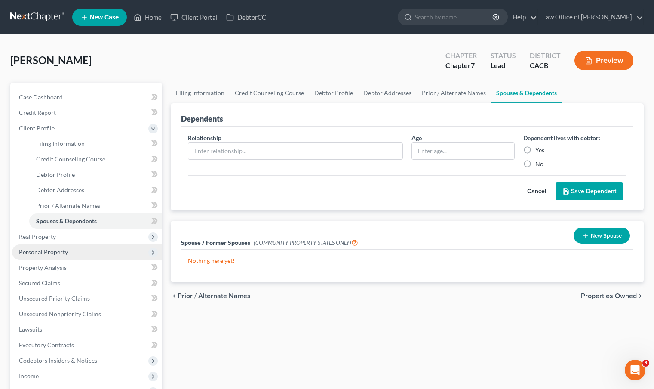
click at [39, 250] on span "Personal Property" at bounding box center [43, 251] width 49 height 7
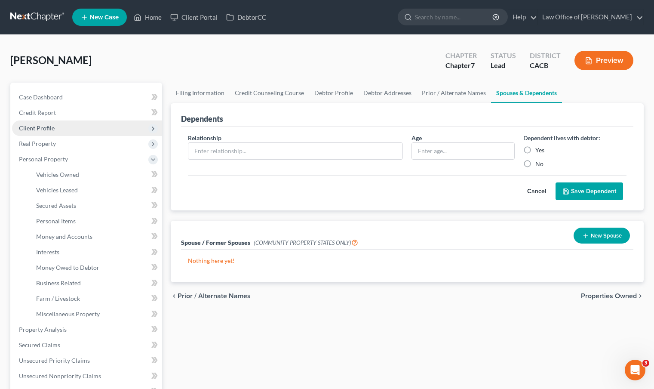
click at [64, 129] on span "Client Profile" at bounding box center [87, 127] width 150 height 15
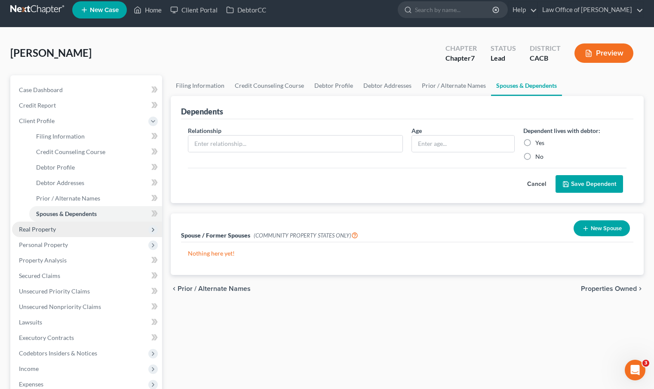
scroll to position [15, 0]
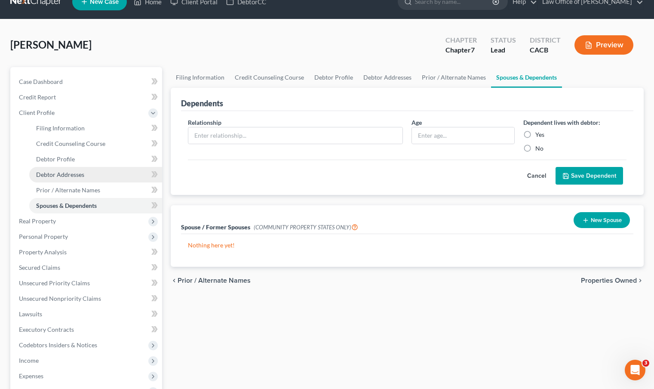
click at [83, 175] on span "Debtor Addresses" at bounding box center [60, 174] width 48 height 7
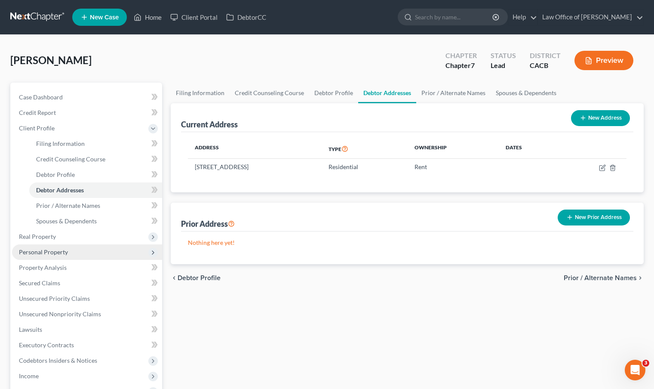
click at [41, 255] on span "Personal Property" at bounding box center [43, 251] width 49 height 7
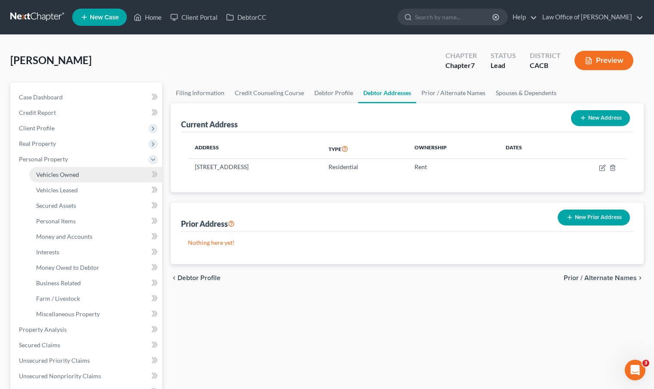
click at [56, 173] on span "Vehicles Owned" at bounding box center [57, 174] width 43 height 7
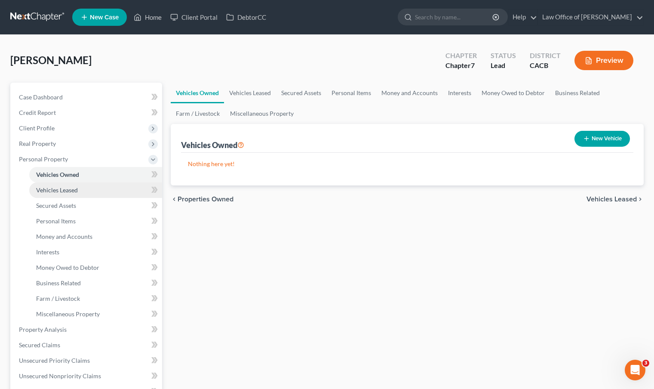
click at [80, 191] on link "Vehicles Leased" at bounding box center [95, 189] width 133 height 15
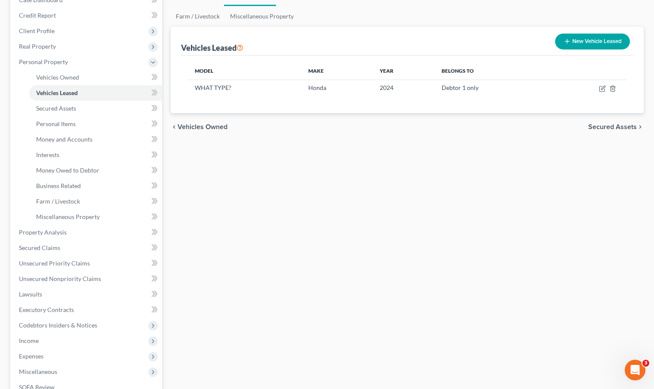
scroll to position [112, 0]
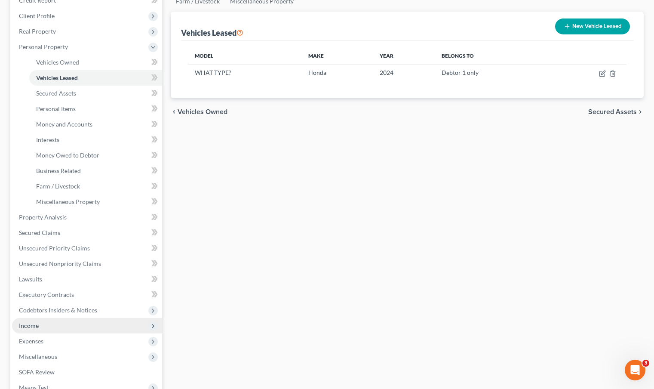
click at [73, 326] on span "Income" at bounding box center [87, 325] width 150 height 15
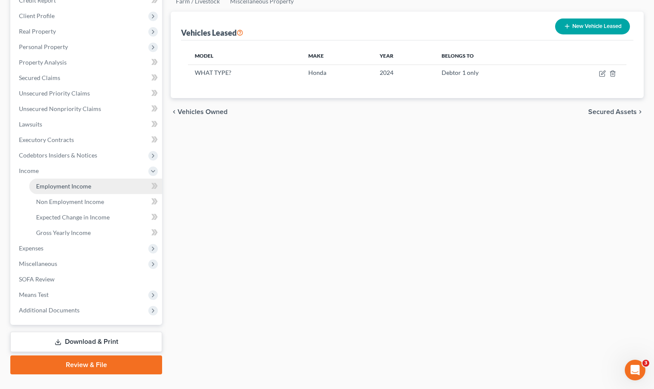
click at [89, 188] on span "Employment Income" at bounding box center [63, 185] width 55 height 7
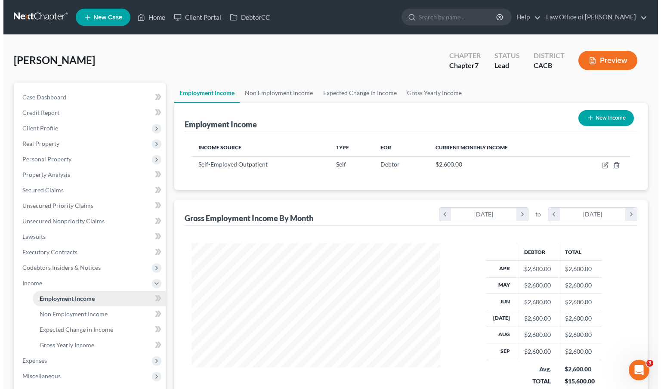
scroll to position [154, 266]
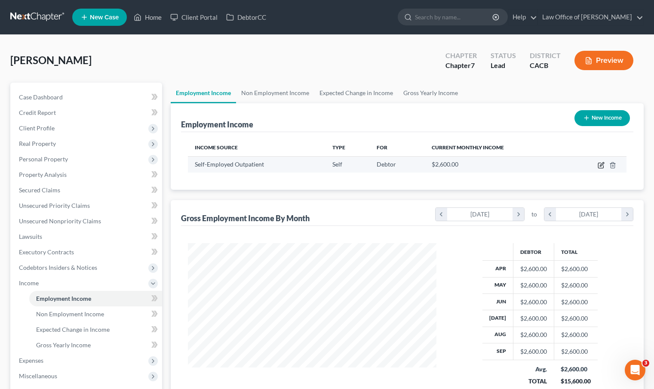
click at [603, 164] on icon "button" at bounding box center [602, 164] width 4 height 4
select select "1"
select select "4"
select select "0"
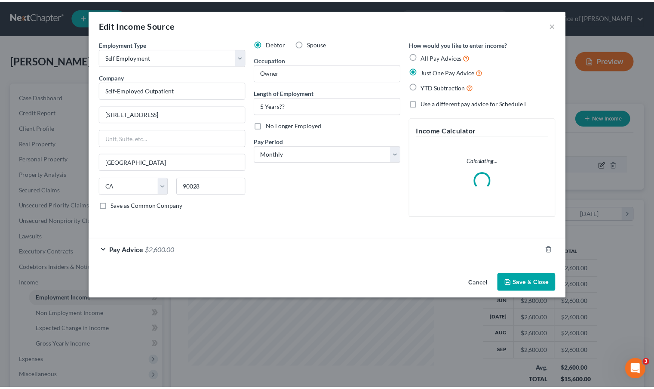
scroll to position [154, 268]
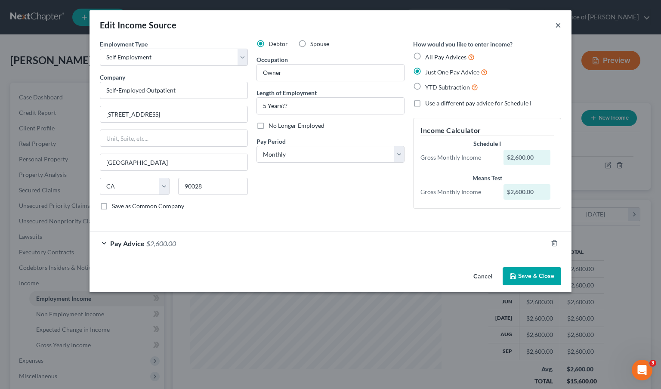
click at [557, 28] on button "×" at bounding box center [558, 25] width 6 height 10
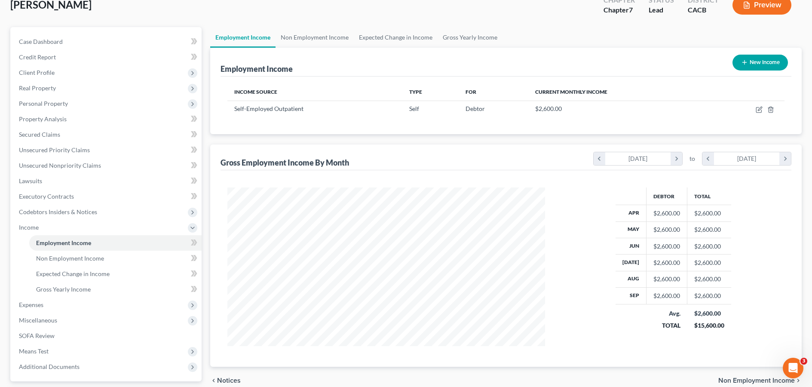
scroll to position [0, 0]
